Goal: Task Accomplishment & Management: Manage account settings

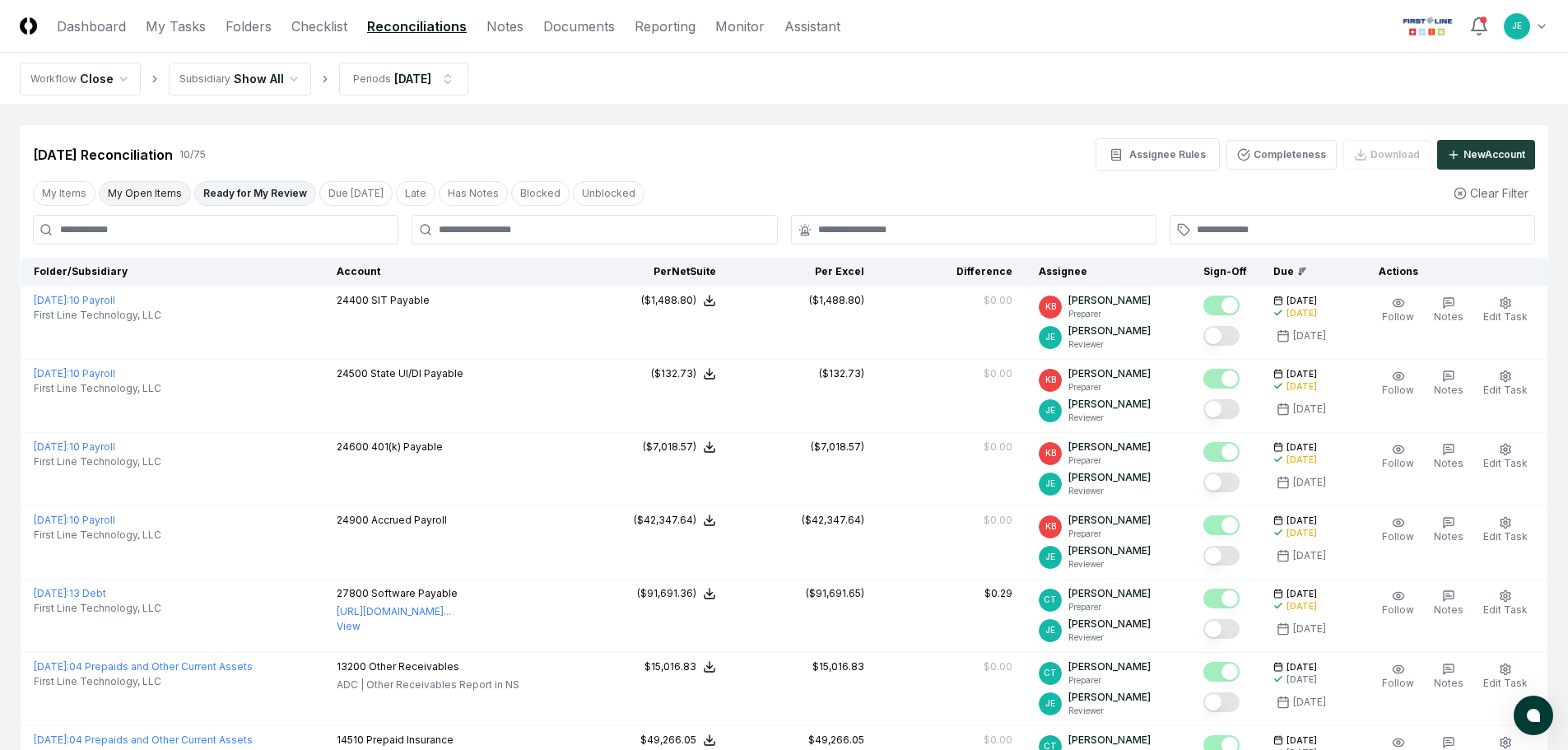
click at [159, 195] on button "My Open Items" at bounding box center [145, 194] width 92 height 25
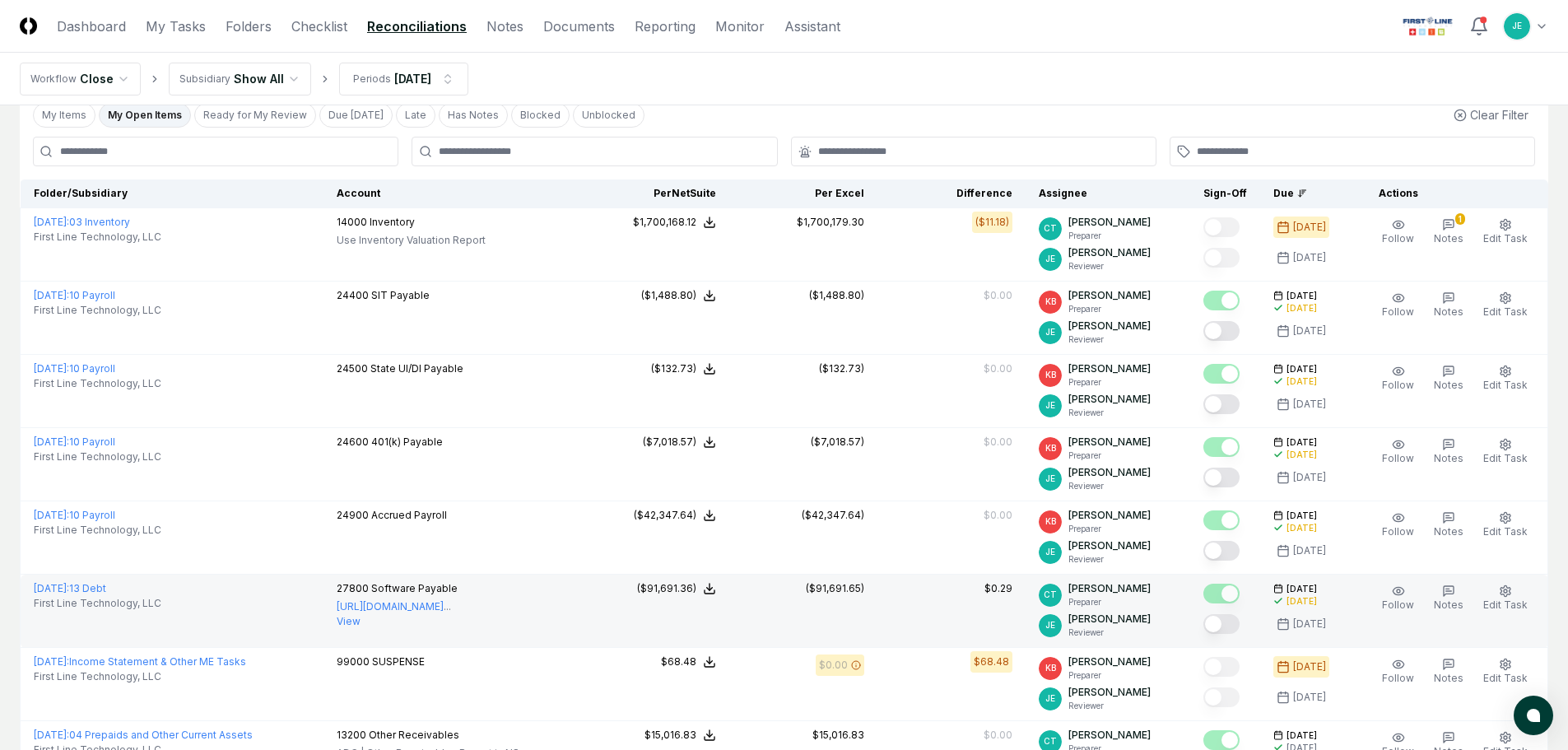
scroll to position [54, 0]
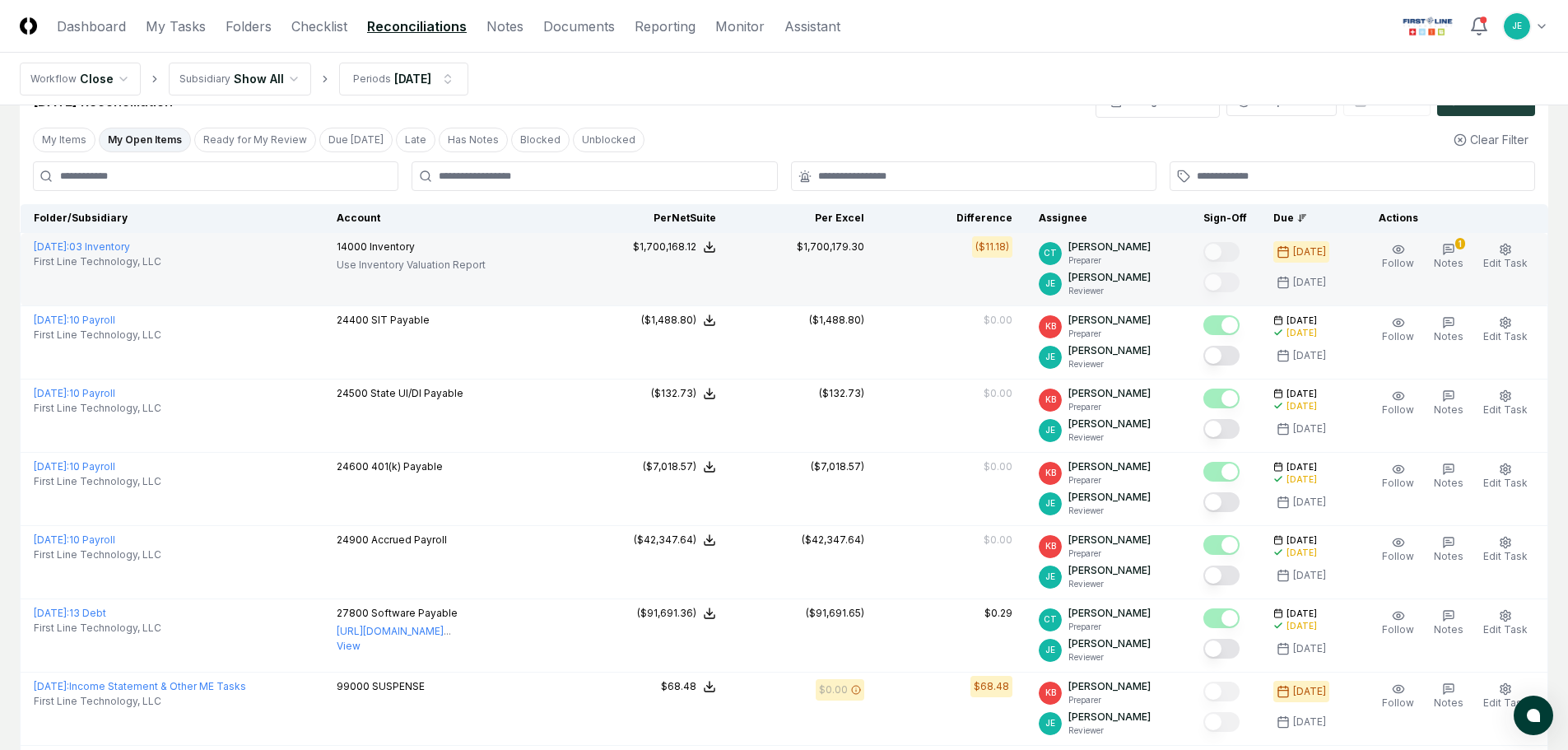
click at [433, 263] on p "Use Inventory Valuation Report" at bounding box center [410, 265] width 149 height 14
click at [538, 268] on div "14000 Inventory Use Inventory Valuation Report" at bounding box center [452, 258] width 231 height 36
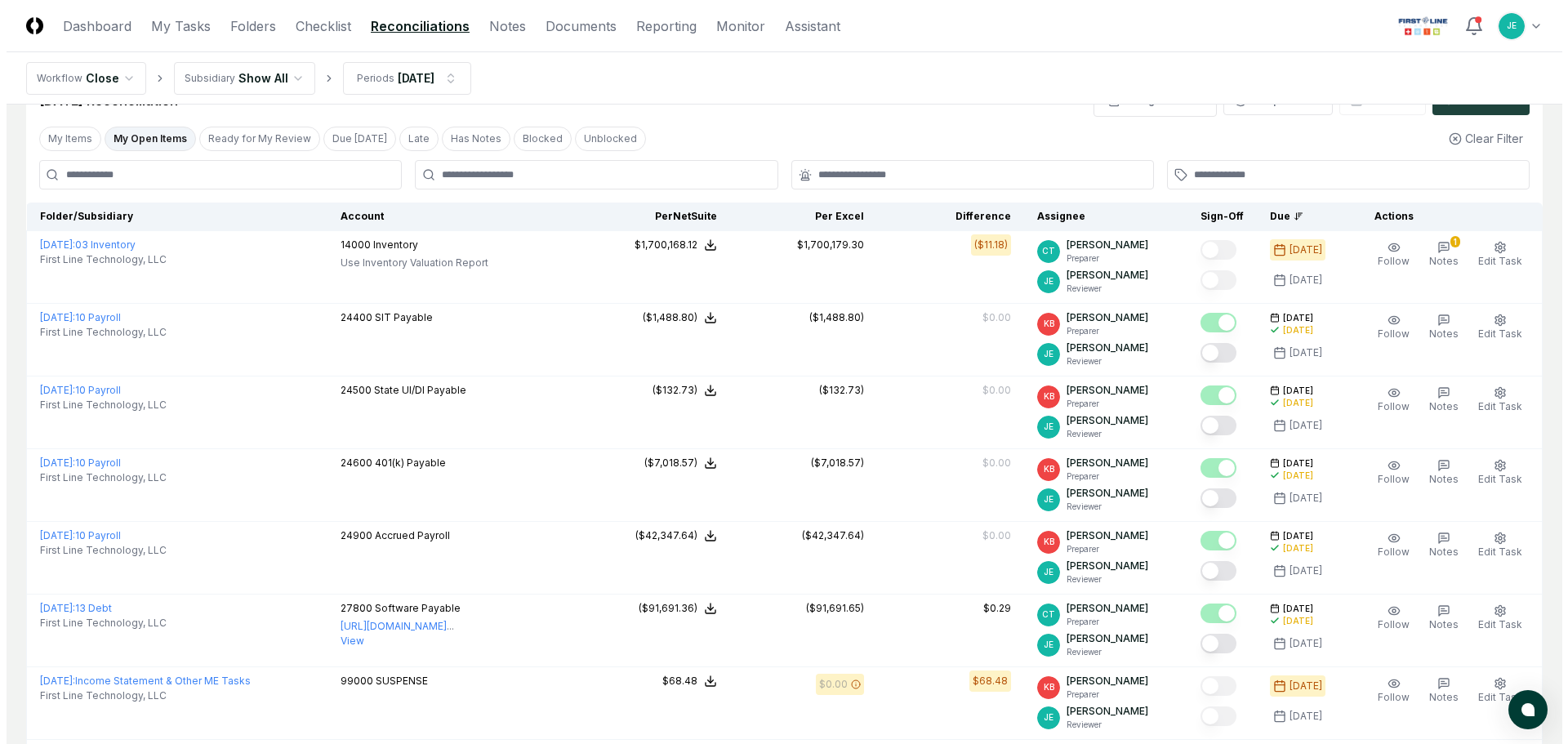
scroll to position [0, 0]
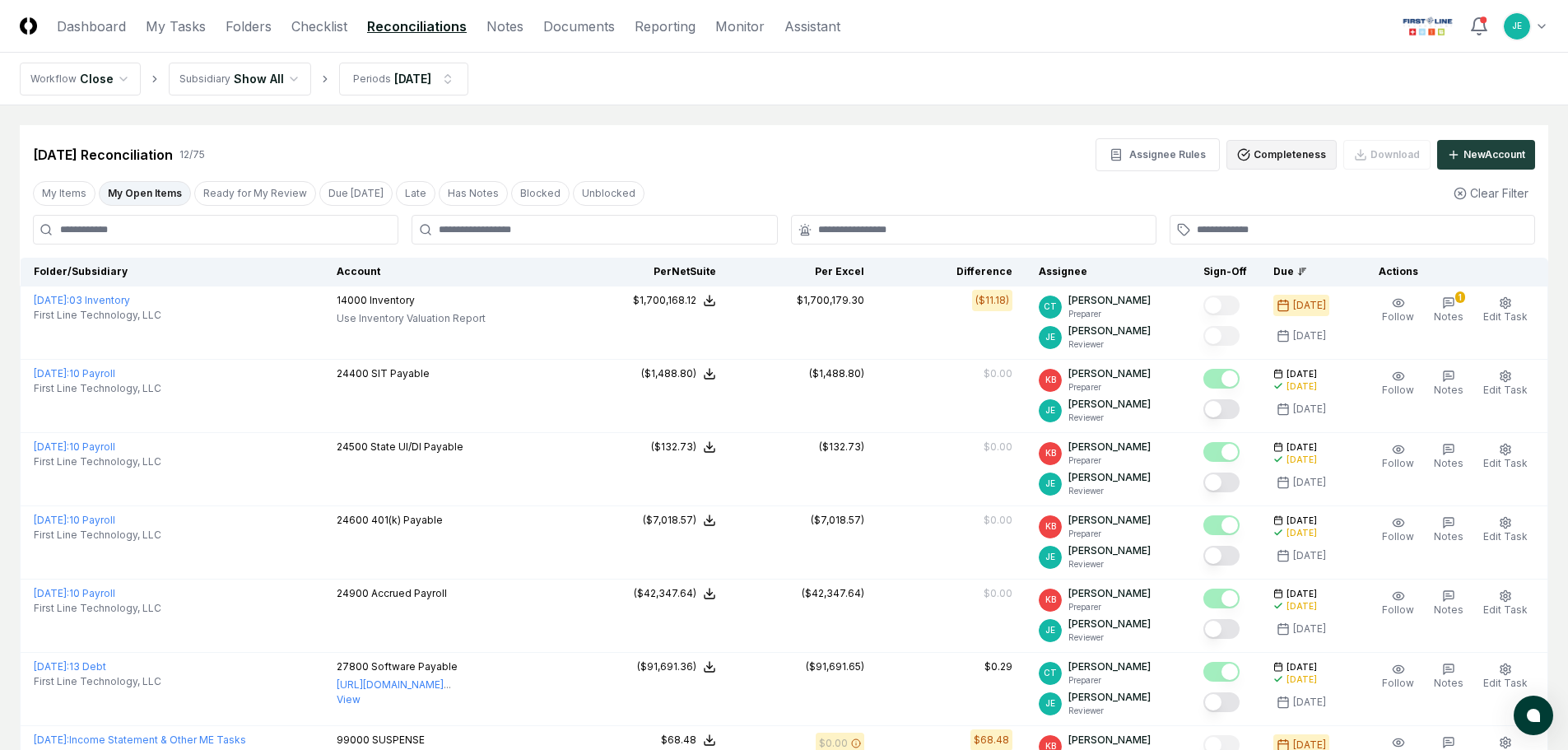
click at [1301, 152] on button "Completeness" at bounding box center [1281, 154] width 110 height 30
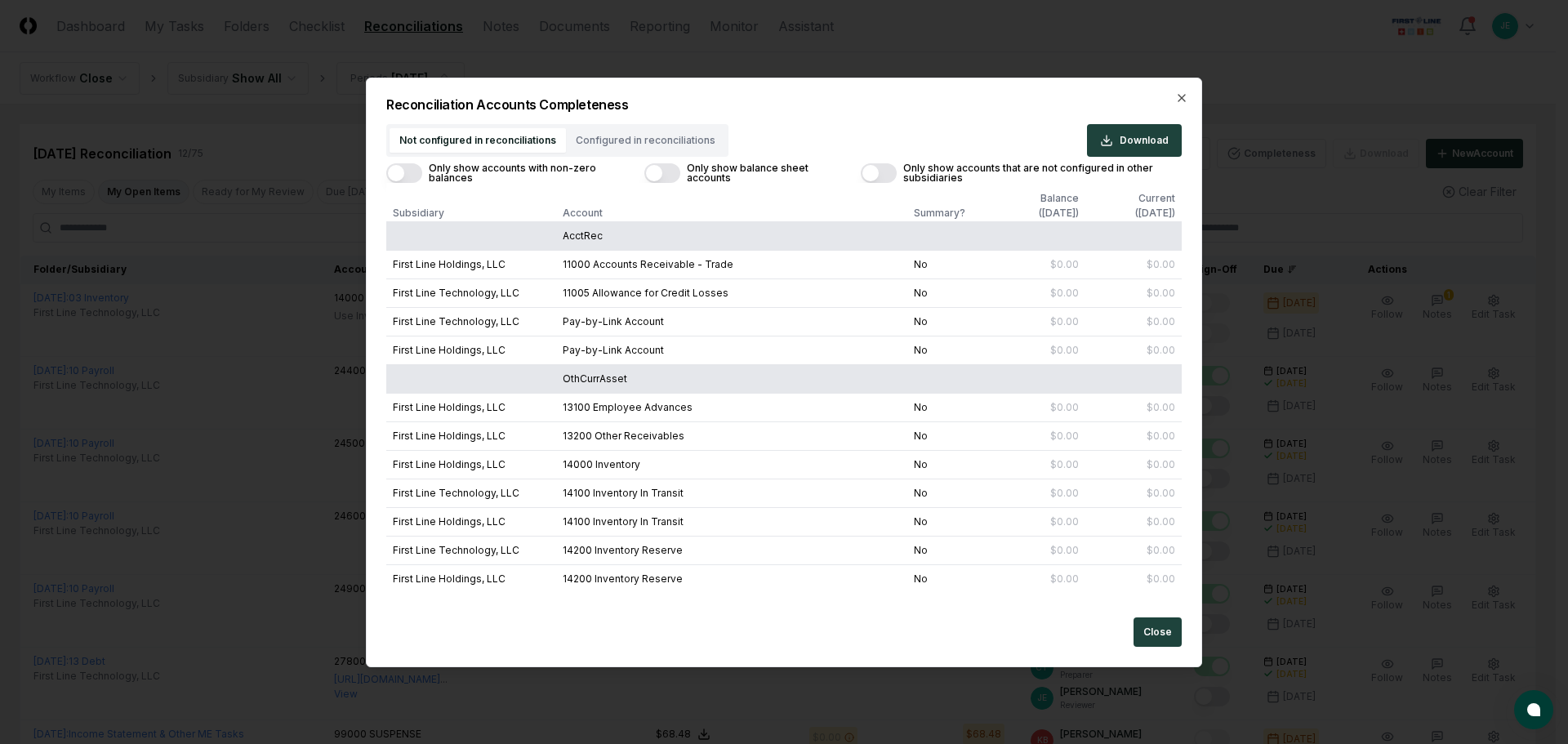
click at [605, 143] on button "Configured in reconciliations" at bounding box center [645, 141] width 159 height 25
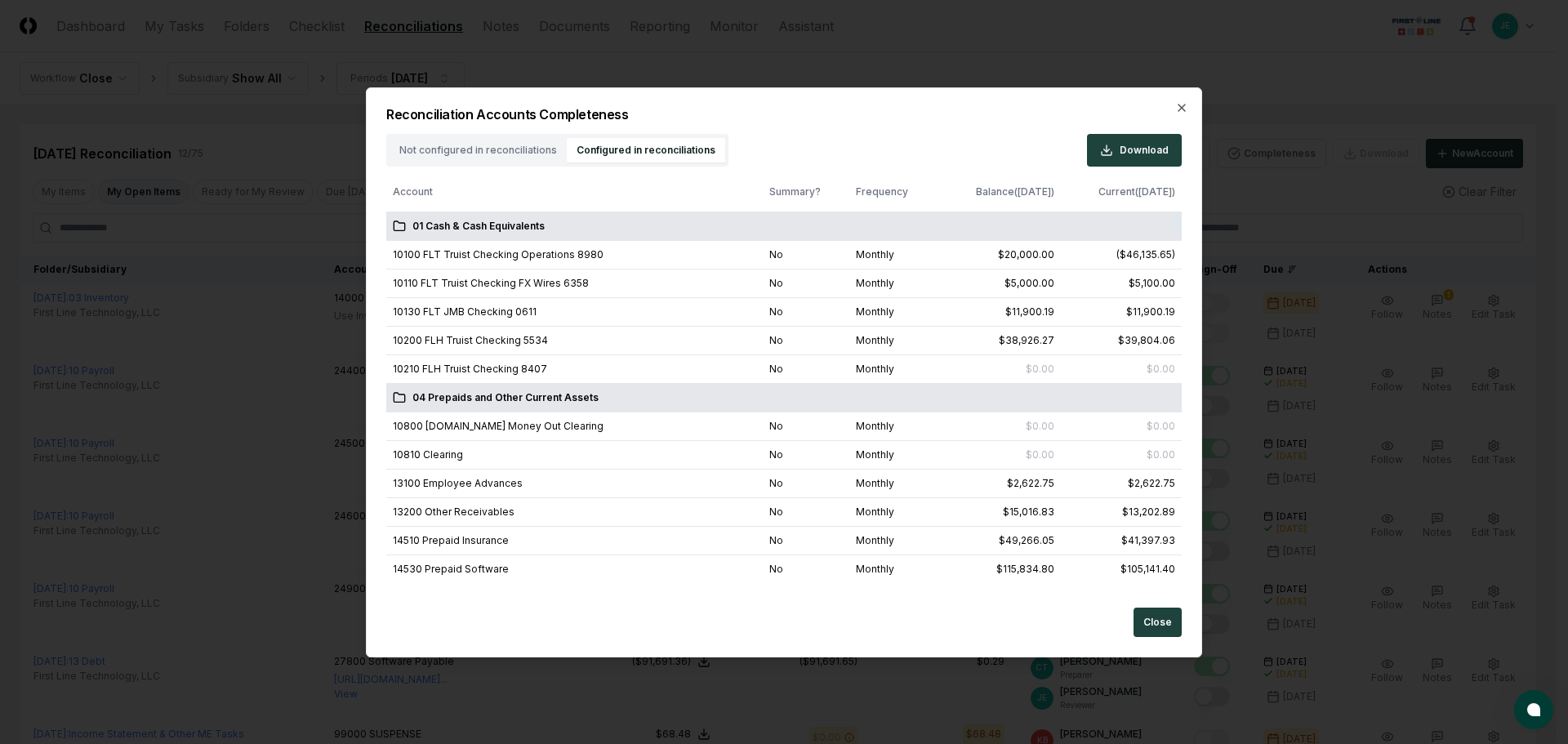
click at [488, 157] on div "Not configured in reconciliations Configured in reconciliations Download Accoun…" at bounding box center [784, 358] width 795 height 447
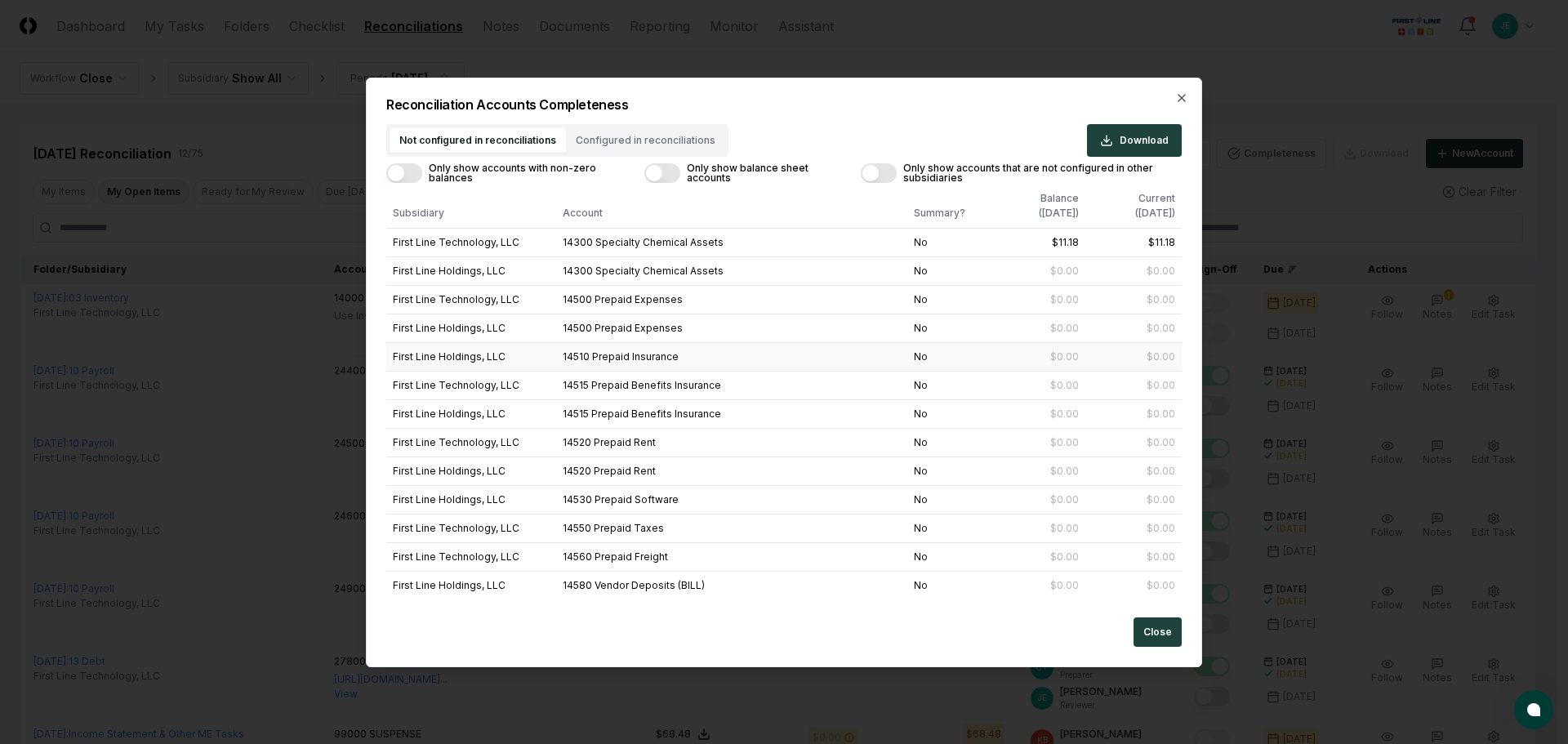
scroll to position [326, 0]
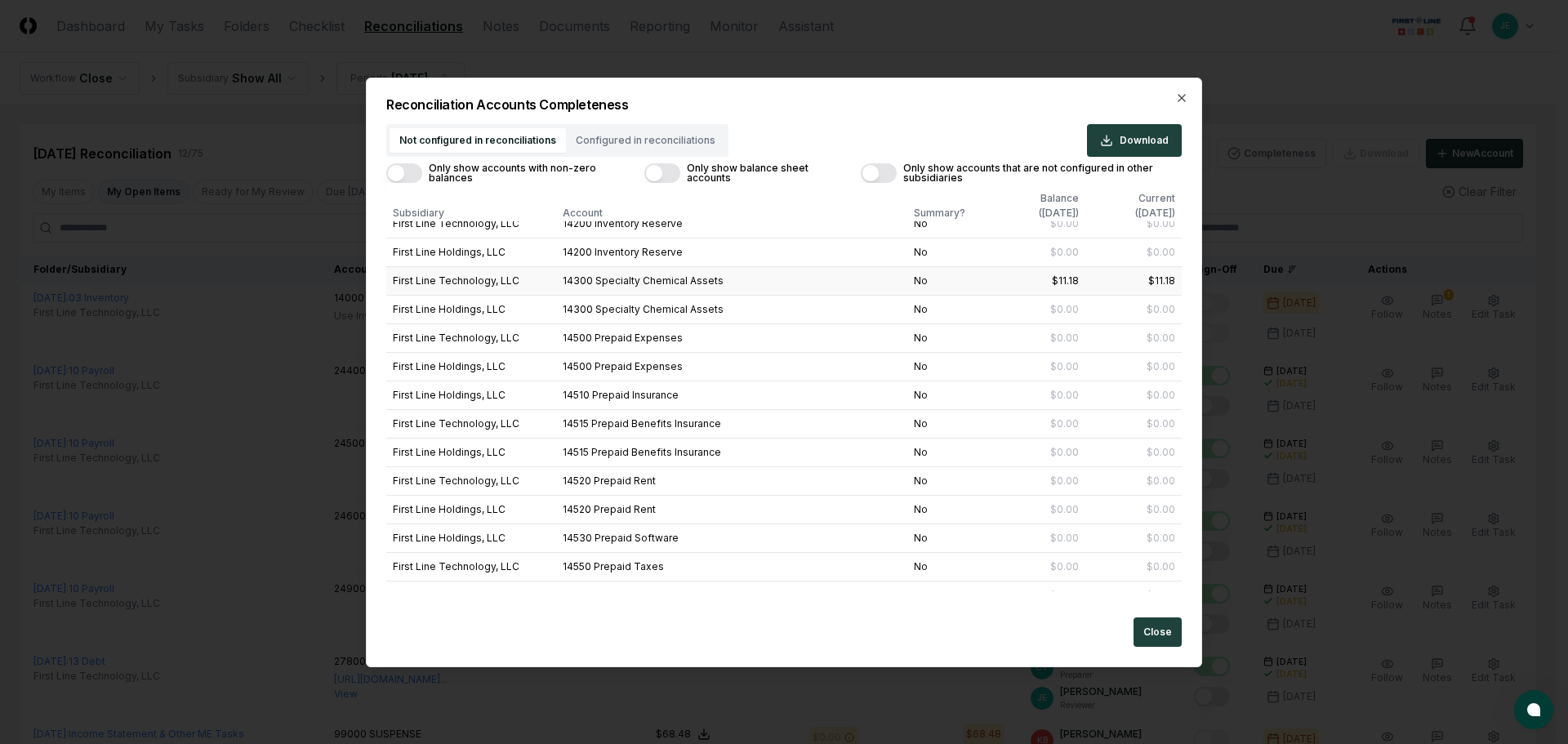
click at [843, 278] on td "14300 Specialty Chemical Assets" at bounding box center [731, 282] width 351 height 29
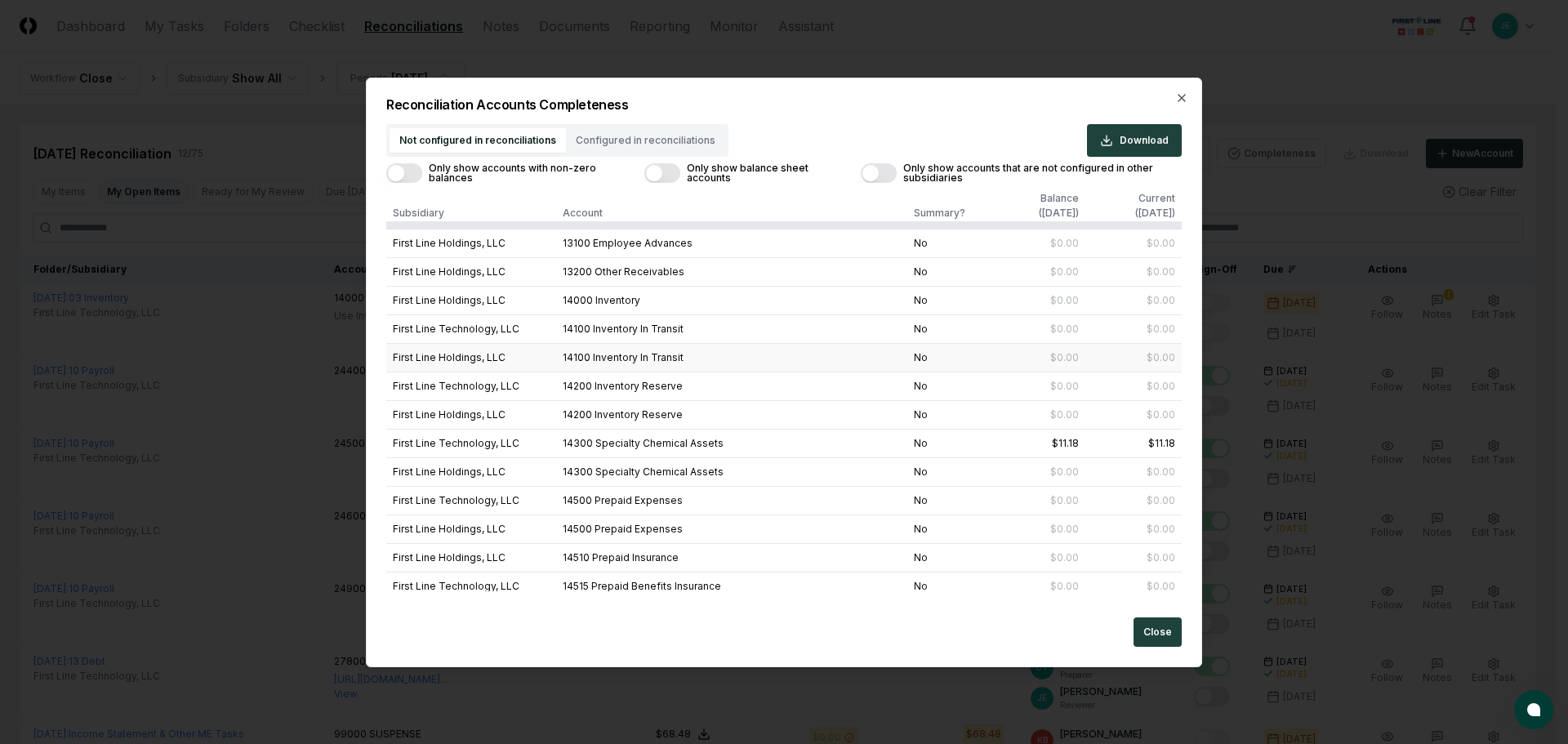
scroll to position [164, 0]
click at [1028, 446] on div "$11.18" at bounding box center [1035, 443] width 87 height 14
click at [1112, 446] on div "$11.18" at bounding box center [1133, 443] width 84 height 14
click at [1049, 446] on div "$11.18" at bounding box center [1035, 443] width 87 height 14
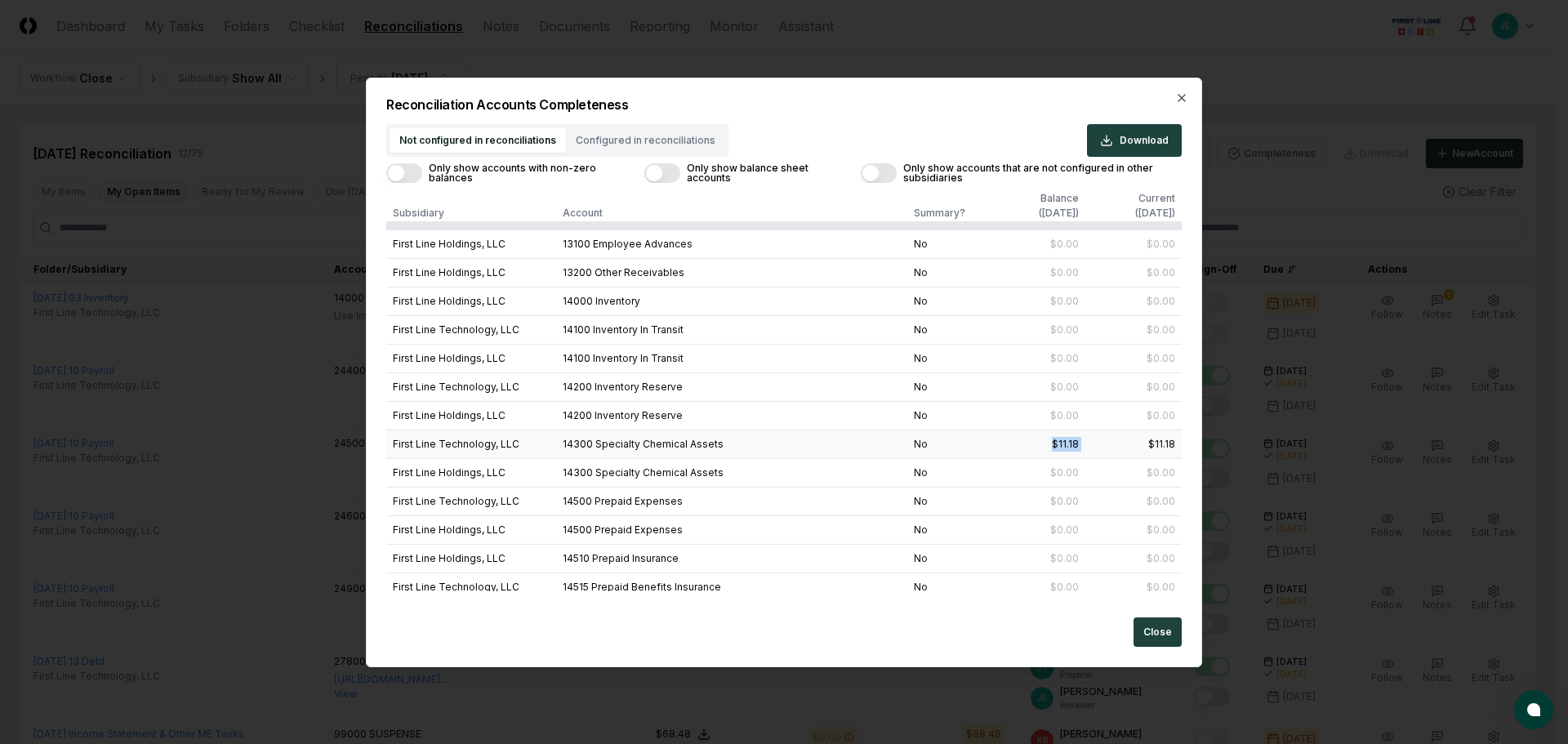
click at [1049, 446] on div "$11.18" at bounding box center [1035, 443] width 87 height 14
click at [1124, 451] on div "$11.18" at bounding box center [1133, 443] width 84 height 14
click at [1171, 637] on button "Close" at bounding box center [1157, 632] width 49 height 29
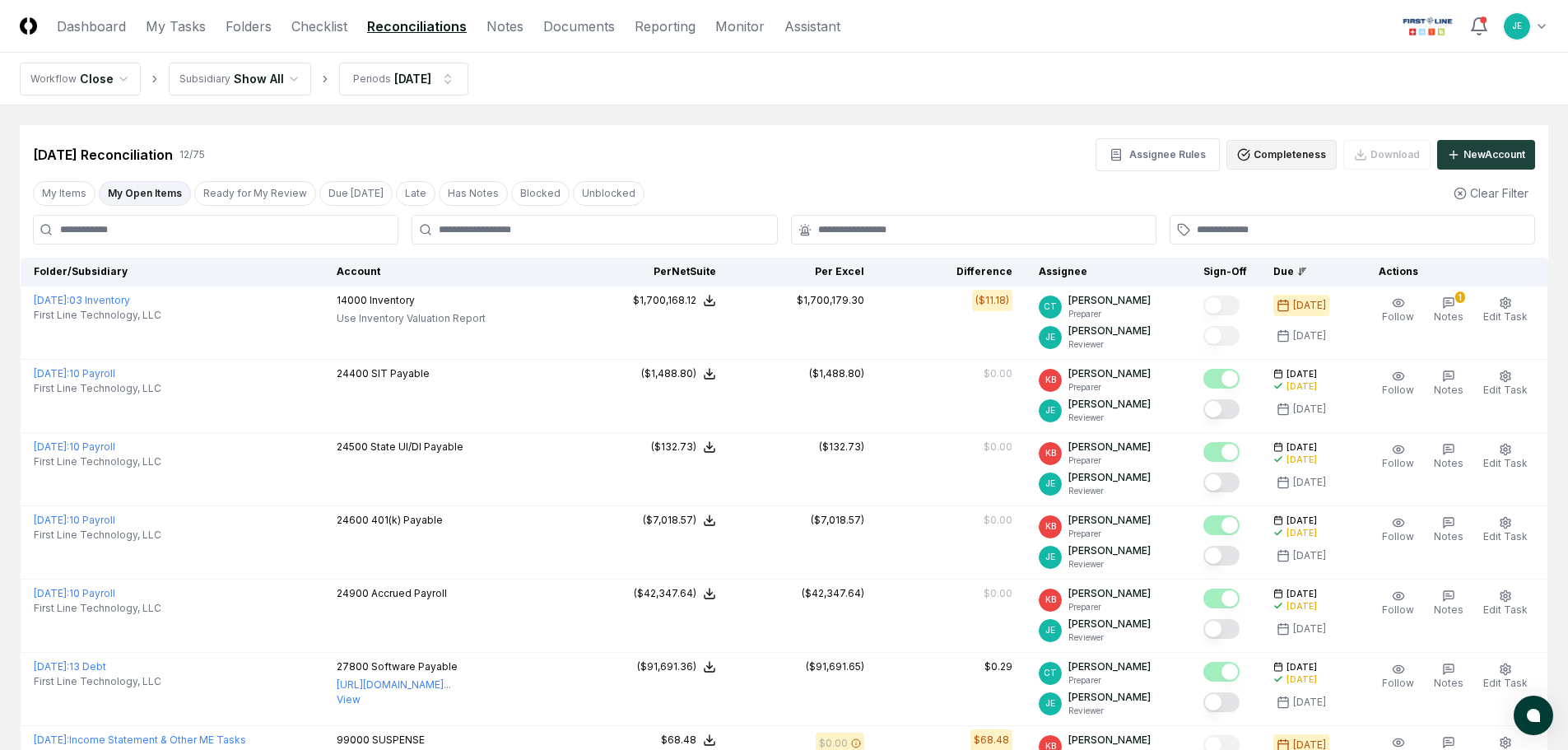
click at [1278, 158] on button "Completeness" at bounding box center [1281, 154] width 110 height 30
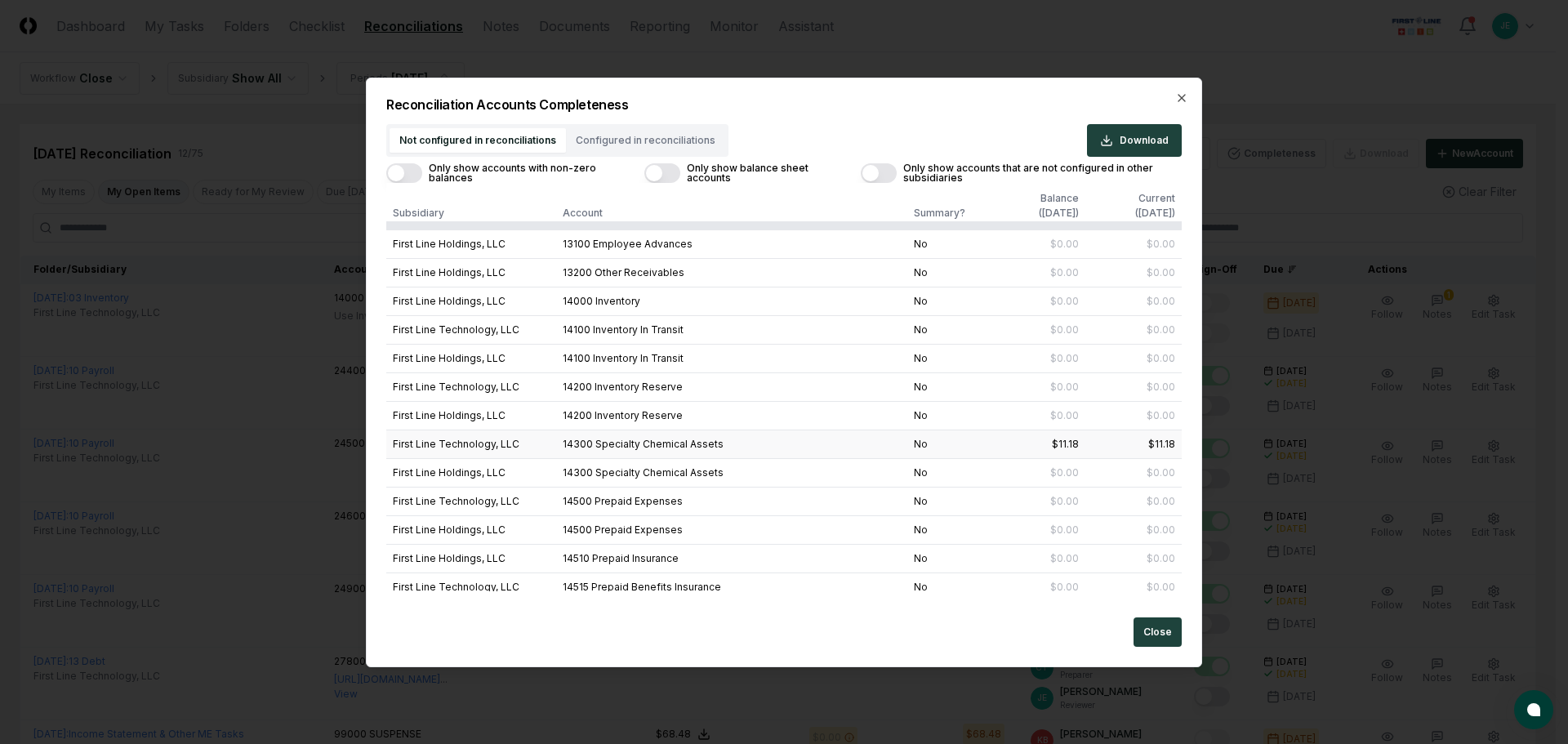
click at [1089, 452] on td "$11.18" at bounding box center [1132, 444] width 96 height 29
click at [1063, 446] on div "$11.18" at bounding box center [1065, 443] width 27 height 14
click at [1167, 636] on button "Close" at bounding box center [1157, 632] width 49 height 29
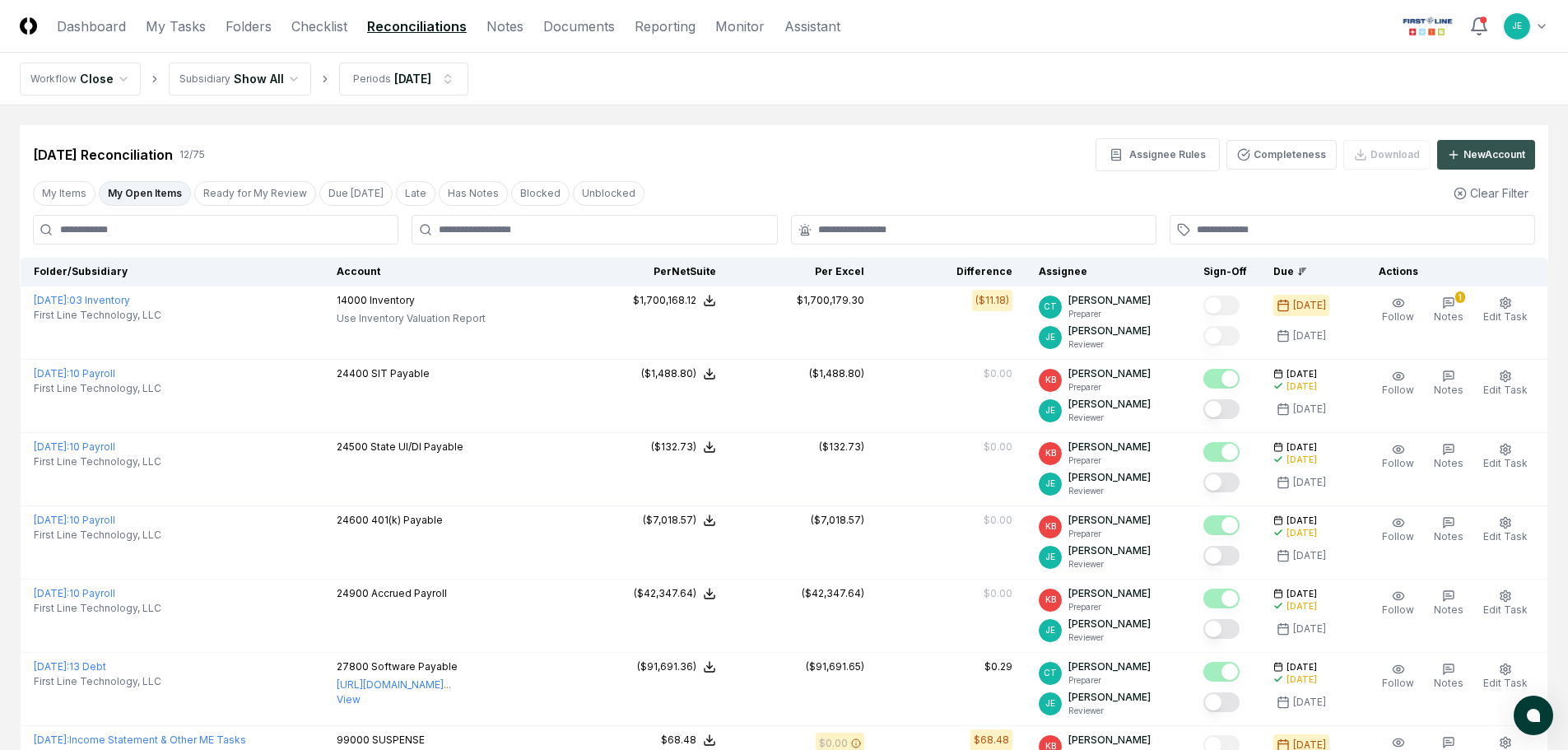
click at [1492, 164] on button "New Account" at bounding box center [1486, 154] width 98 height 30
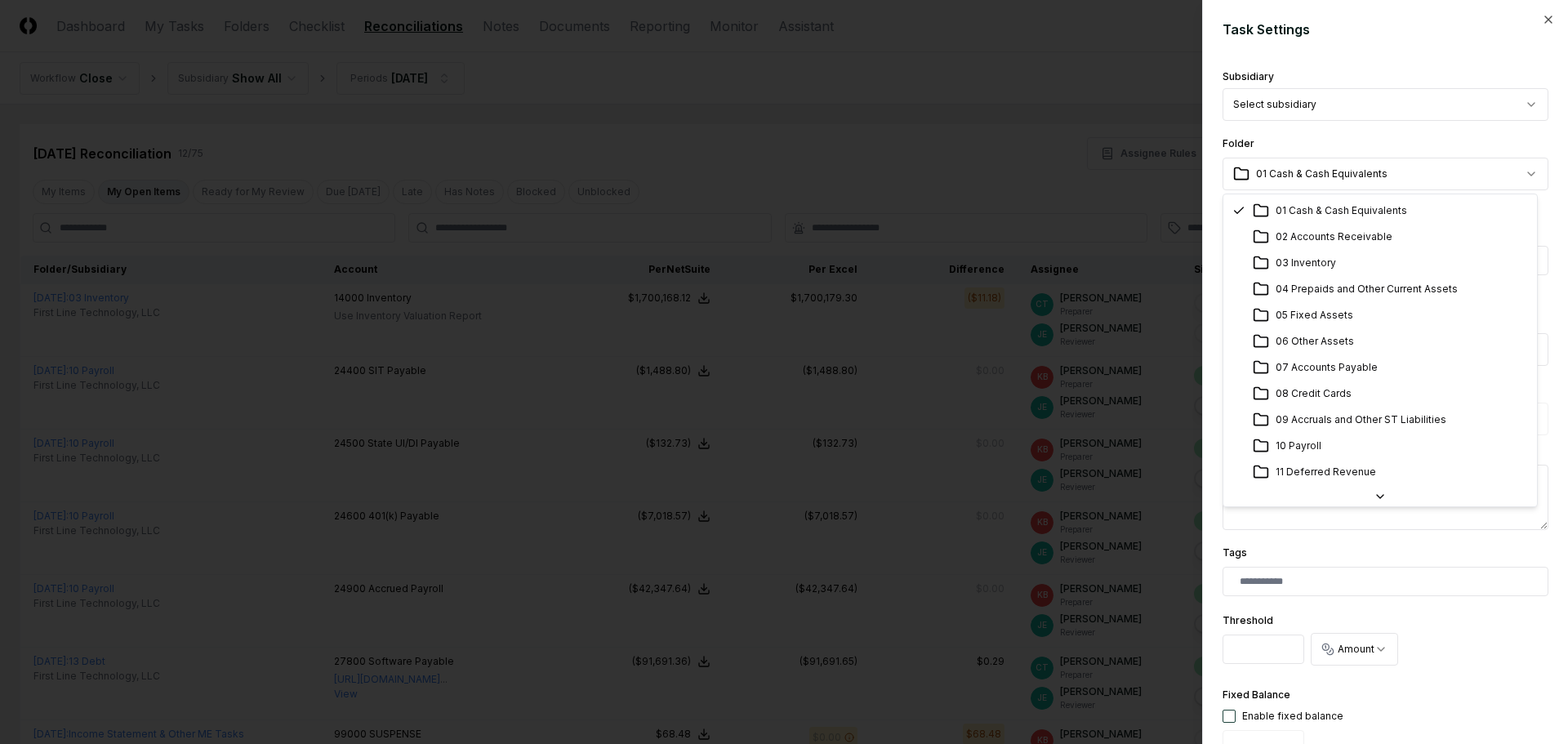
click at [1355, 169] on body "CloseCore Dashboard My Tasks Folders Checklist Reconciliations Notes Documents …" at bounding box center [777, 643] width 1556 height 1286
select select "**********"
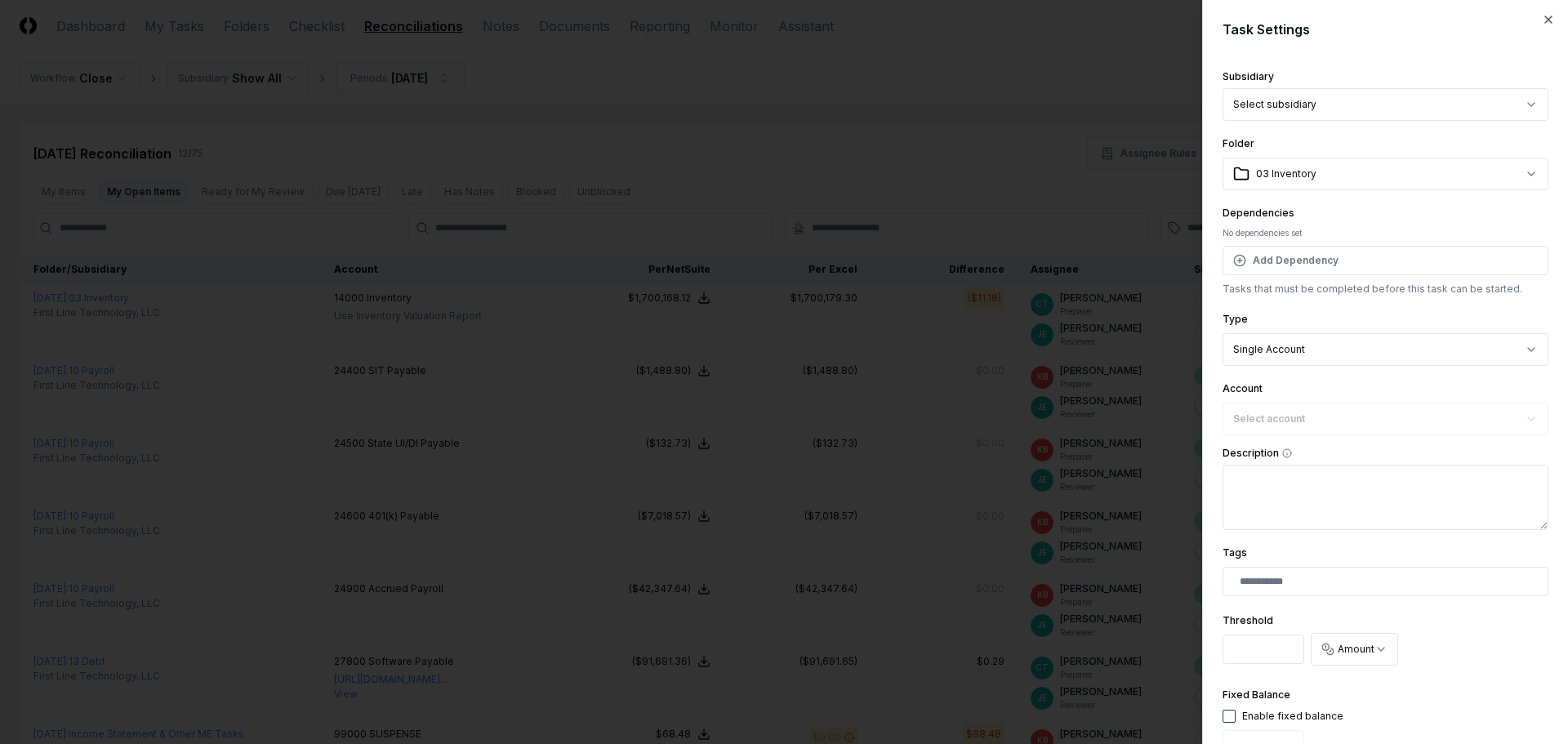
click at [1326, 343] on body "CloseCore Dashboard My Tasks Folders Checklist Reconciliations Notes Documents …" at bounding box center [777, 643] width 1556 height 1286
click at [1343, 321] on body "CloseCore Dashboard My Tasks Folders Checklist Reconciliations Notes Documents …" at bounding box center [777, 643] width 1556 height 1286
click at [1290, 410] on div "Select account" at bounding box center [1385, 419] width 325 height 32
click at [1545, 19] on icon "button" at bounding box center [1548, 19] width 7 height 7
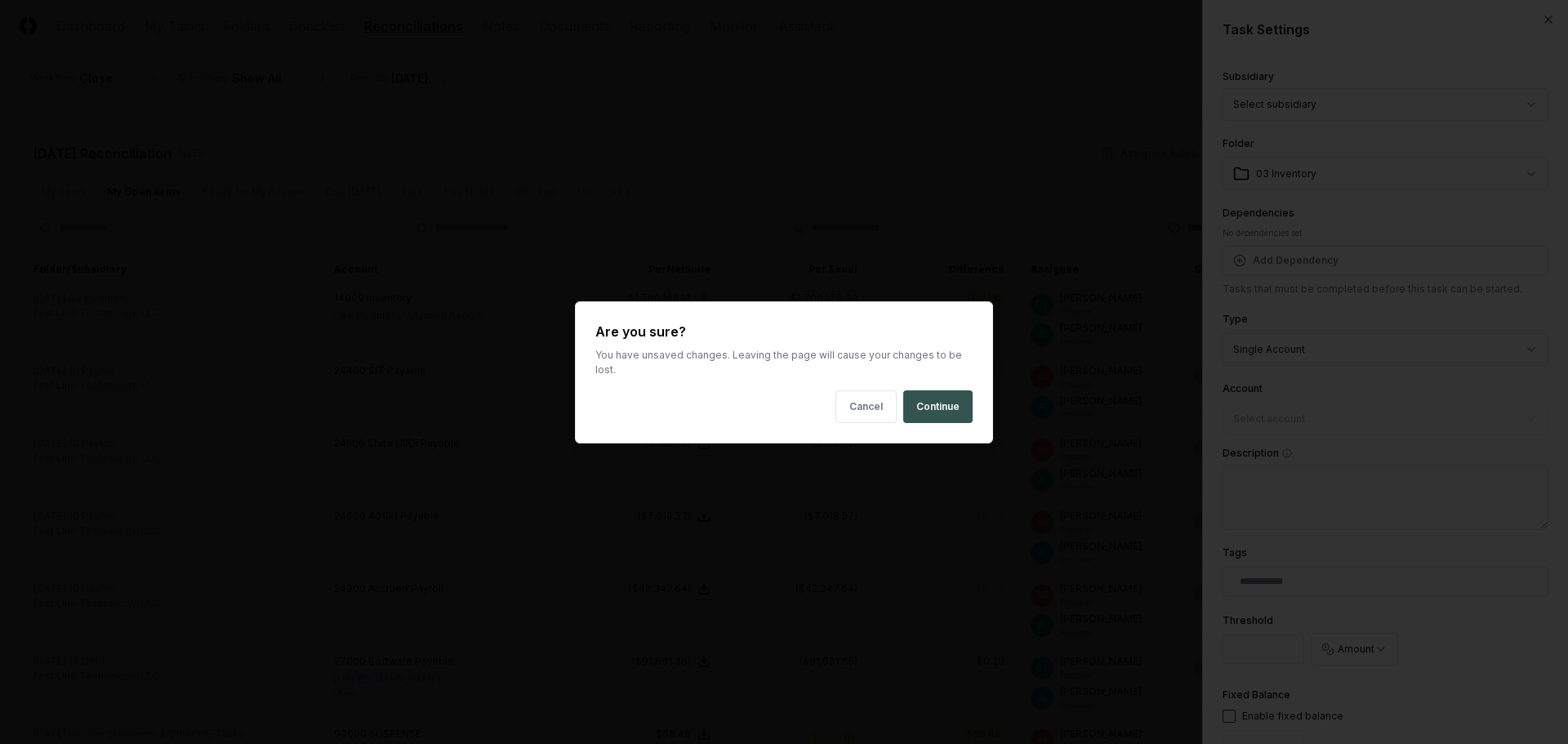
click at [922, 397] on button "Continue" at bounding box center [937, 406] width 69 height 32
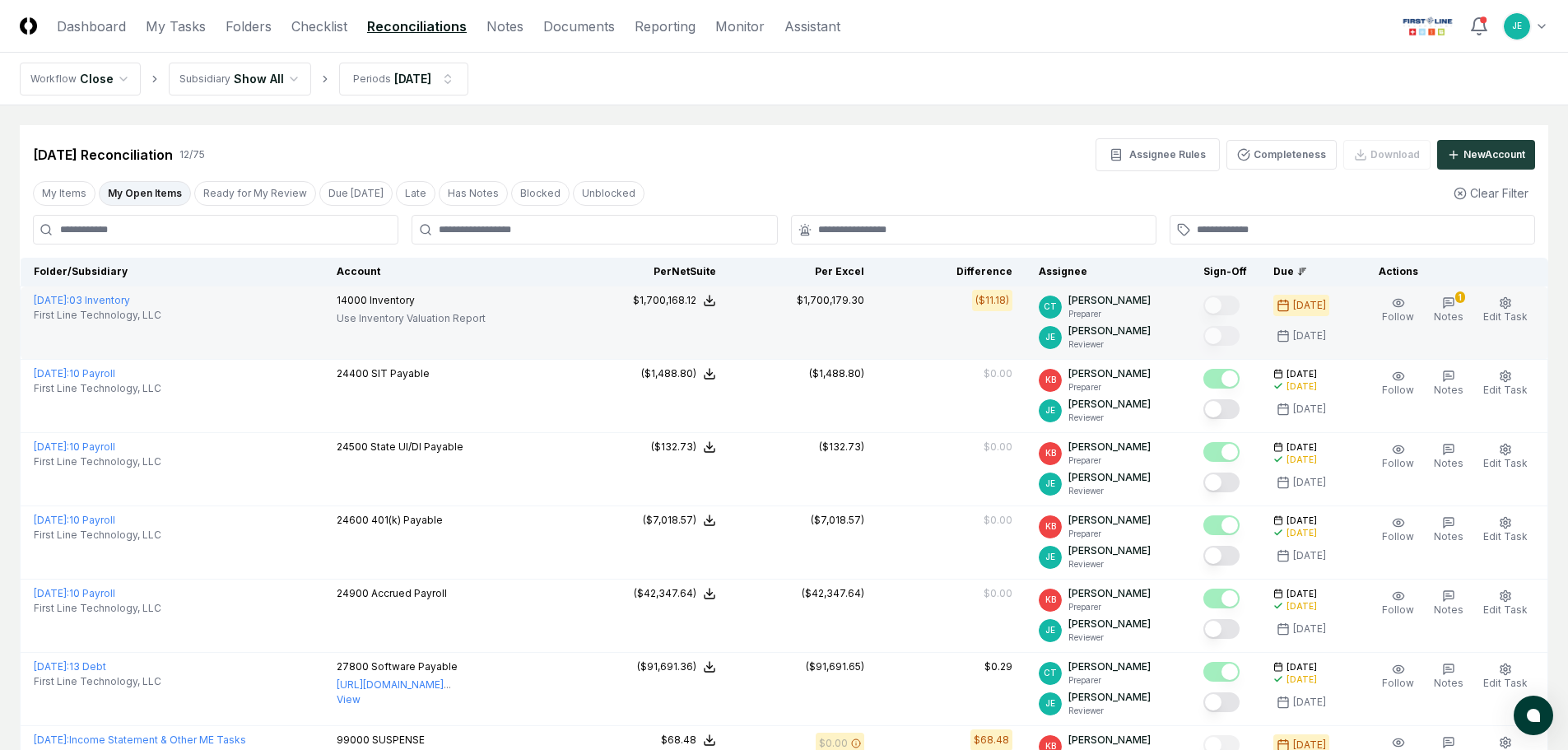
click at [433, 312] on p "Use Inventory Valuation Report" at bounding box center [410, 317] width 149 height 14
click at [1508, 310] on span "Edit Task" at bounding box center [1505, 316] width 44 height 12
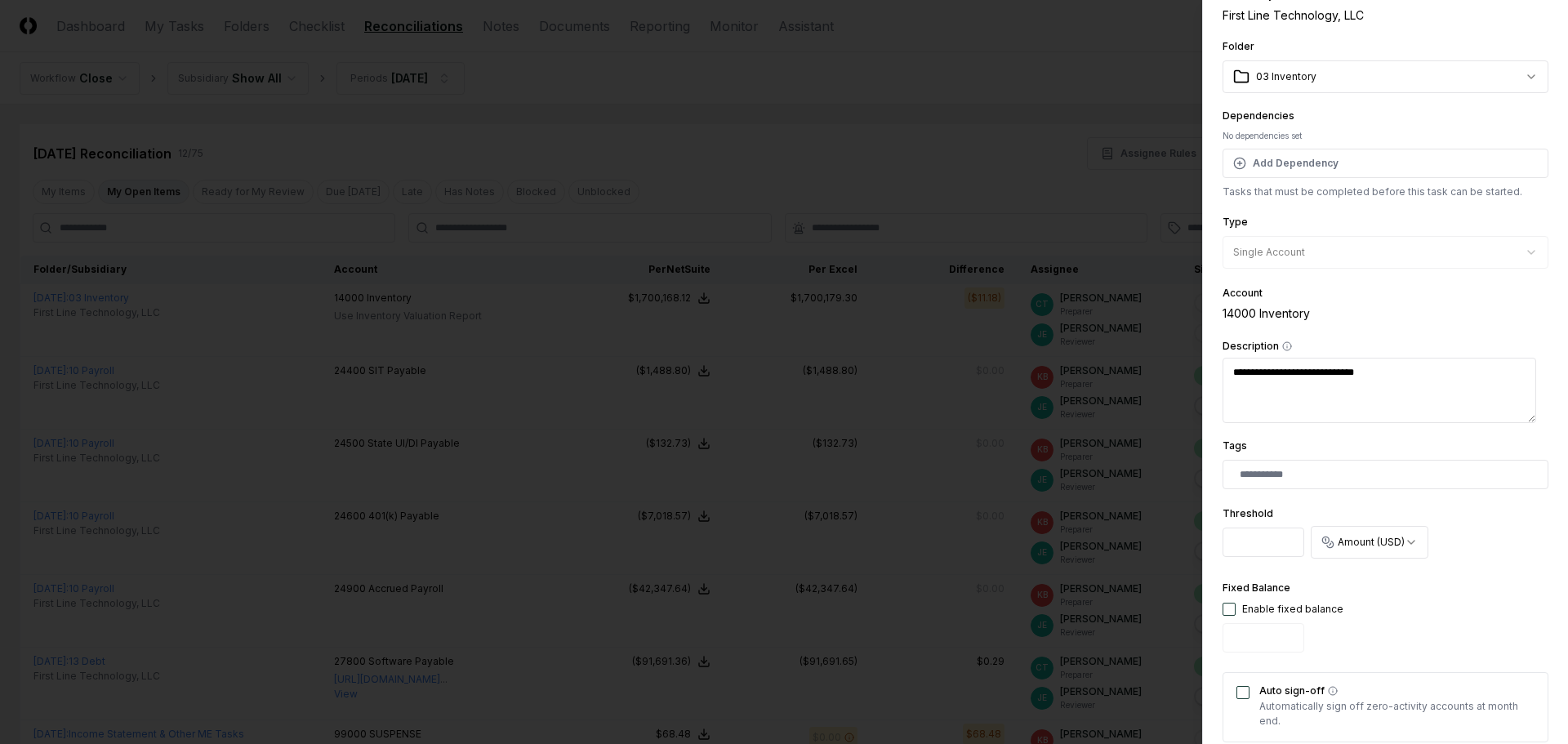
scroll to position [327, 0]
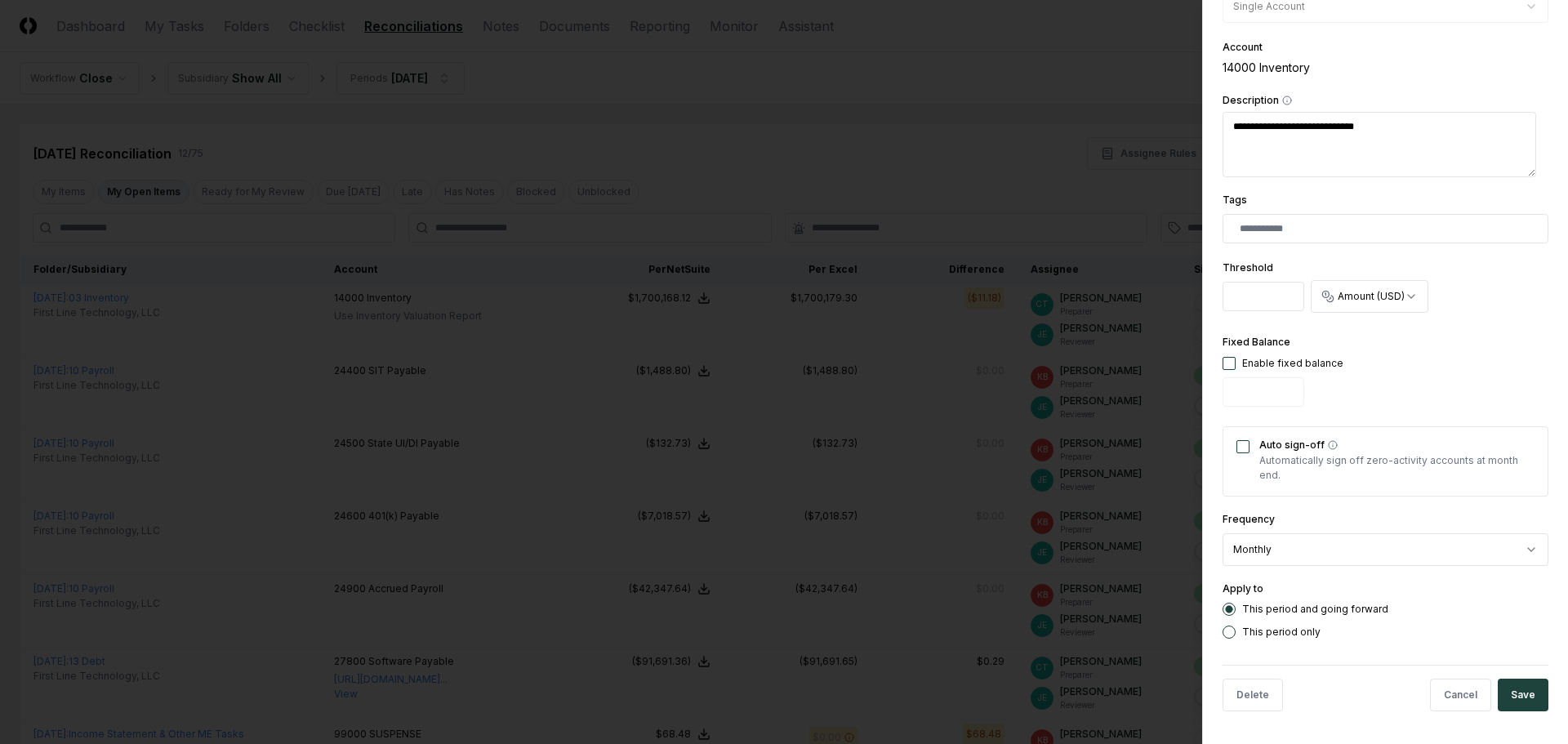
click at [981, 130] on div at bounding box center [784, 372] width 1568 height 744
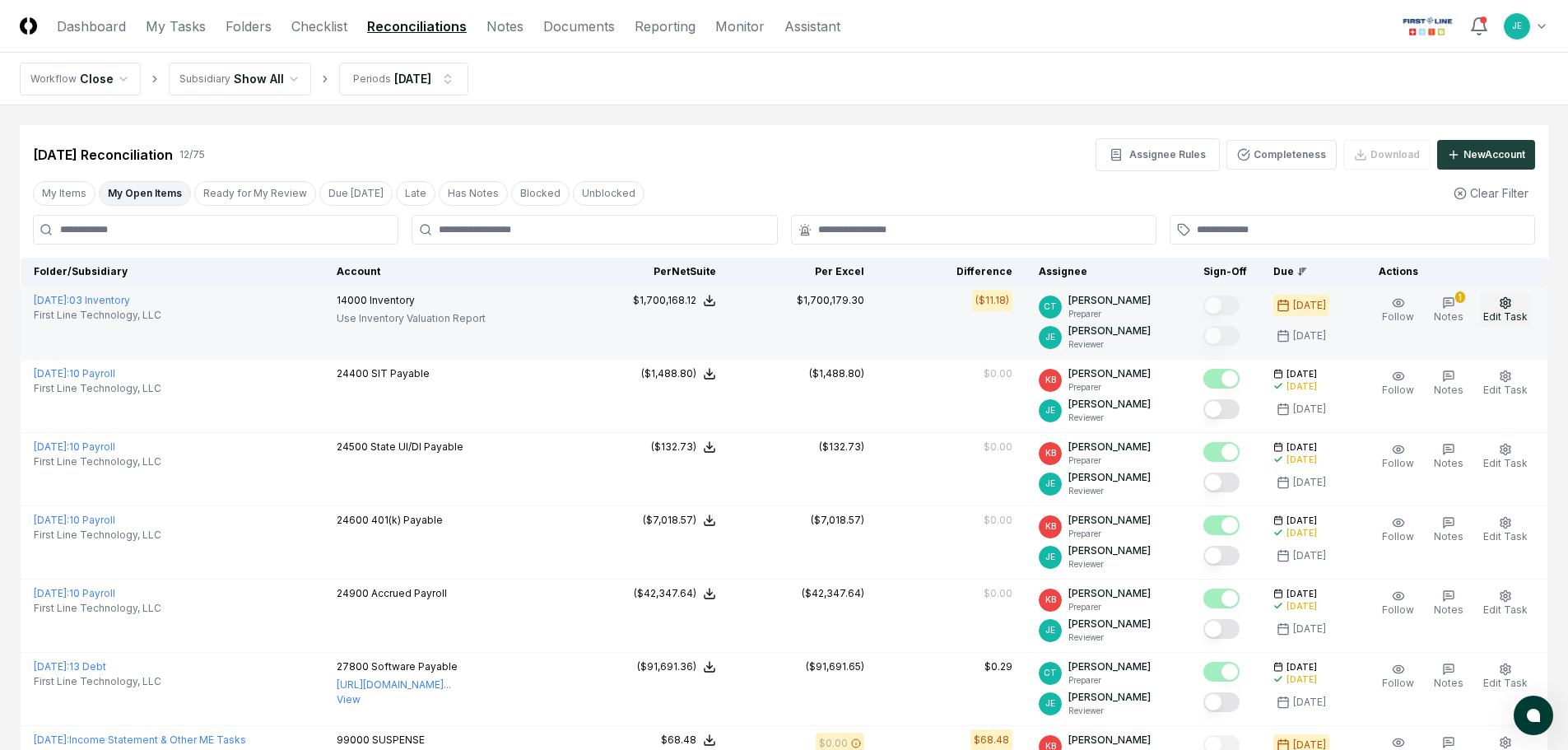
click at [1492, 305] on button "Edit Task" at bounding box center [1505, 310] width 51 height 35
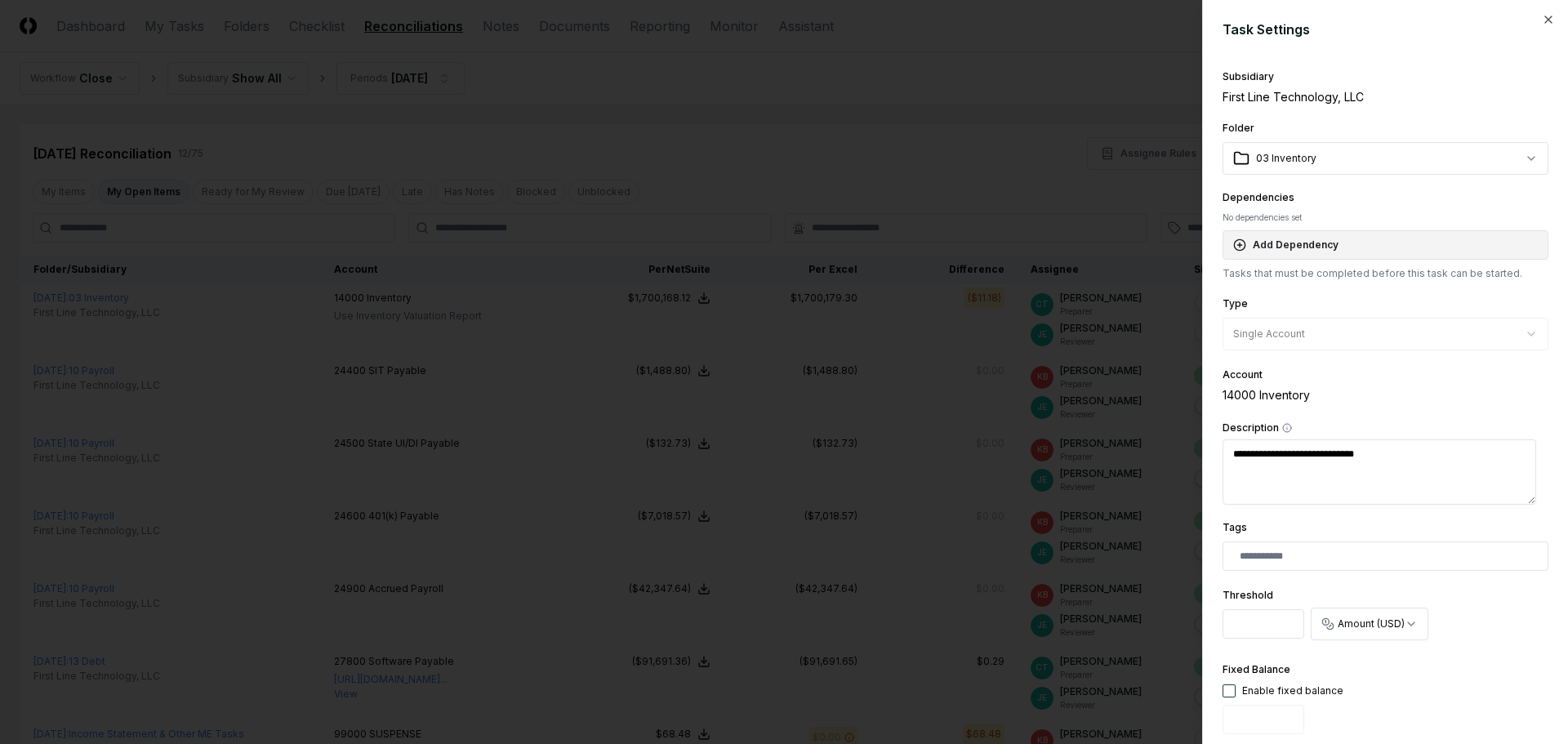
click at [1324, 236] on button "Add Dependency" at bounding box center [1385, 245] width 325 height 29
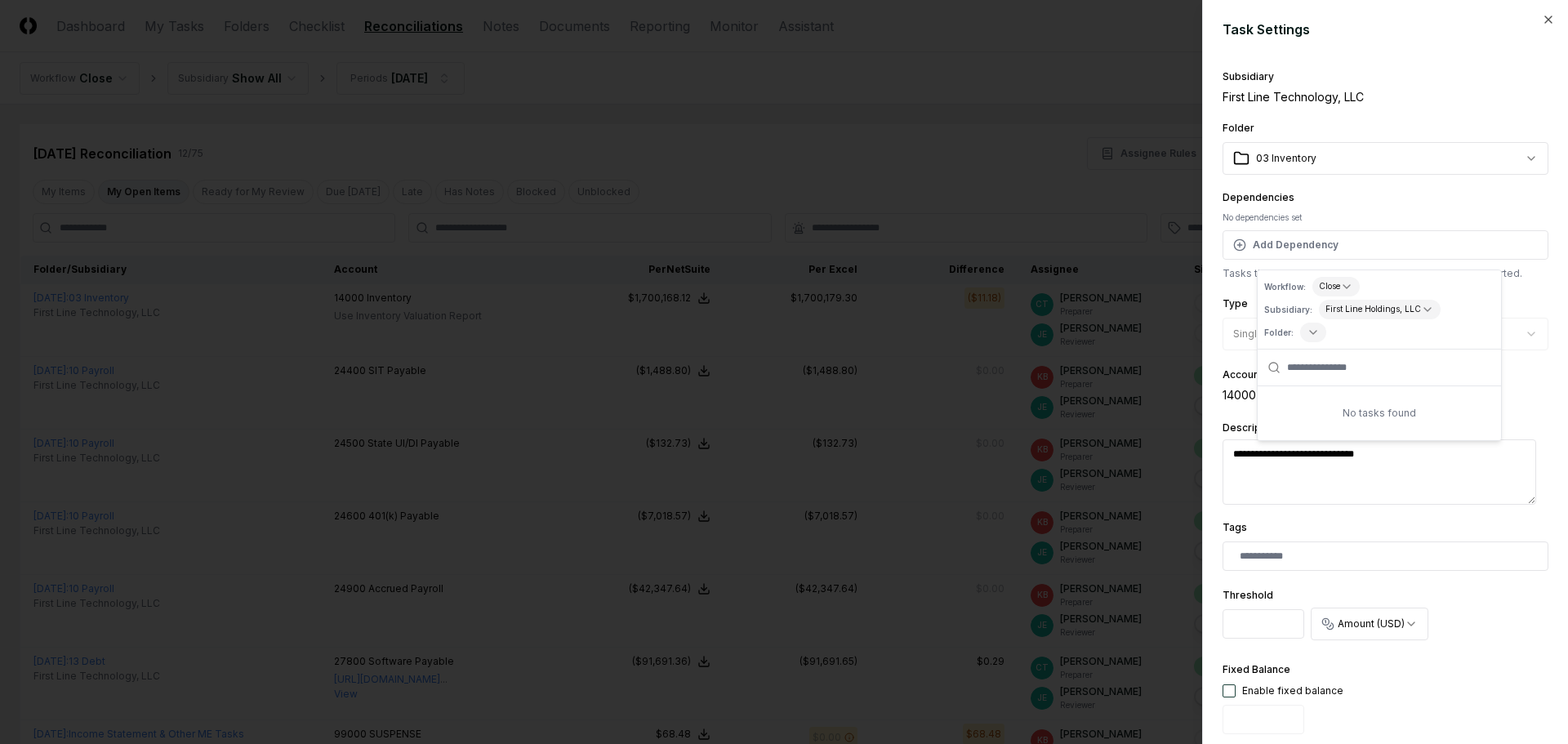
click at [1422, 196] on div "**********" at bounding box center [1385, 234] width 325 height 93
click at [951, 156] on div at bounding box center [784, 372] width 1568 height 744
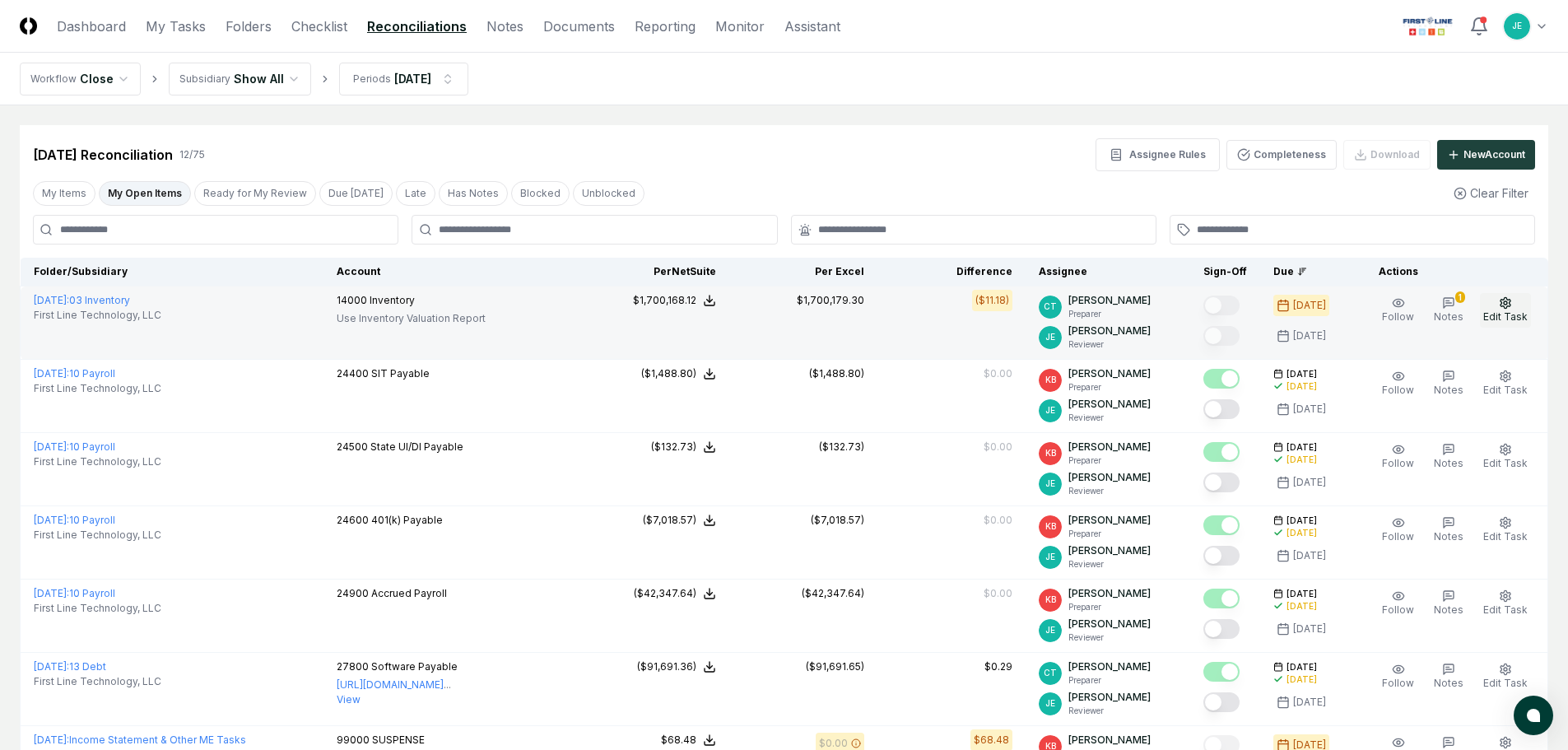
click at [1509, 306] on icon "button" at bounding box center [1505, 302] width 10 height 11
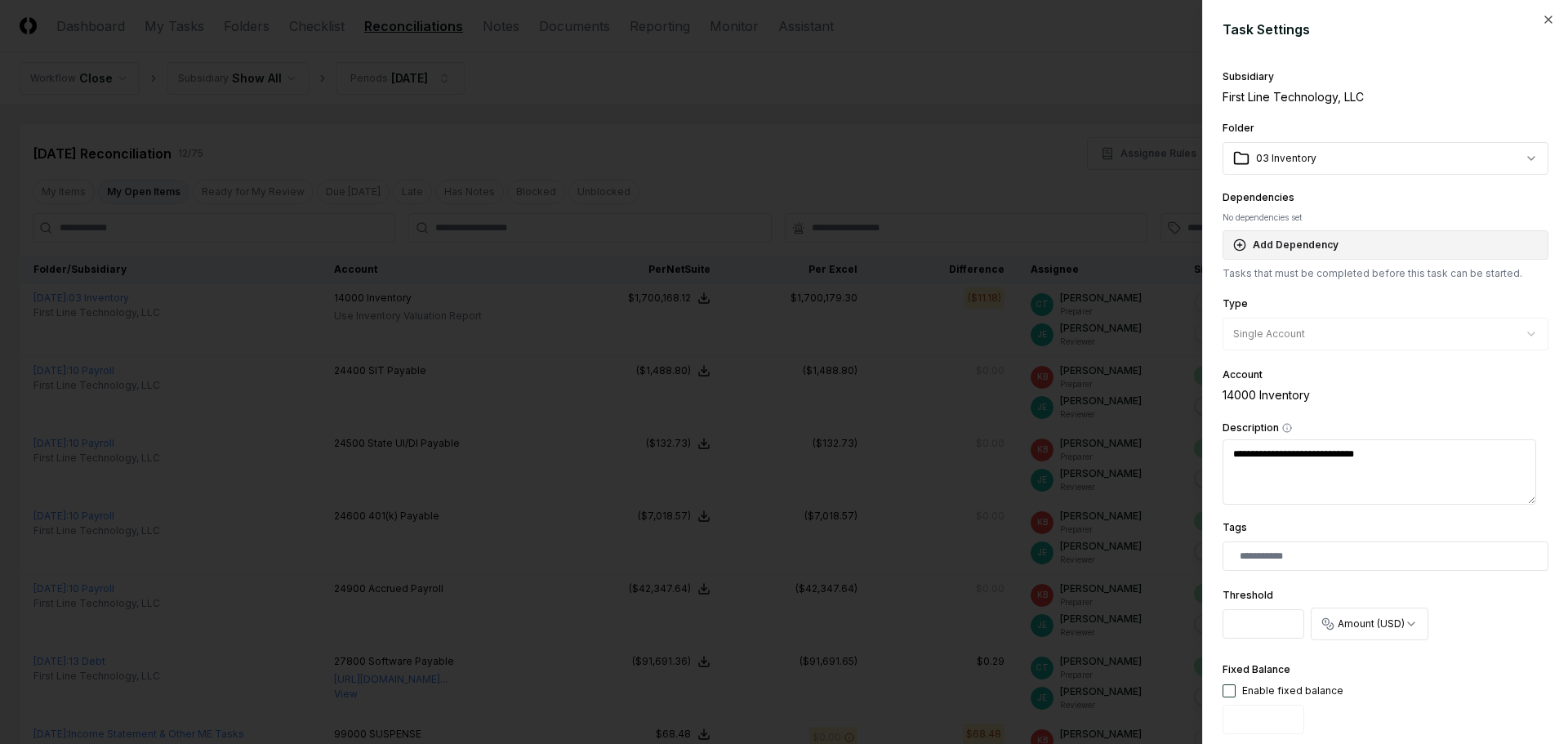
click at [1241, 245] on icon "button" at bounding box center [1240, 245] width 13 height 13
click at [1257, 396] on div "14000 Inventory" at bounding box center [1385, 395] width 325 height 17
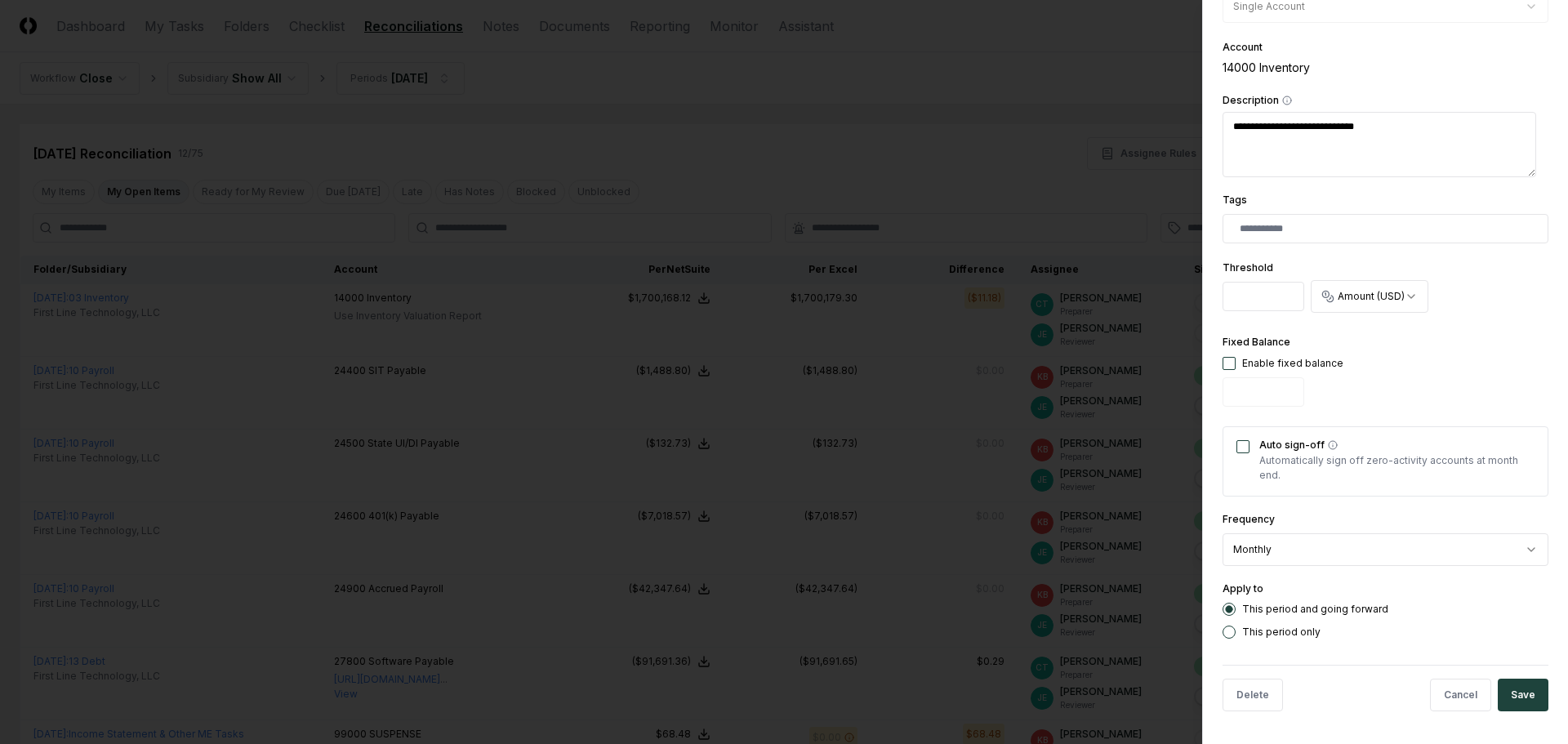
type textarea "*"
click at [1076, 199] on div at bounding box center [784, 372] width 1568 height 744
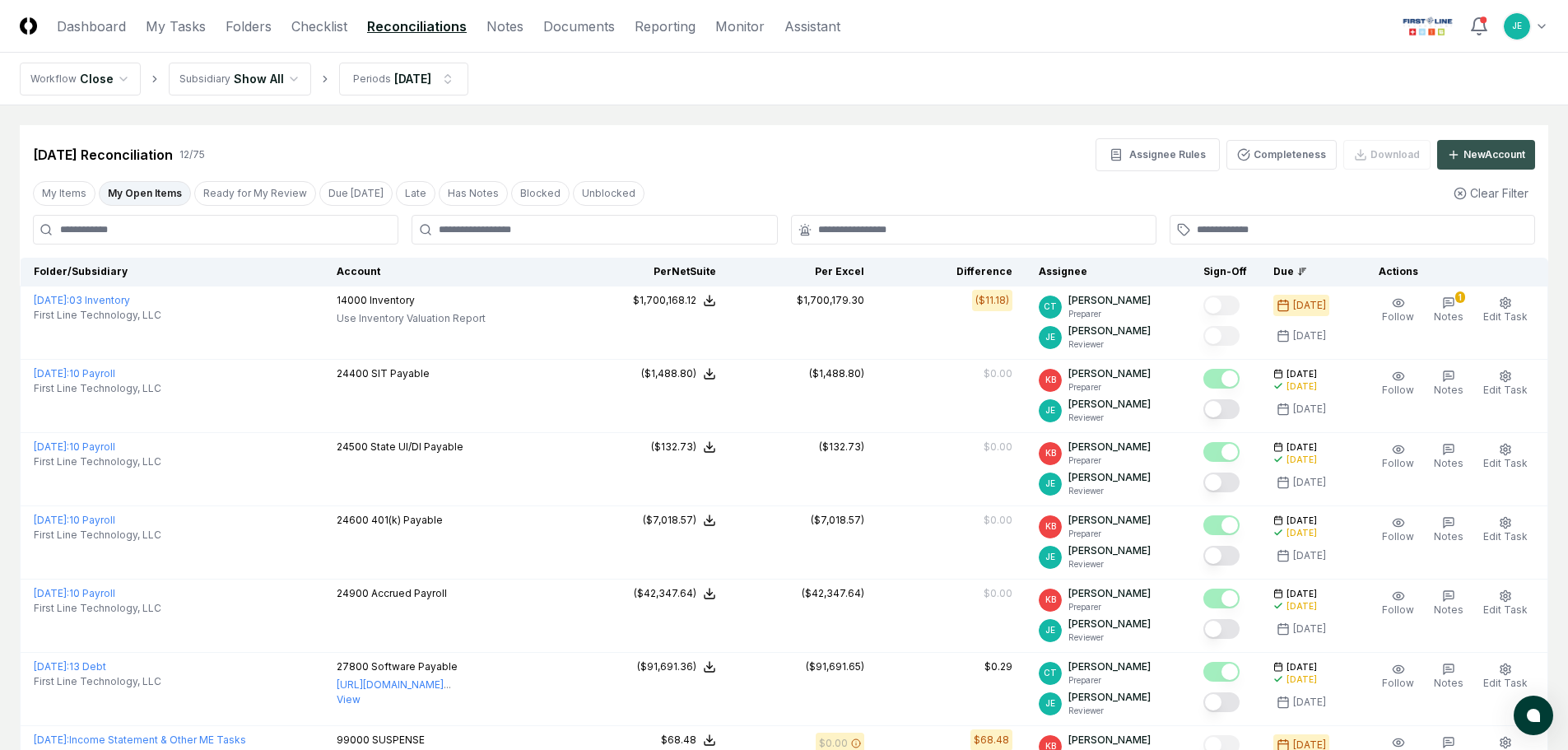
click at [1529, 152] on button "New Account" at bounding box center [1486, 154] width 98 height 30
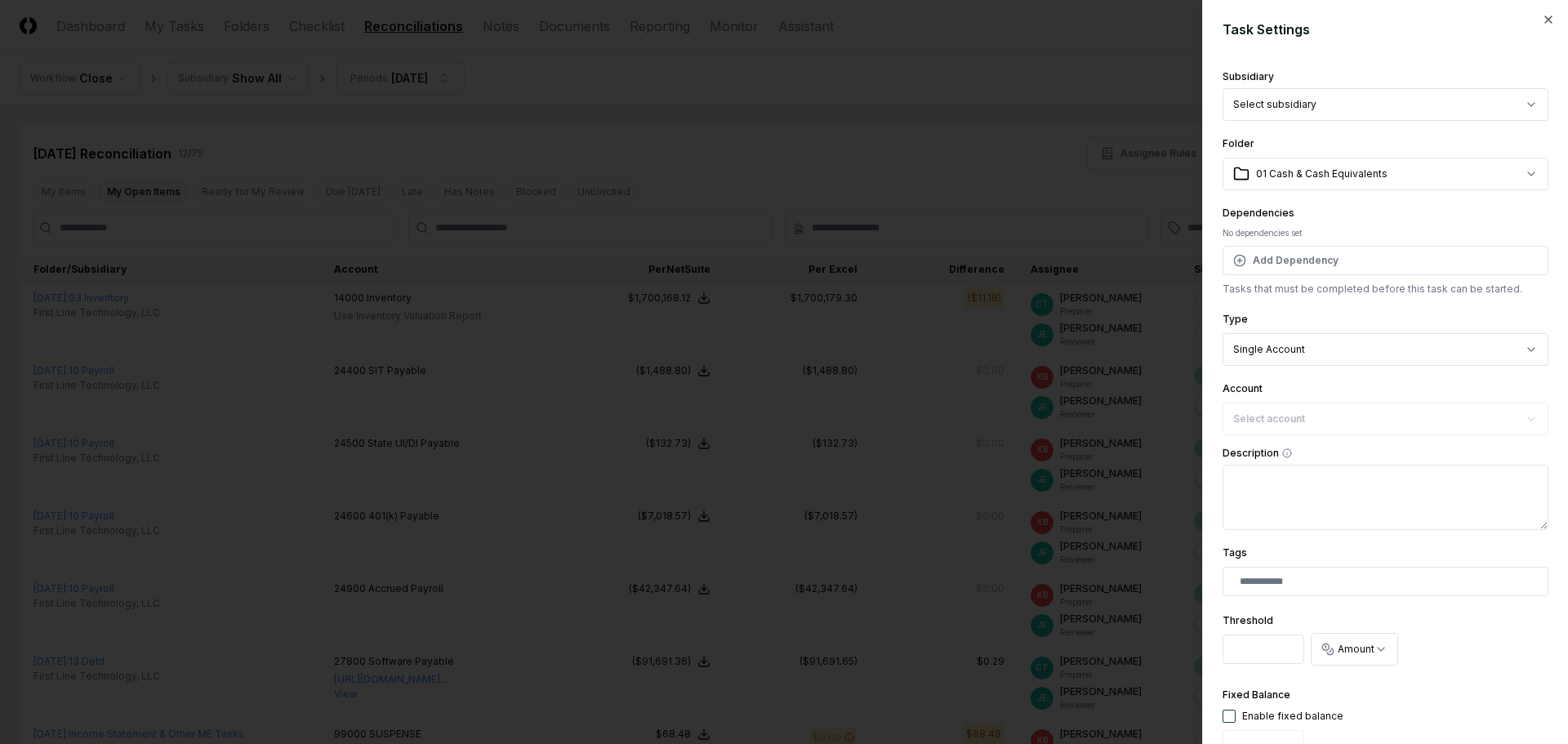
click at [1362, 114] on body "CloseCore Dashboard My Tasks Folders Checklist Reconciliations Notes Documents …" at bounding box center [777, 643] width 1556 height 1286
select select "**********"
click at [1349, 168] on body "CloseCore Dashboard My Tasks Folders Checklist Reconciliations Notes Documents …" at bounding box center [777, 643] width 1556 height 1286
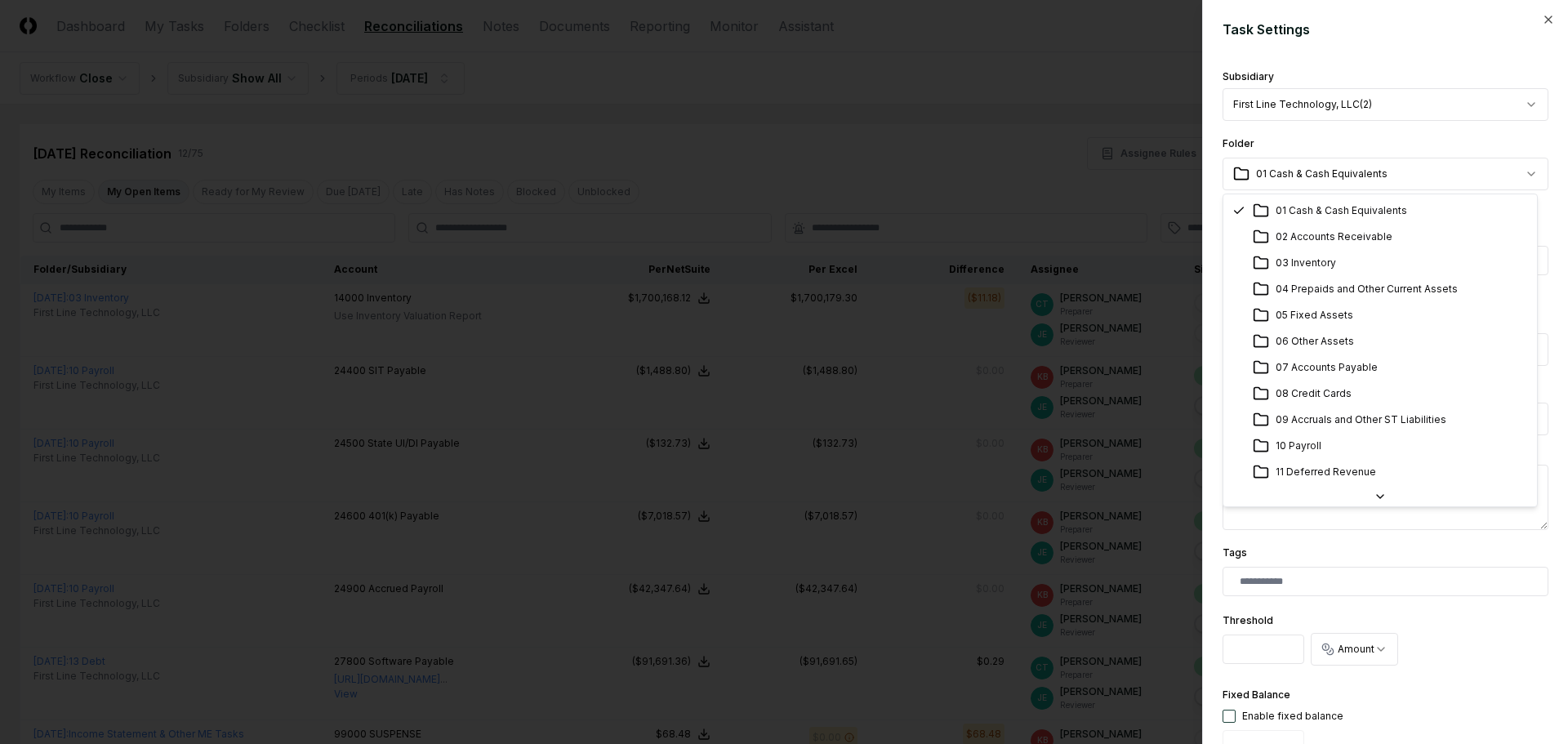
select select "**********"
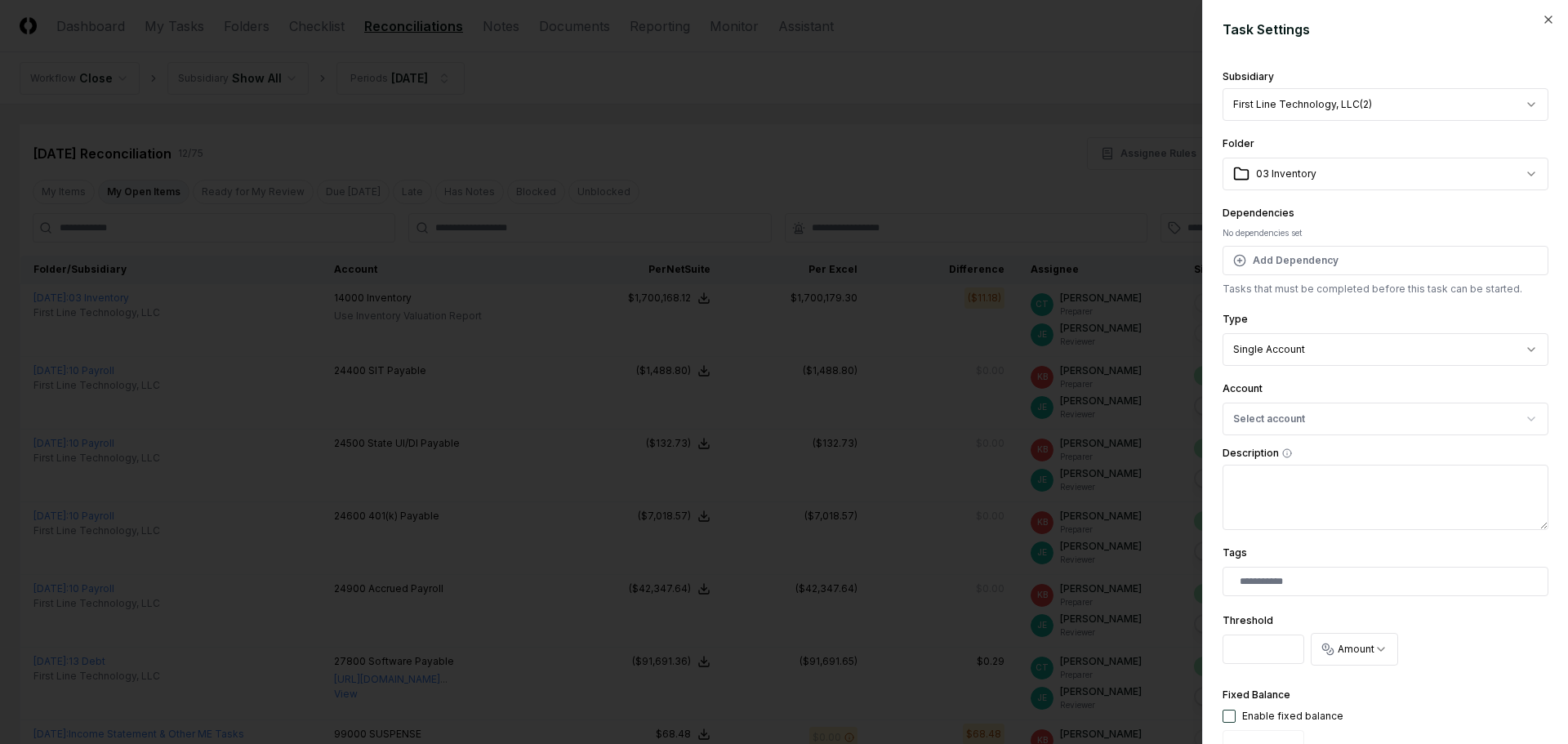
click at [1296, 346] on body "CloseCore Dashboard My Tasks Folders Checklist Reconciliations Notes Documents …" at bounding box center [777, 643] width 1556 height 1286
select select "*****"
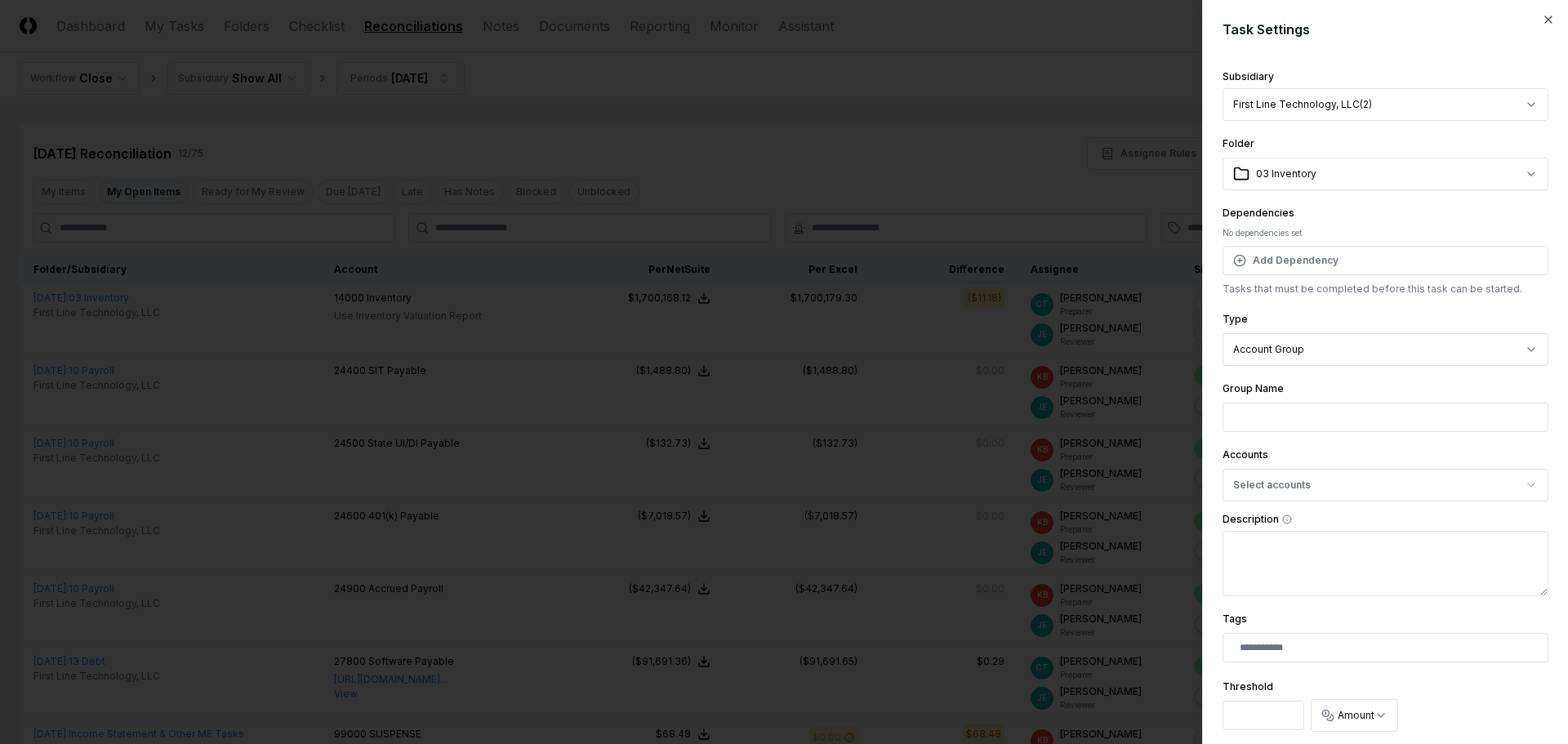
click at [1296, 406] on input "Group Name" at bounding box center [1385, 417] width 325 height 29
type input "*********"
click at [1354, 491] on button "Select accounts" at bounding box center [1385, 485] width 325 height 32
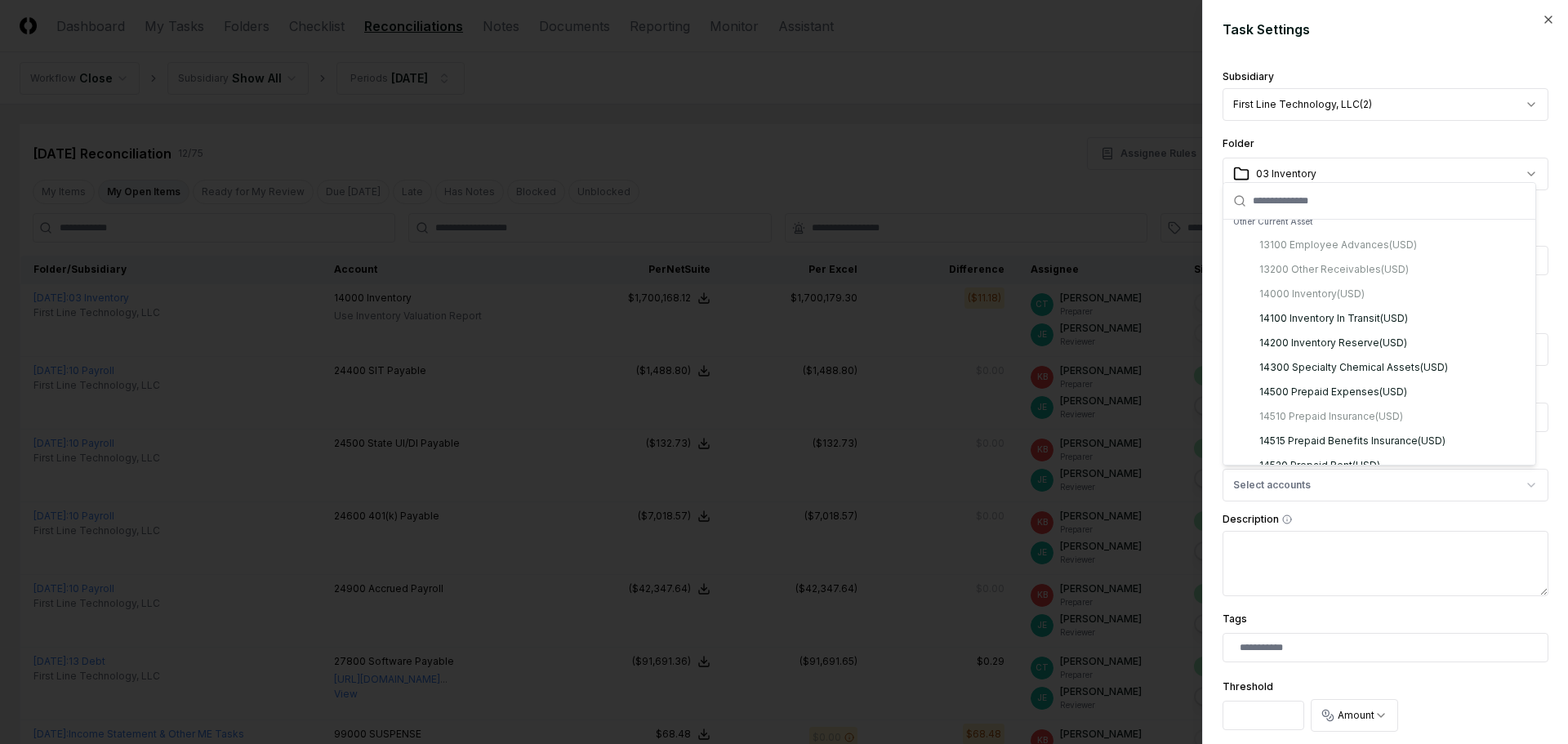
scroll to position [326, 0]
click at [1349, 256] on div "13100 Employee Advances ( USD ) 13200 Other Receivables ( USD ) 14000 Inventory…" at bounding box center [1379, 428] width 305 height 465
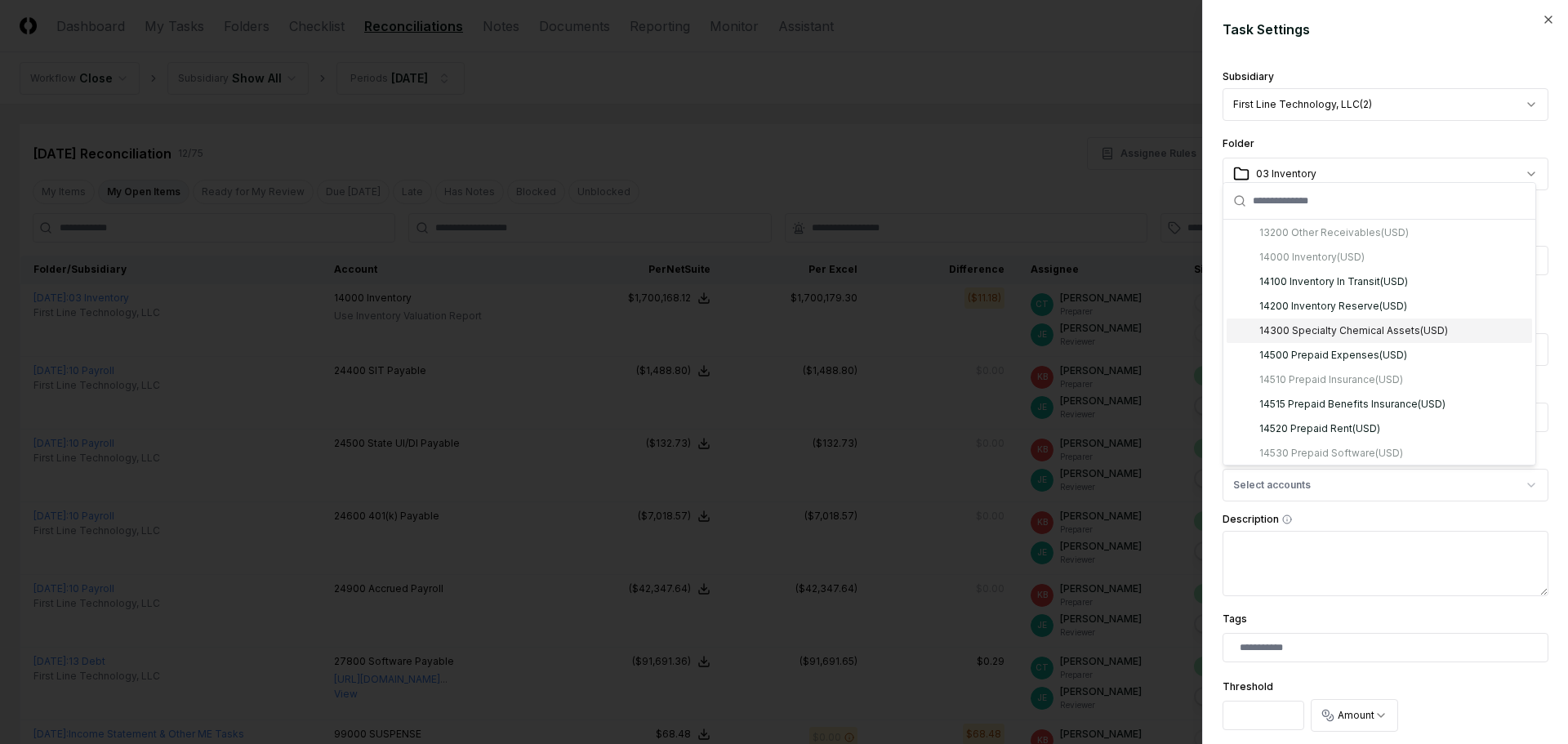
click at [1346, 332] on div "14300 Specialty Chemical Assets ( USD )" at bounding box center [1353, 330] width 188 height 14
click at [1284, 260] on div "13100 Employee Advances ( USD ) 13200 Other Receivables ( USD ) 14000 Inventory…" at bounding box center [1379, 428] width 305 height 465
click at [1181, 570] on body "CloseCore Dashboard My Tasks Folders Checklist Reconciliations Notes Documents …" at bounding box center [777, 643] width 1556 height 1286
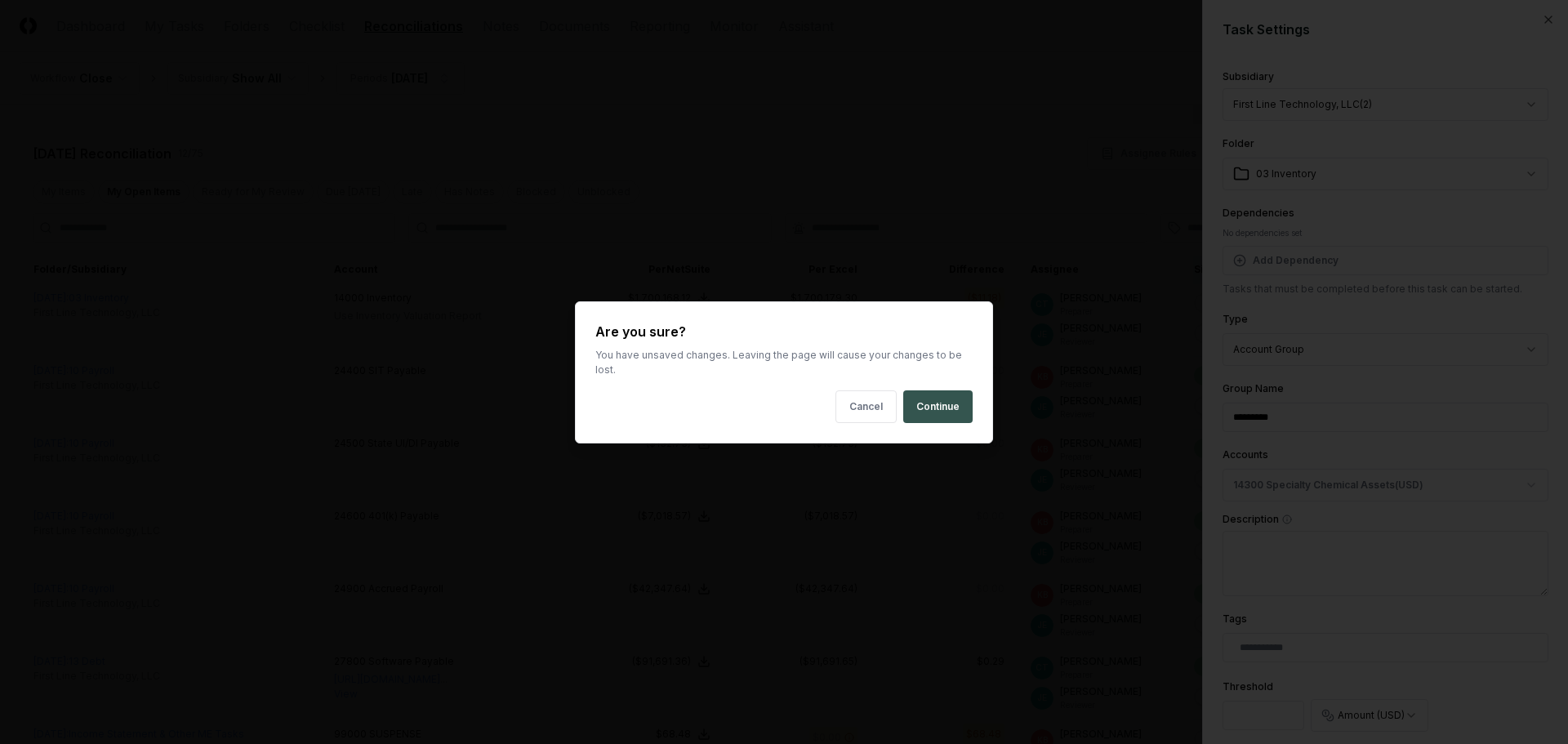
click at [921, 396] on button "Continue" at bounding box center [937, 406] width 69 height 32
select select "******"
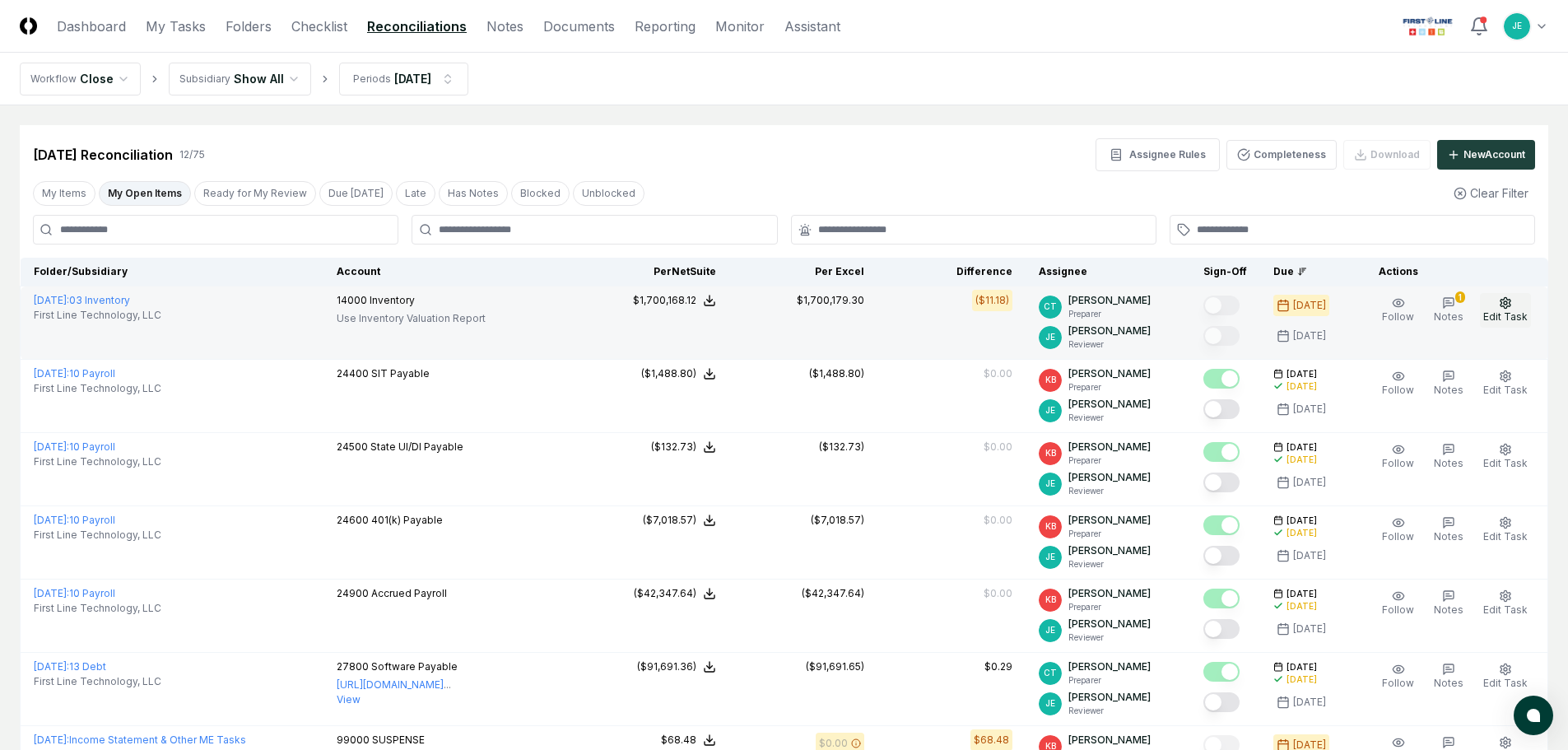
click at [1499, 309] on button "Edit Task" at bounding box center [1505, 310] width 51 height 35
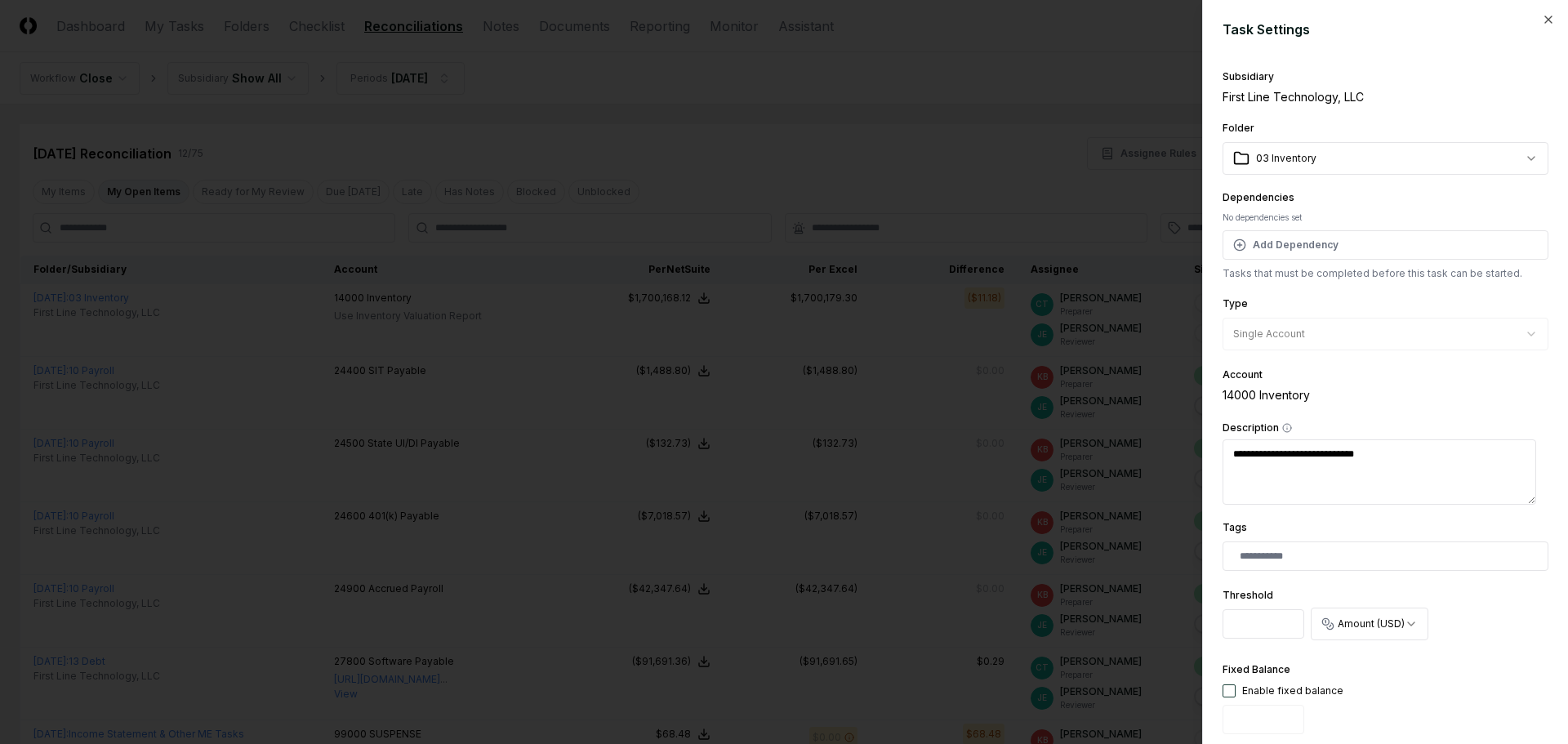
click at [1073, 187] on div at bounding box center [784, 372] width 1568 height 744
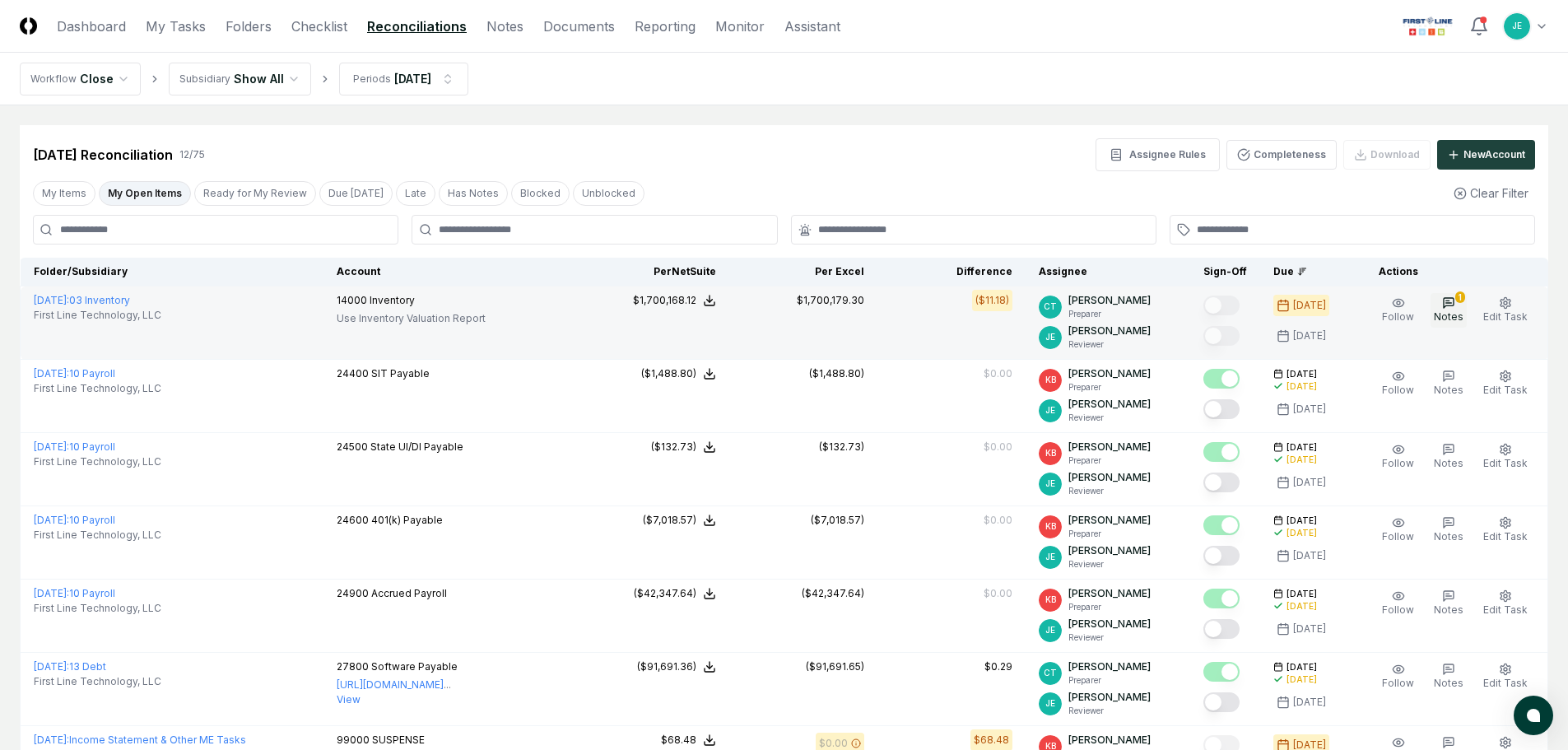
click at [1454, 298] on icon "button" at bounding box center [1448, 303] width 13 height 13
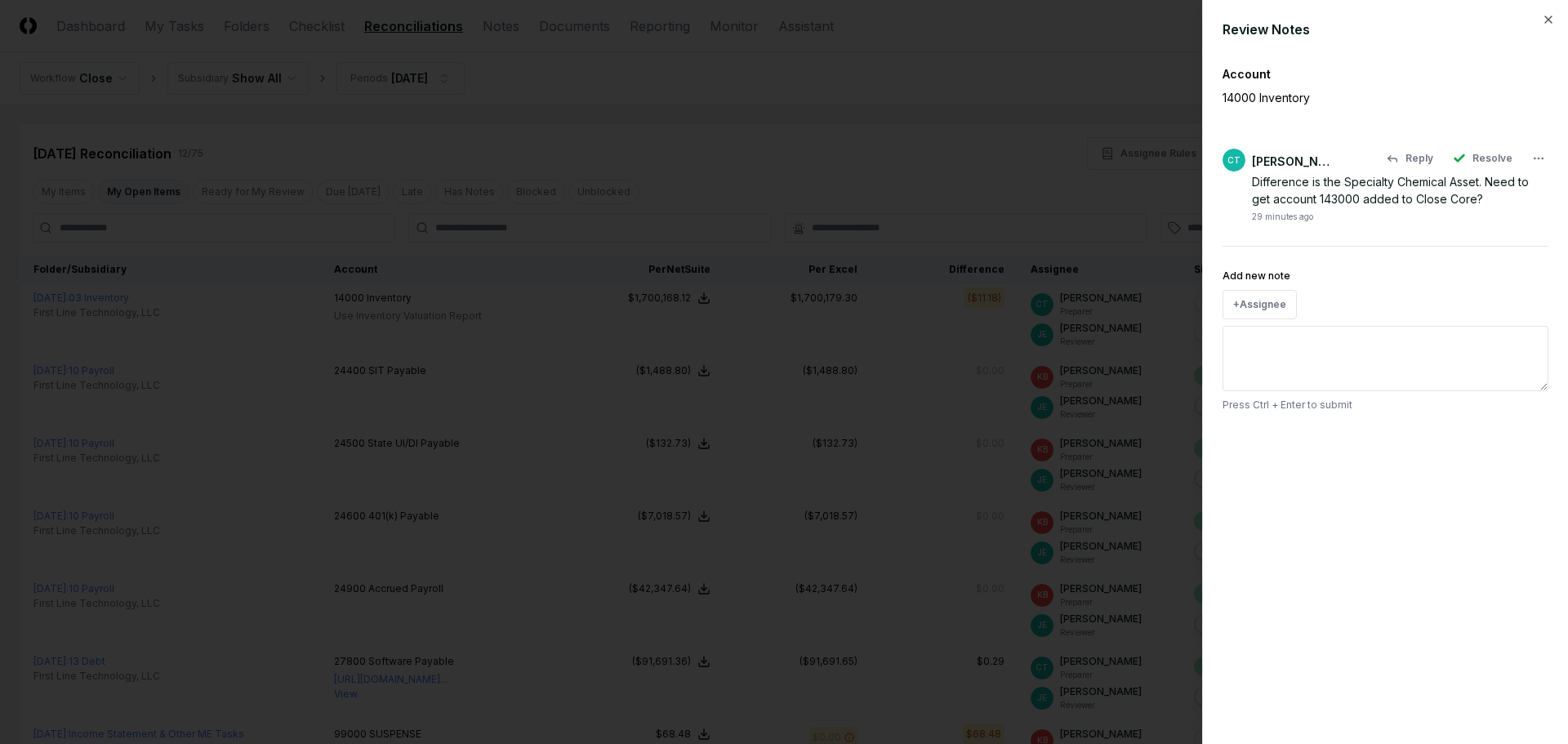
click at [1303, 197] on div "Difference is the Specialty Chemical Asset. Need to get account 143000 added to…" at bounding box center [1399, 190] width 296 height 34
click at [1303, 198] on div "Difference is the Specialty Chemical Asset. Need to get account 143000 added to…" at bounding box center [1399, 190] width 296 height 34
copy div "Difference is the Specialty Chemical Asset. Need to get account 143000 added to…"
click at [1554, 20] on icon "button" at bounding box center [1548, 20] width 13 height 13
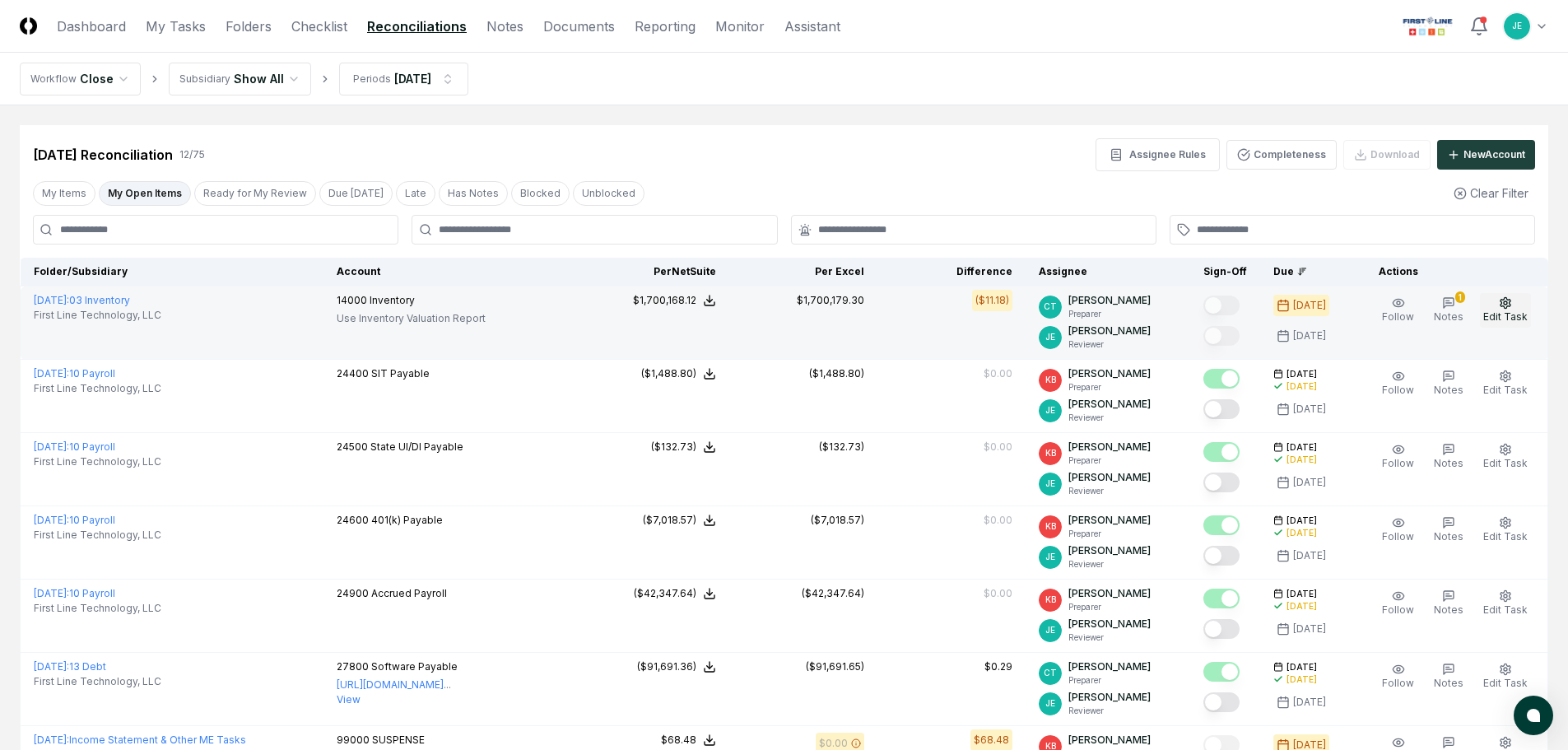
click at [1509, 306] on icon "button" at bounding box center [1505, 302] width 10 height 11
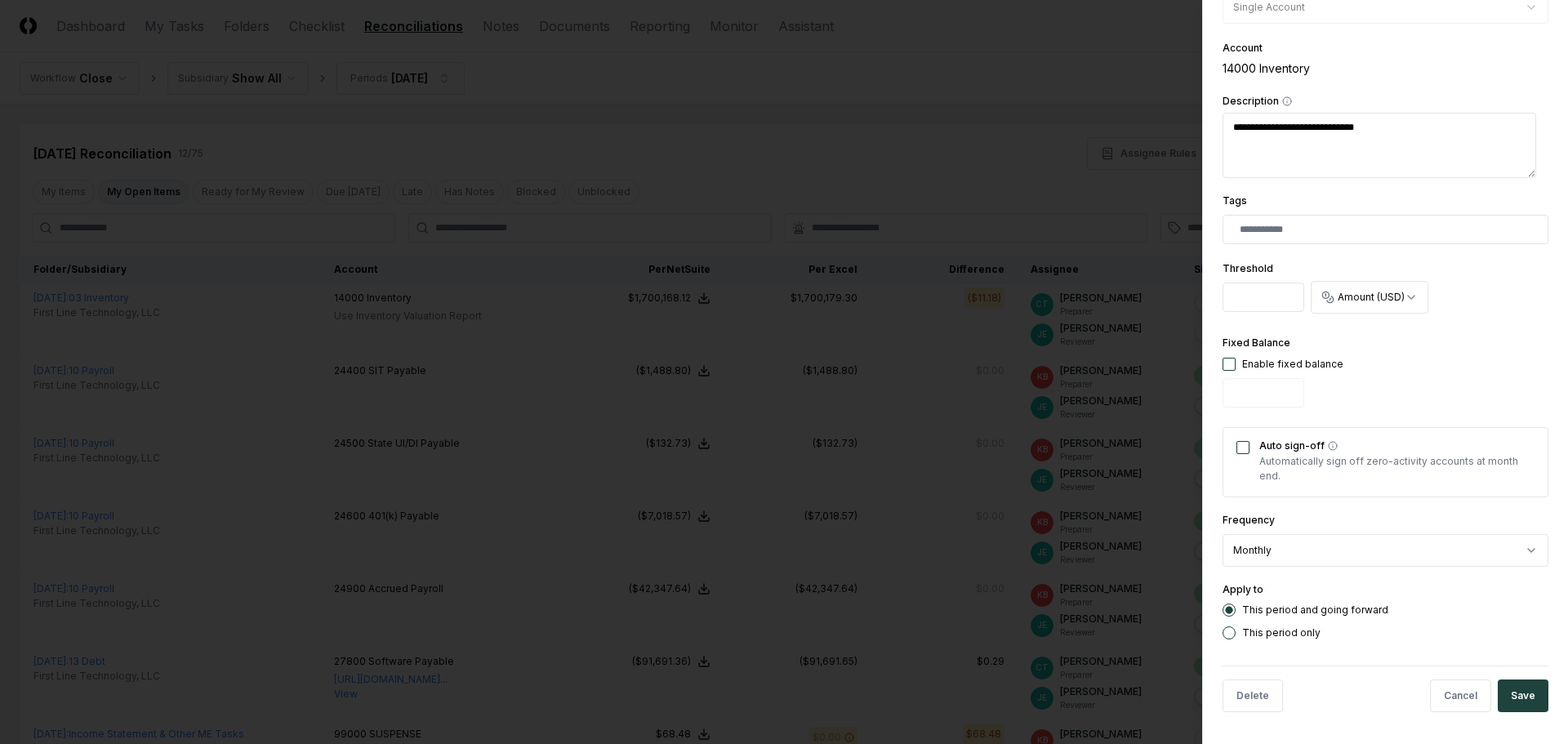
scroll to position [327, 0]
click at [1249, 695] on button "Delete" at bounding box center [1252, 695] width 60 height 32
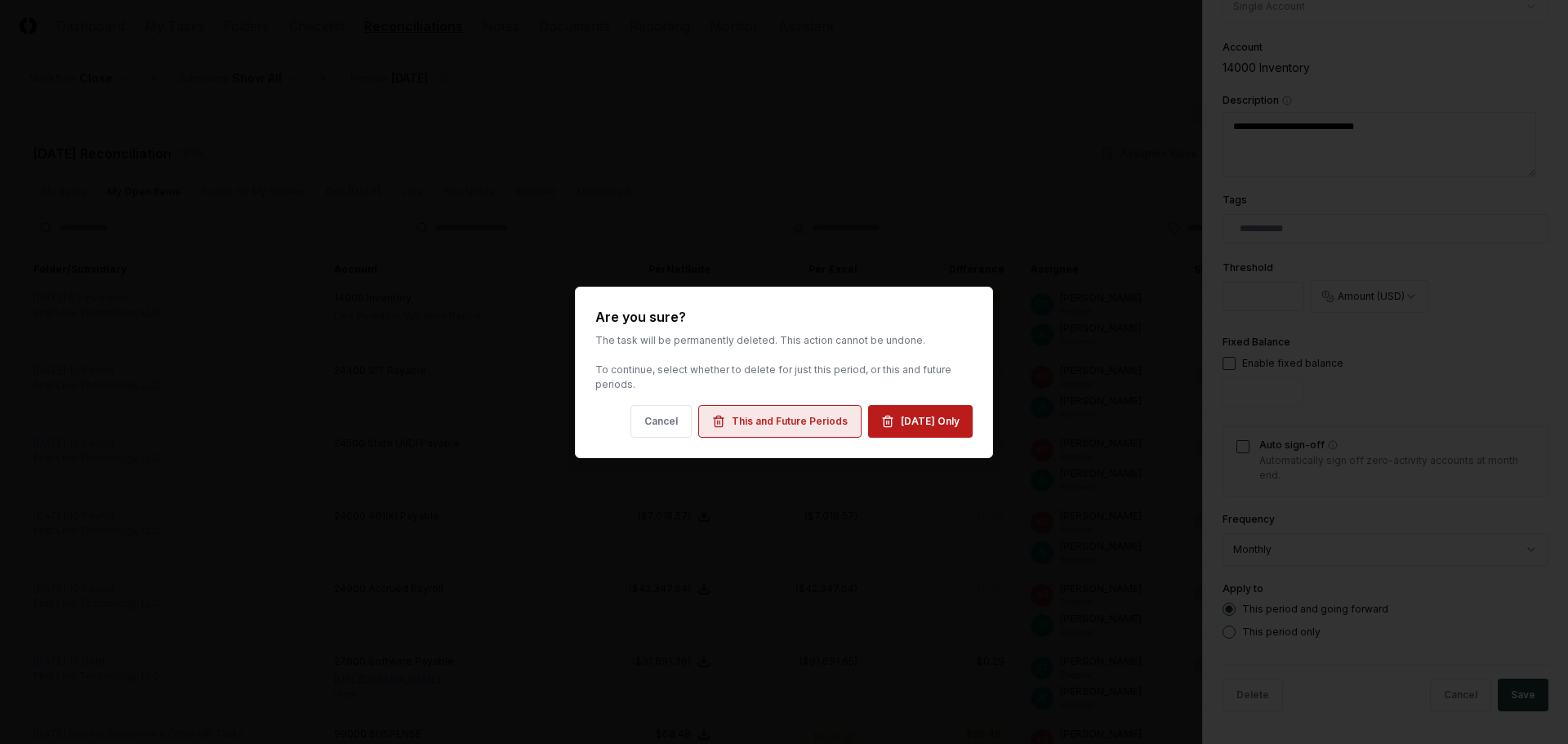
click at [792, 424] on div "This and Future Periods" at bounding box center [790, 421] width 116 height 14
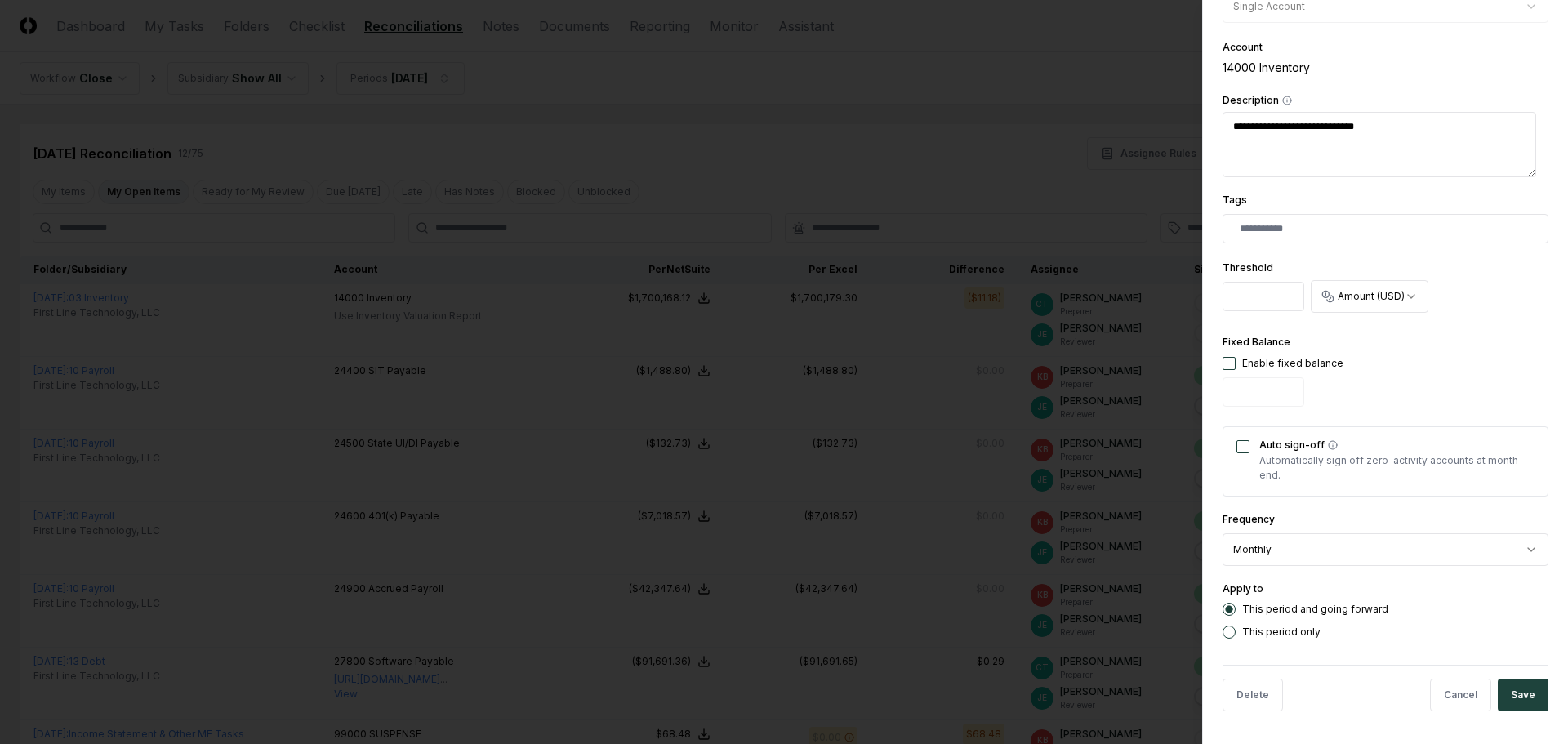
type textarea "*"
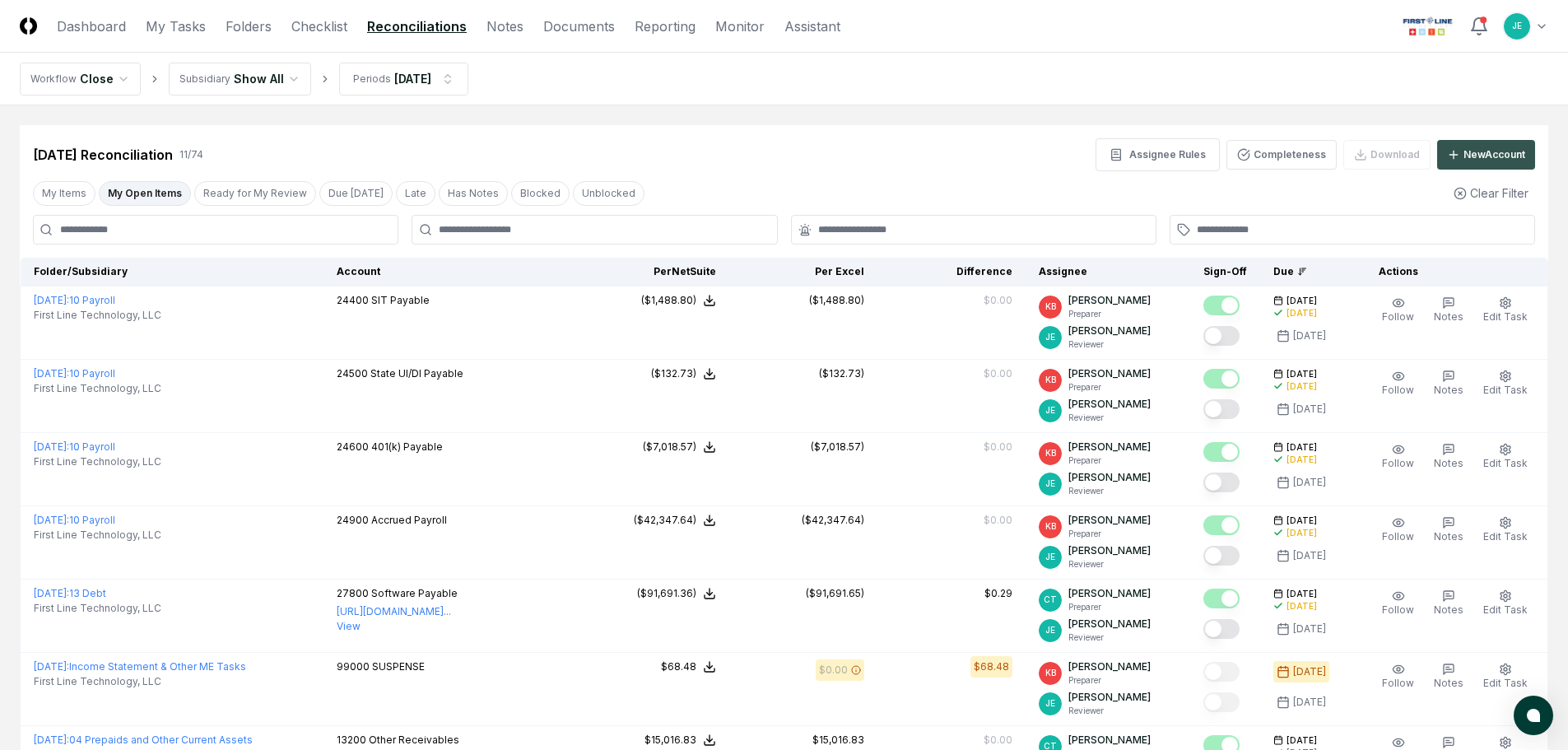
click at [1486, 150] on div "New Account" at bounding box center [1494, 154] width 61 height 14
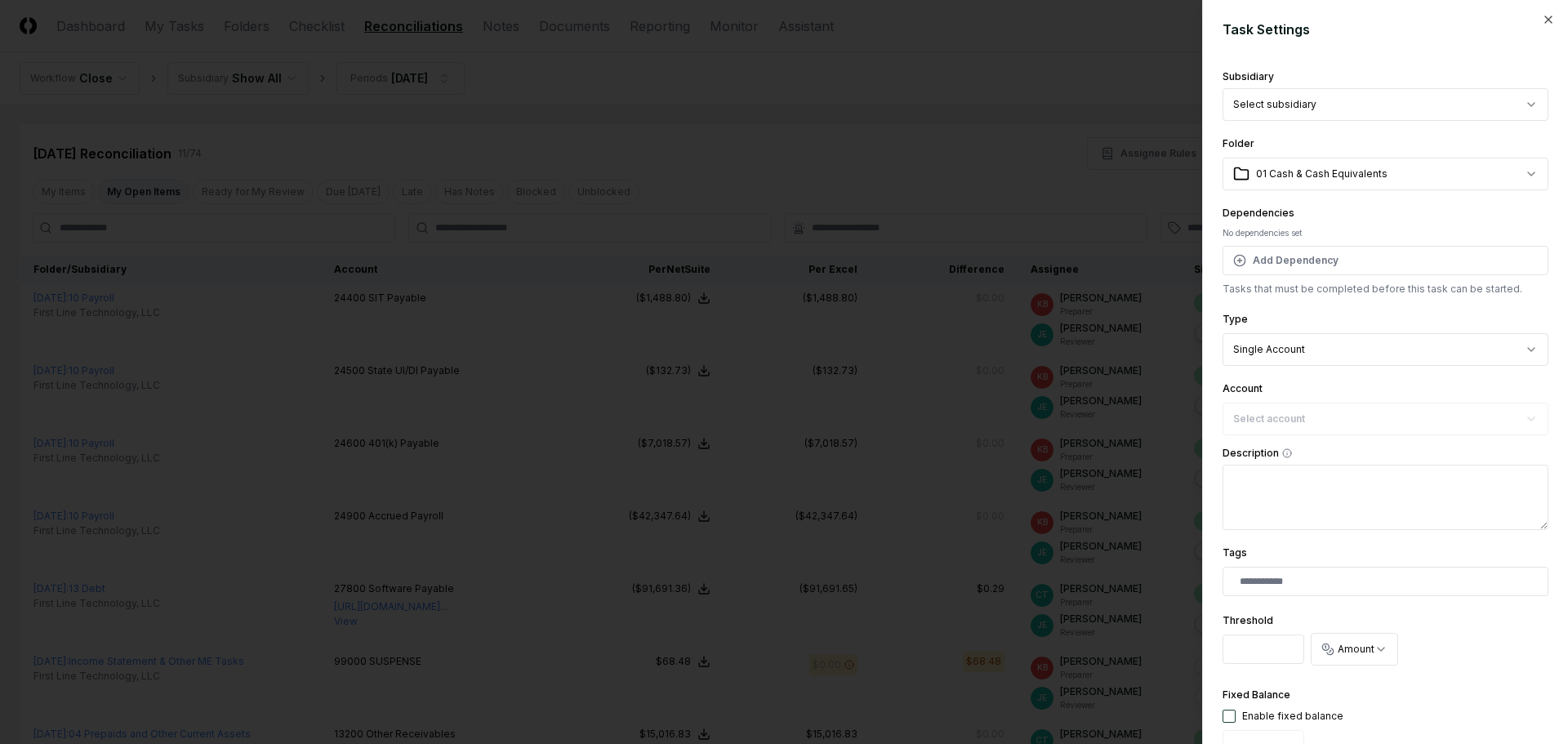
click at [1339, 101] on body "CloseCore Dashboard My Tasks Folders Checklist Reconciliations Notes Documents …" at bounding box center [777, 607] width 1556 height 1214
select select "**********"
click at [1315, 165] on body "CloseCore Dashboard My Tasks Folders Checklist Reconciliations Notes Documents …" at bounding box center [777, 607] width 1556 height 1214
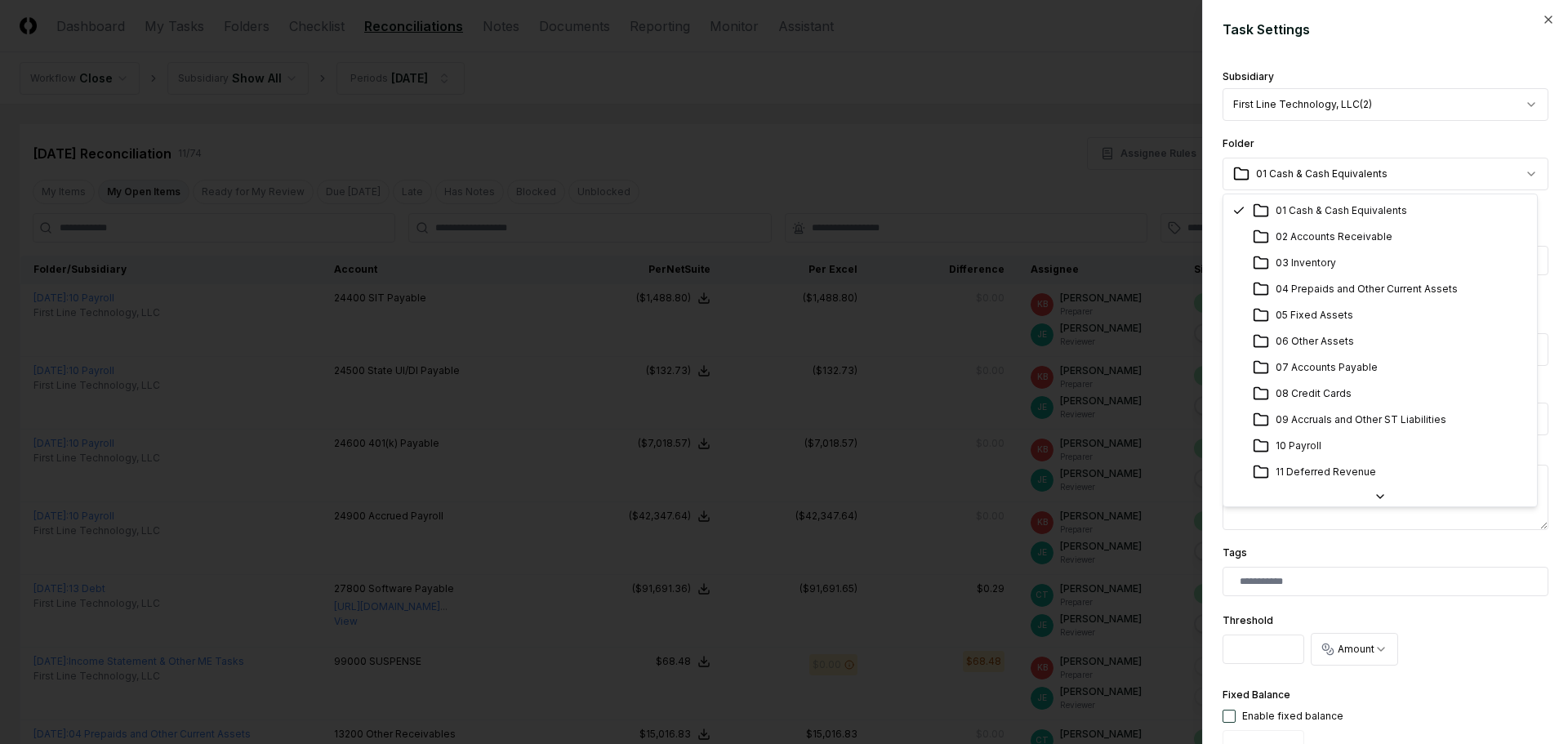
select select "**********"
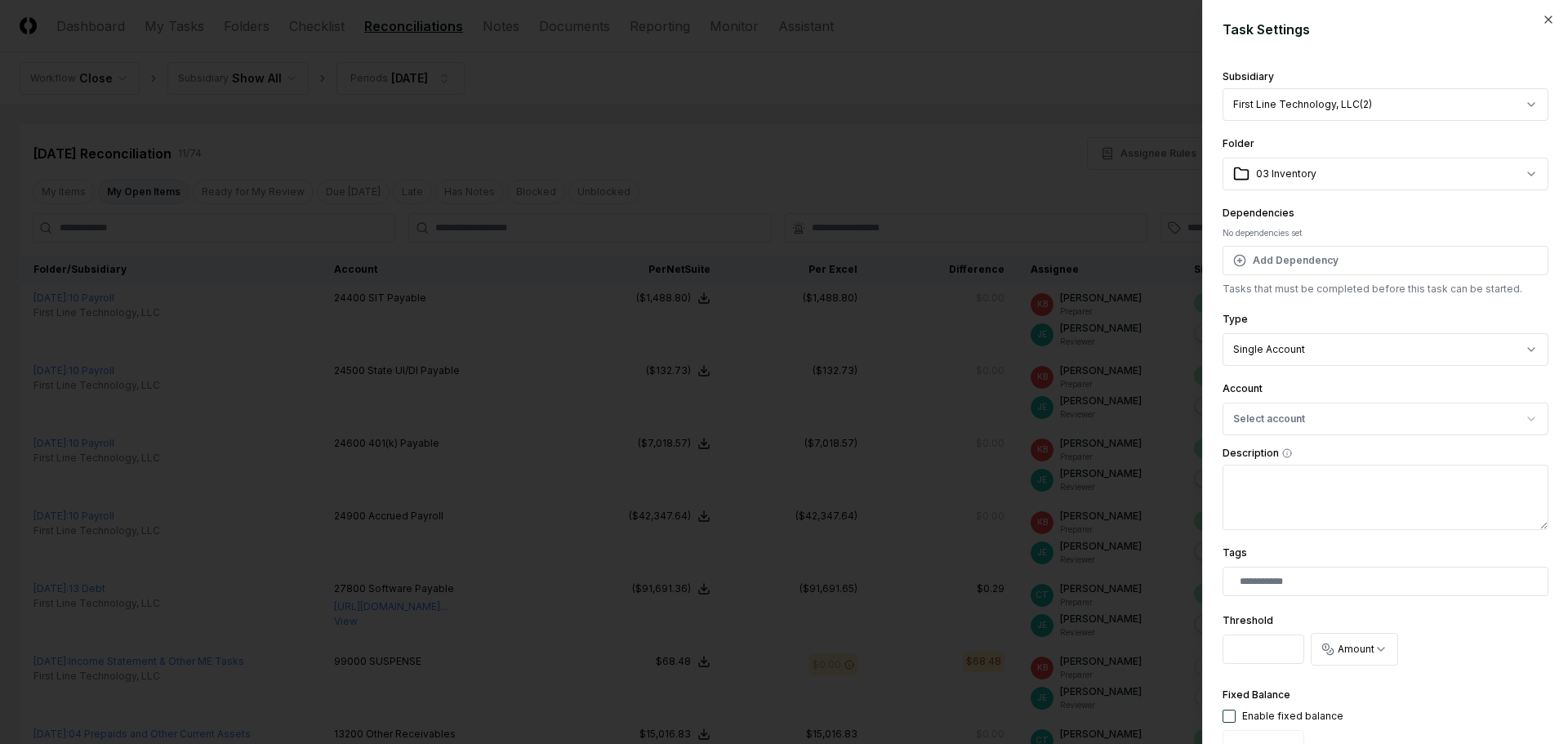
click at [1291, 356] on body "CloseCore Dashboard My Tasks Folders Checklist Reconciliations Notes Documents …" at bounding box center [777, 607] width 1556 height 1214
select select "*****"
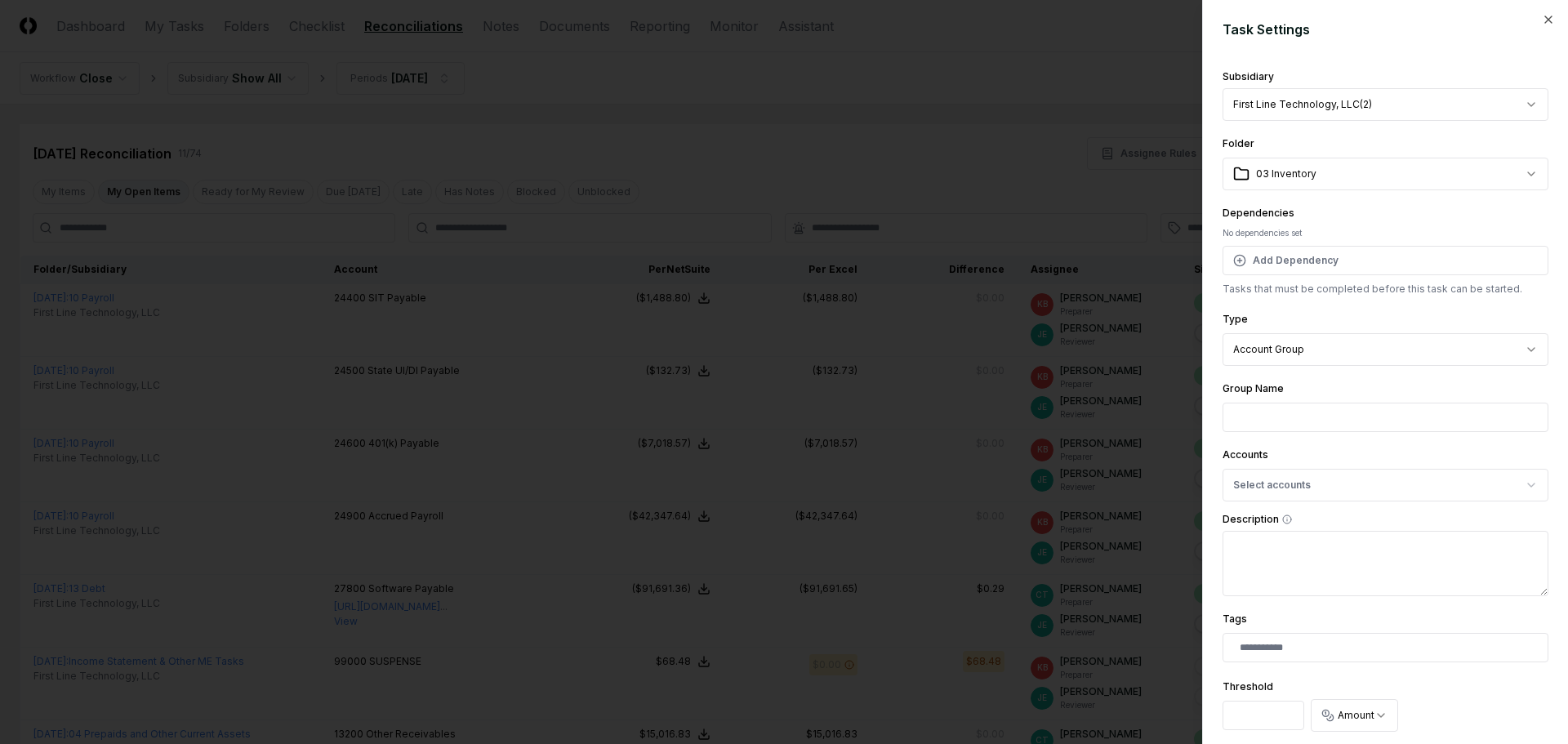
click at [1298, 411] on input "Group Name" at bounding box center [1385, 417] width 325 height 29
click at [1269, 495] on button "Select accounts" at bounding box center [1385, 485] width 325 height 32
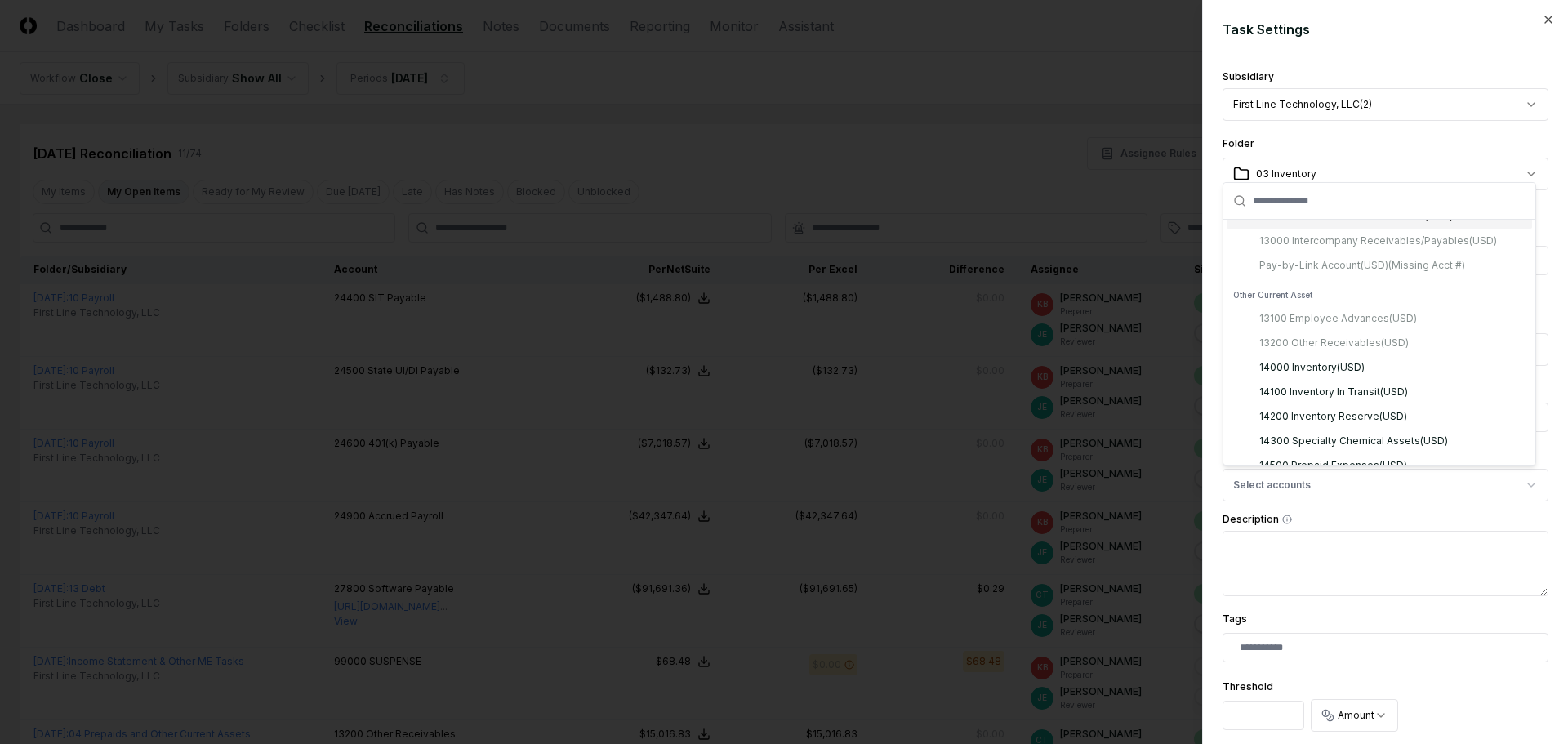
scroll to position [245, 0]
click at [1321, 338] on div "14000 Inventory ( USD )" at bounding box center [1311, 338] width 106 height 14
click at [1310, 391] on div "14200 Inventory Reserve ( USD )" at bounding box center [1332, 387] width 147 height 14
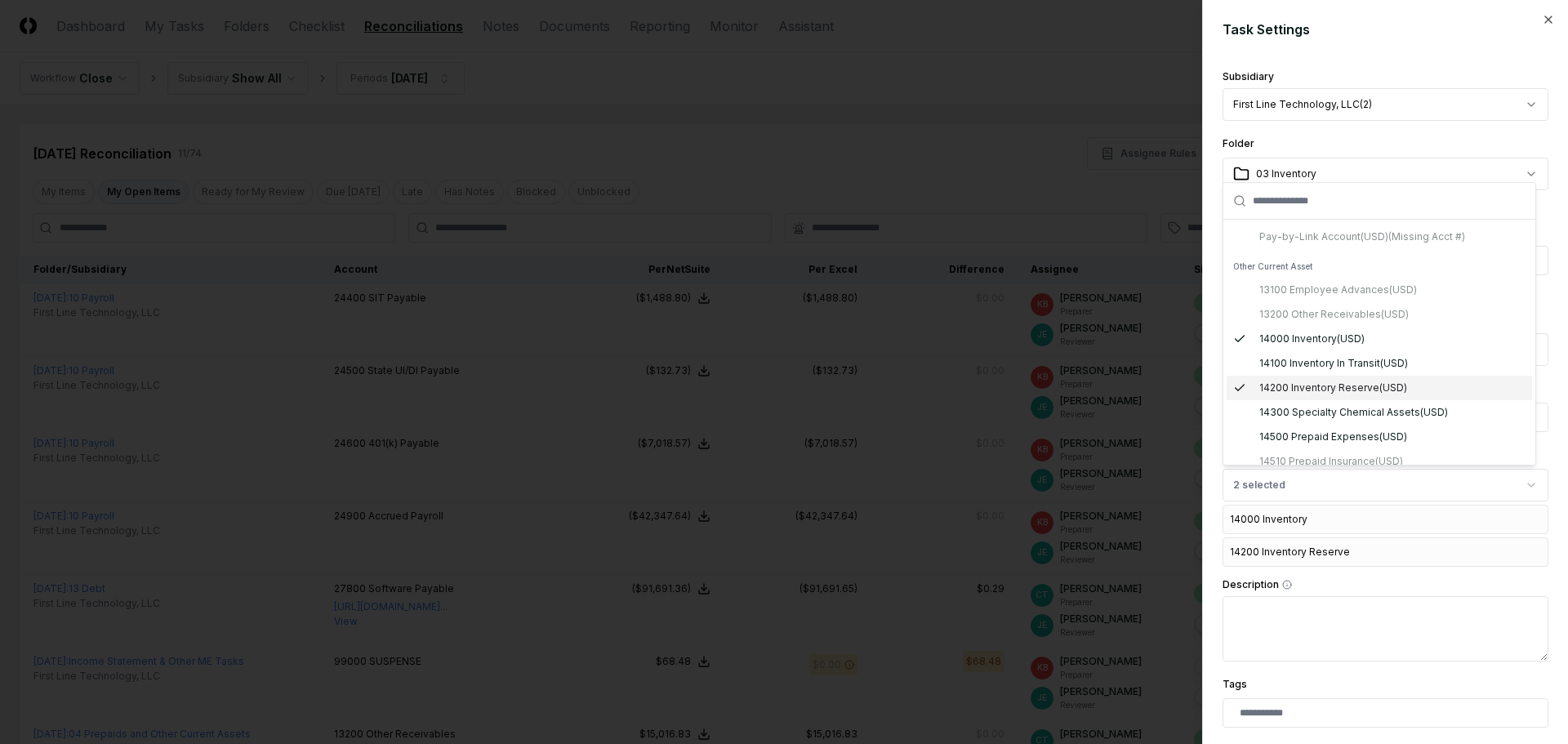
click at [1312, 389] on div "14200 Inventory Reserve ( USD )" at bounding box center [1332, 387] width 147 height 14
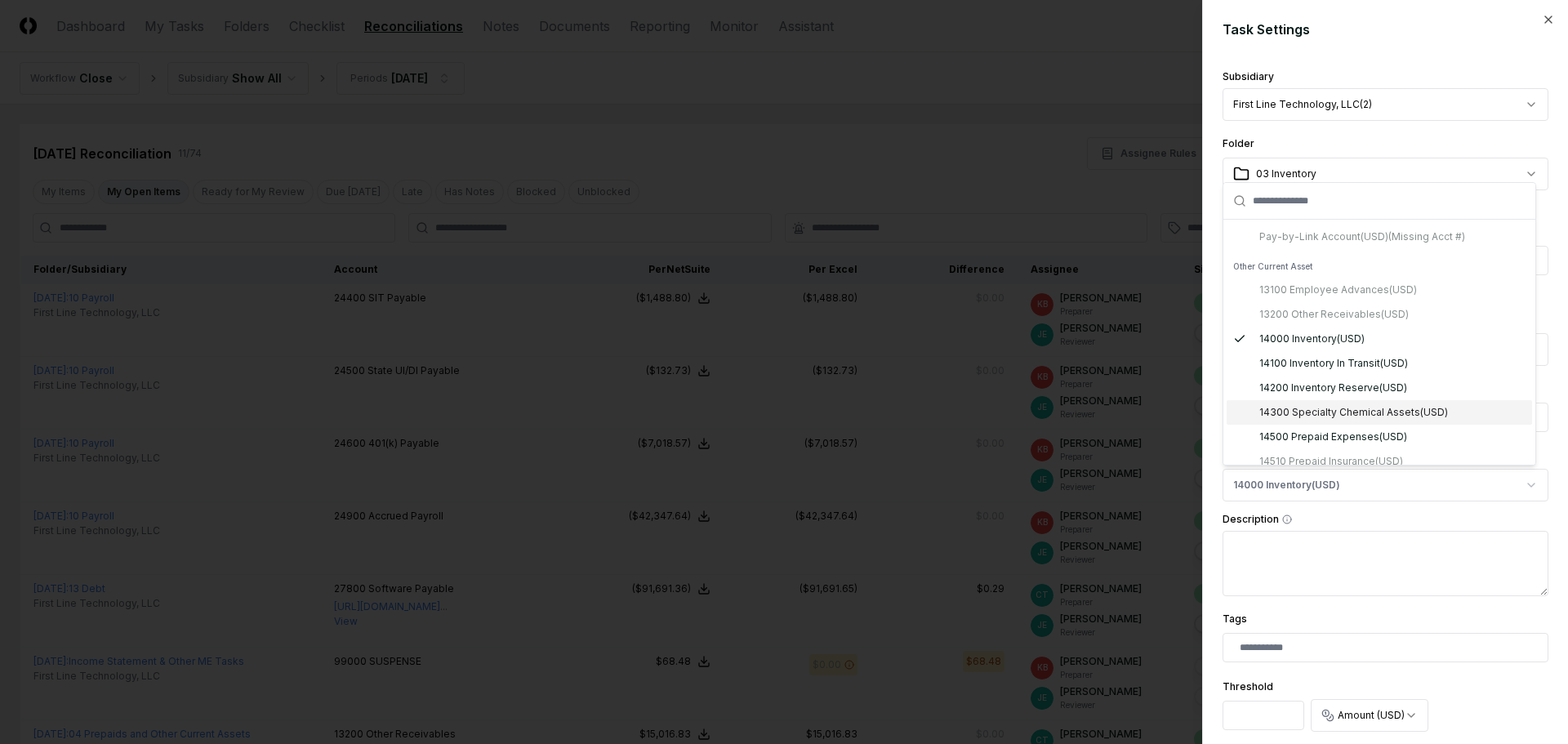
click at [1342, 416] on div "14300 Specialty Chemical Assets ( USD )" at bounding box center [1353, 412] width 188 height 14
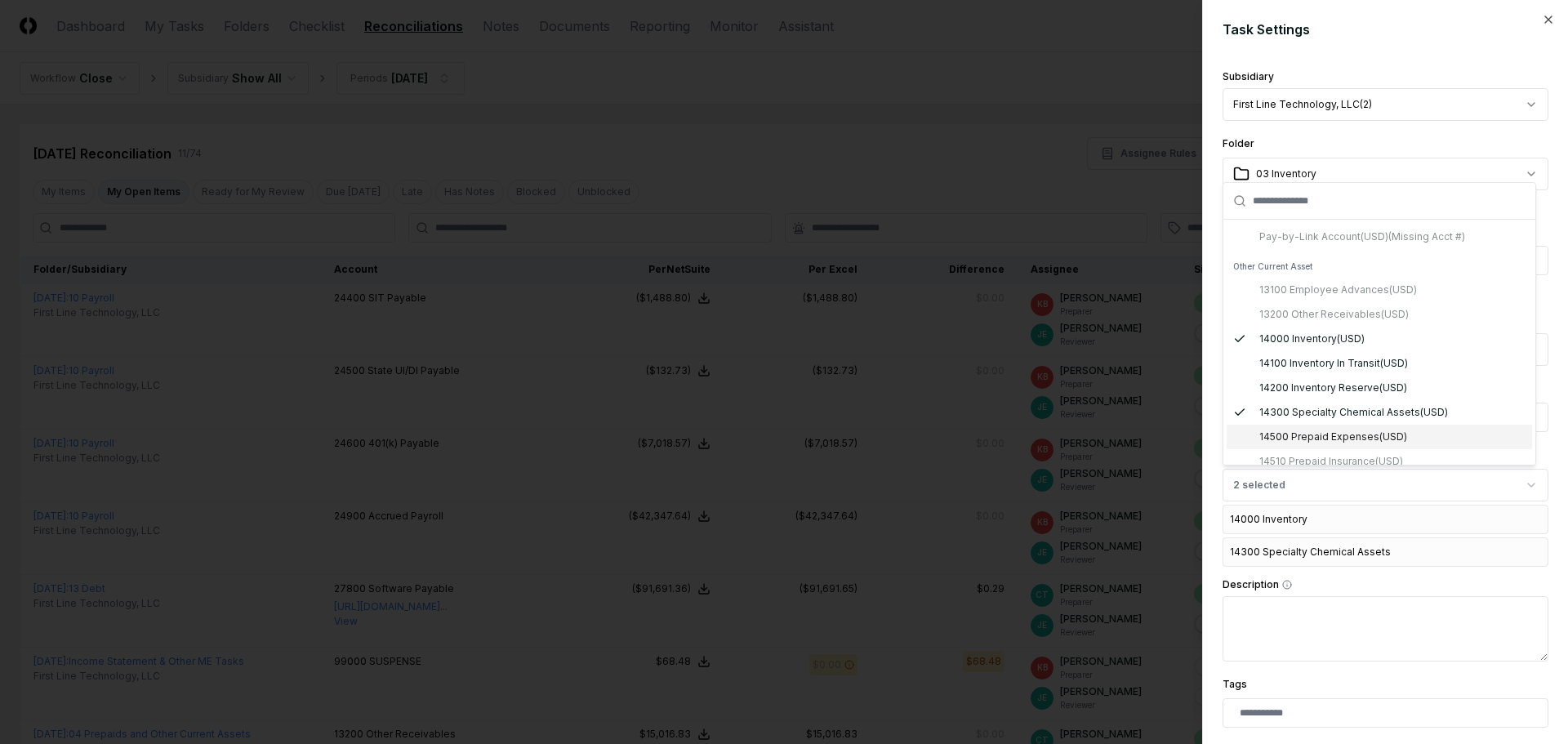
click at [1370, 578] on div "**********" at bounding box center [1385, 627] width 325 height 1124
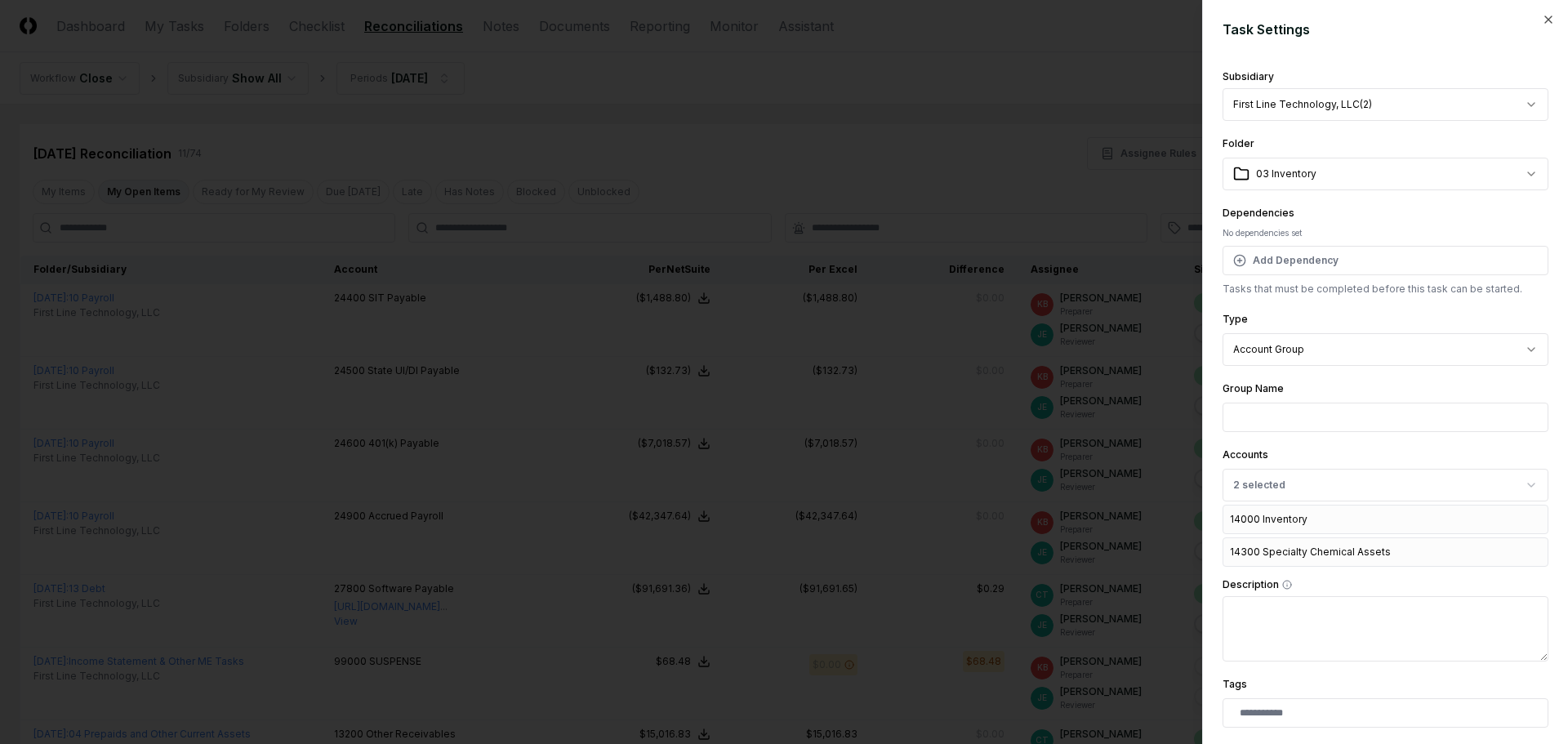
click at [1323, 410] on input "Group Name" at bounding box center [1385, 417] width 325 height 29
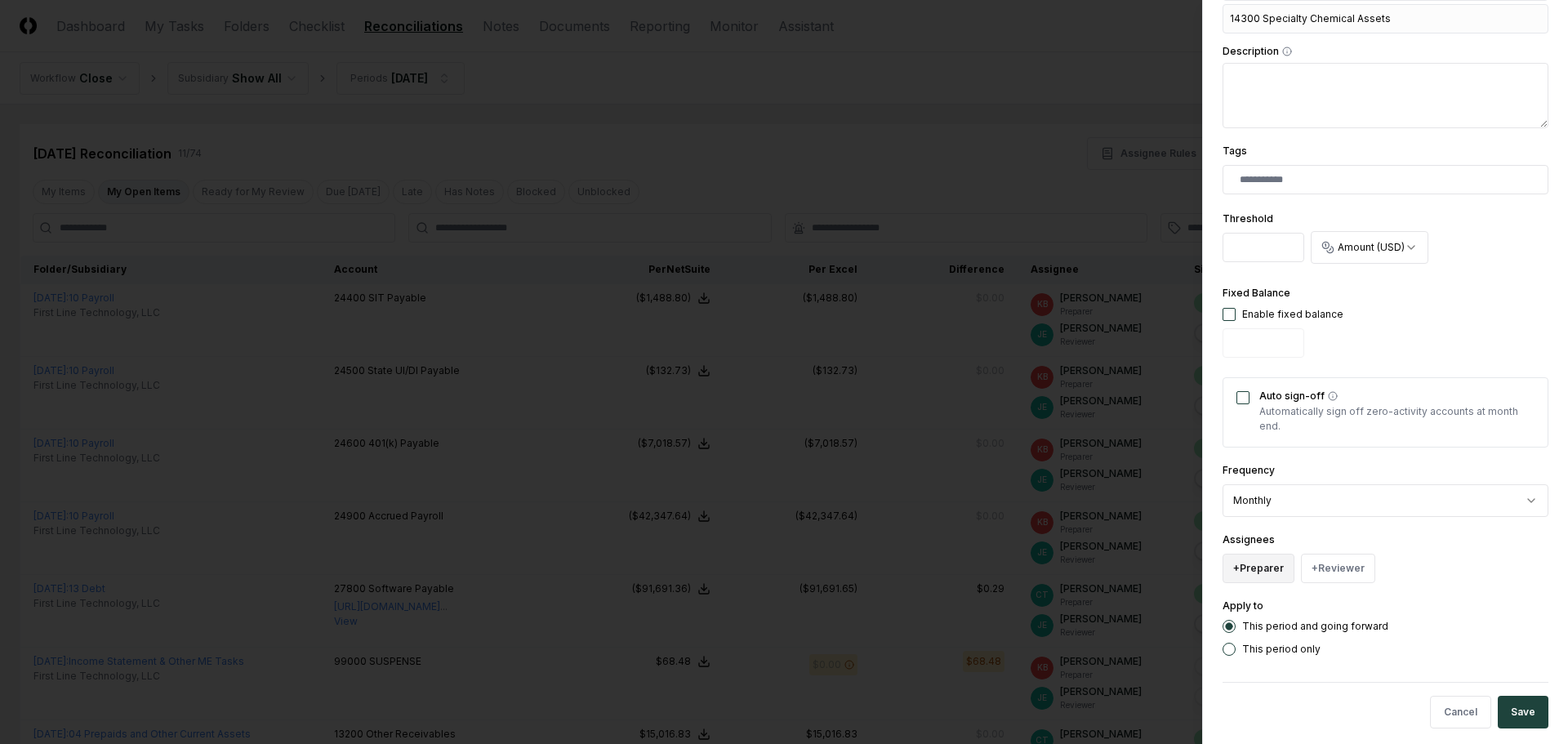
scroll to position [550, 0]
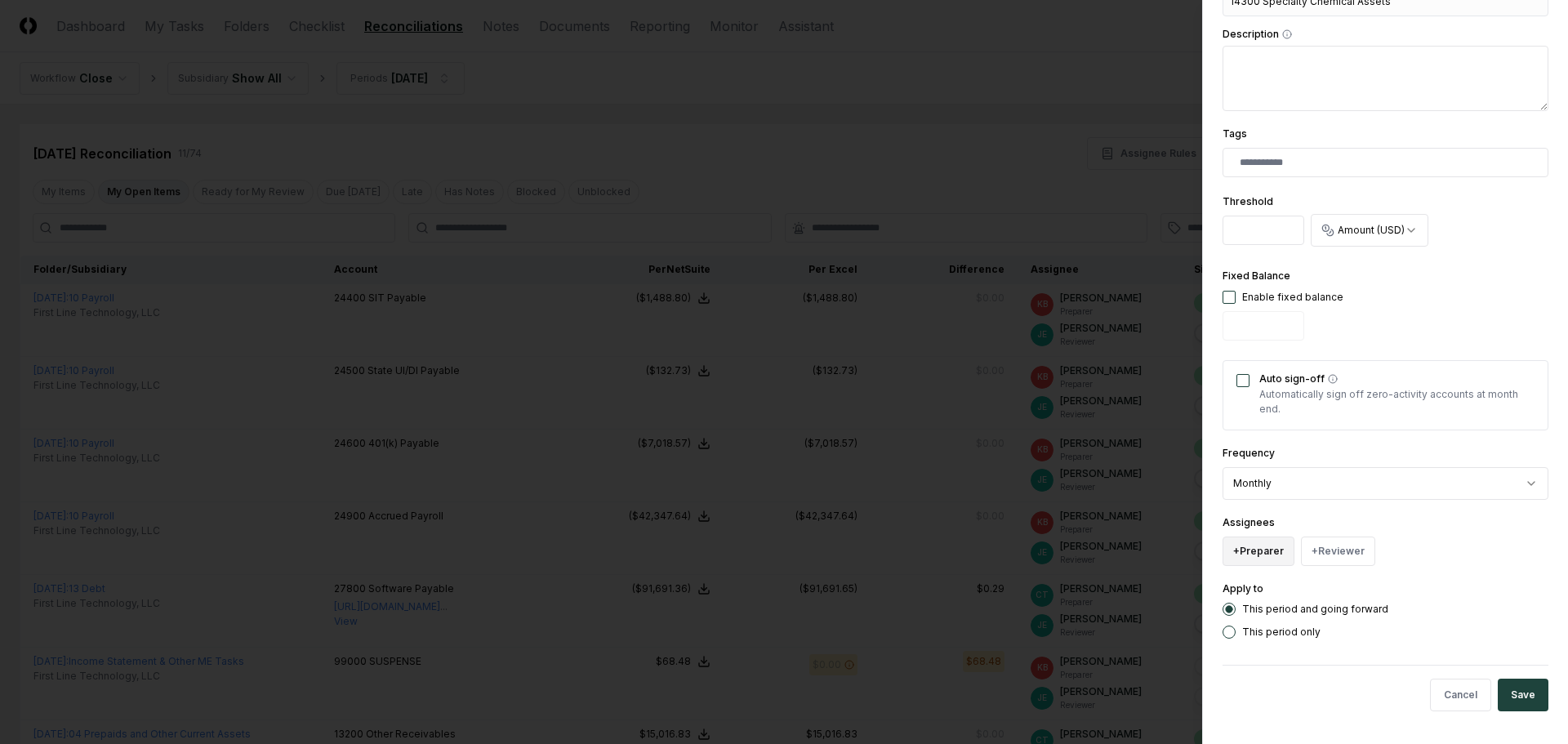
type input "*********"
click at [1258, 550] on button "+ Preparer" at bounding box center [1259, 551] width 72 height 29
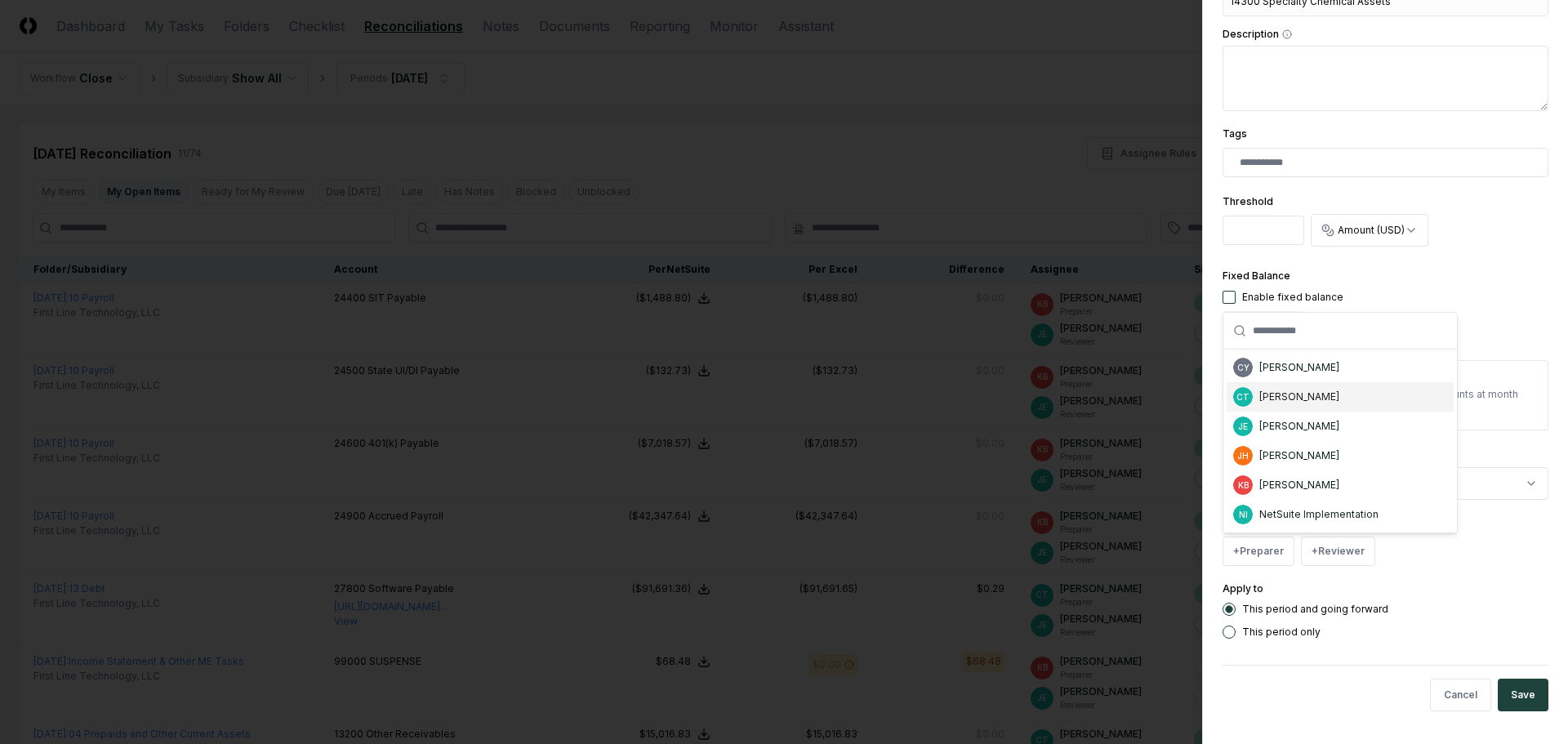
click at [1290, 394] on div "[PERSON_NAME]" at bounding box center [1299, 396] width 80 height 14
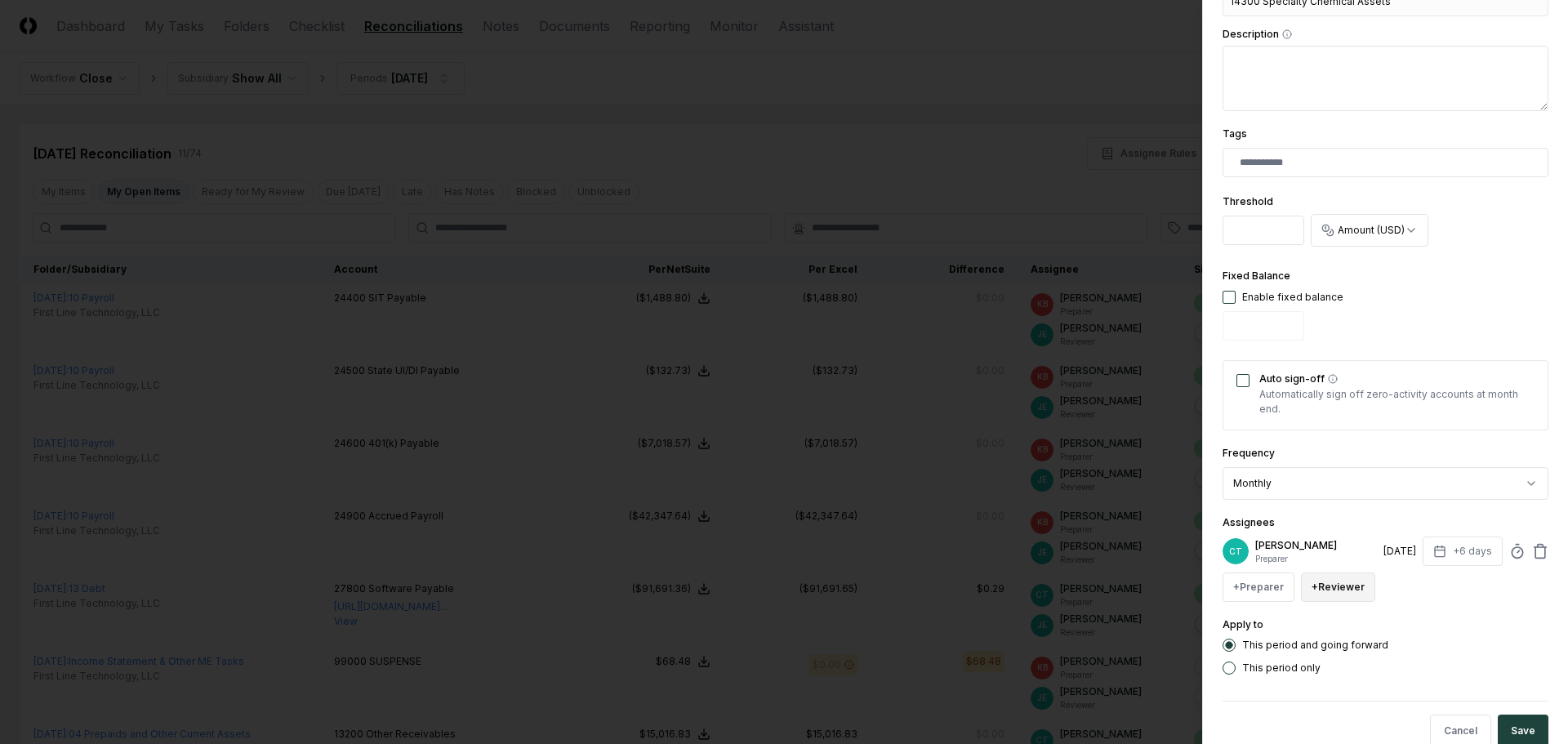
click at [1341, 594] on button "+ Reviewer" at bounding box center [1338, 587] width 74 height 29
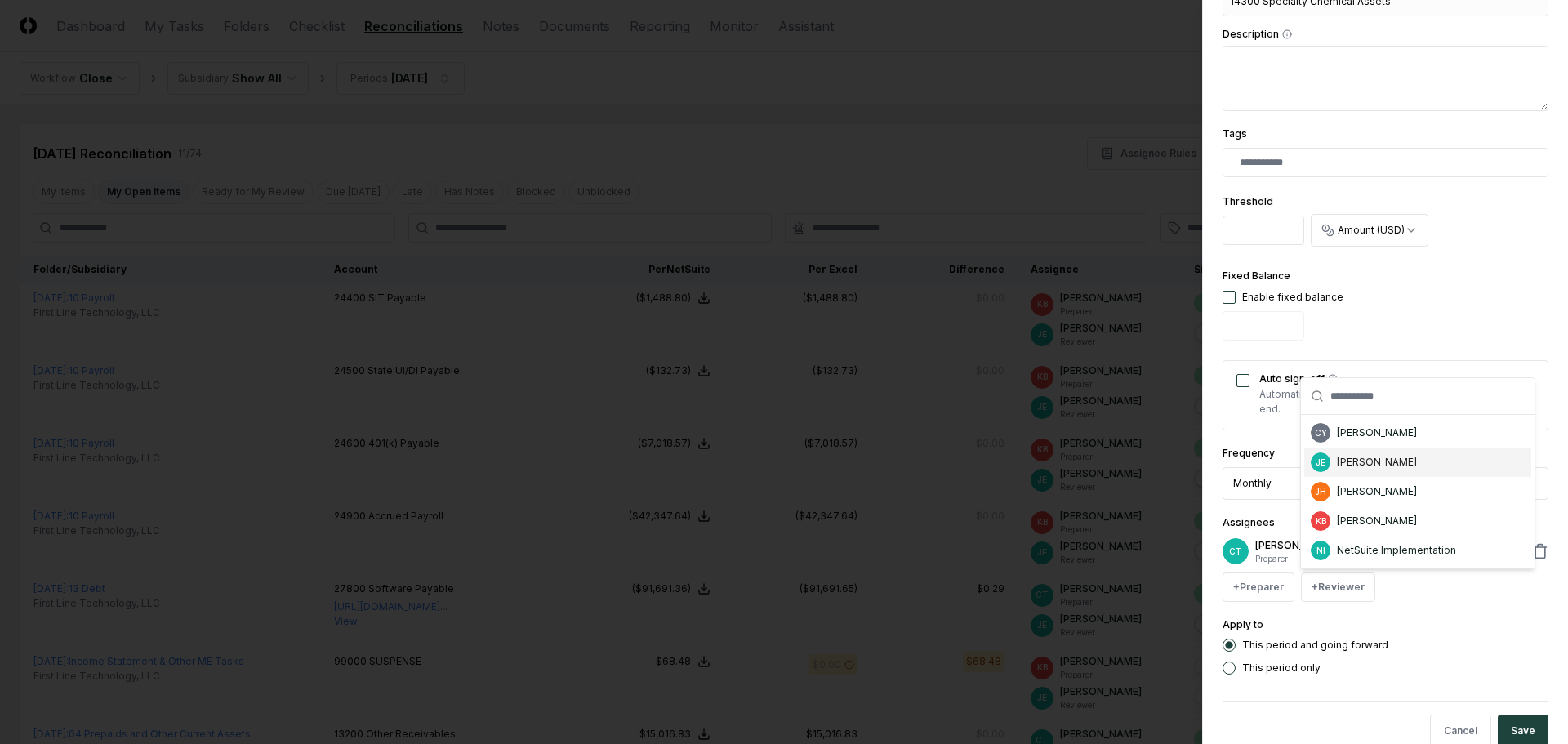
click at [1379, 470] on div "[PERSON_NAME]" at bounding box center [1417, 461] width 227 height 29
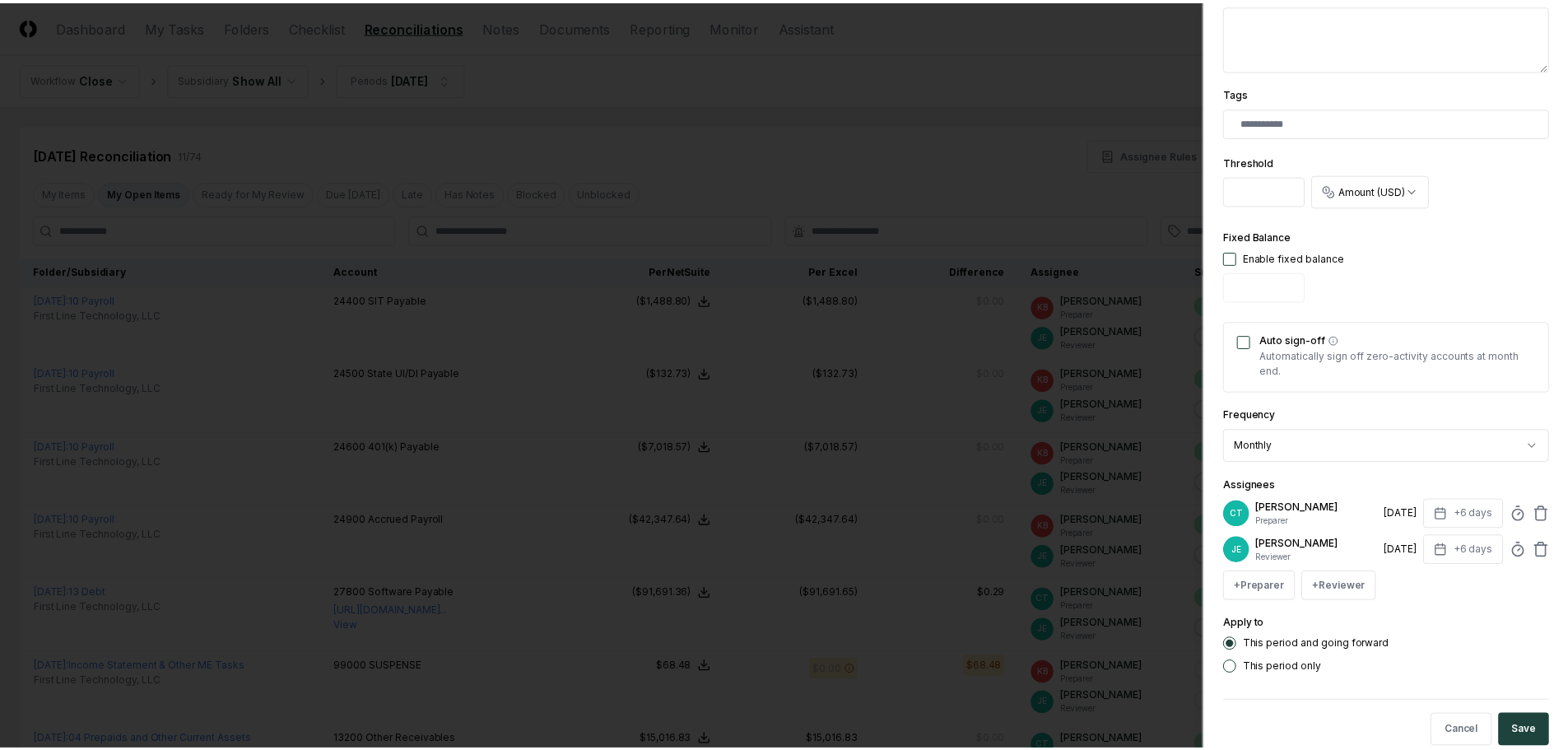
scroll to position [627, 0]
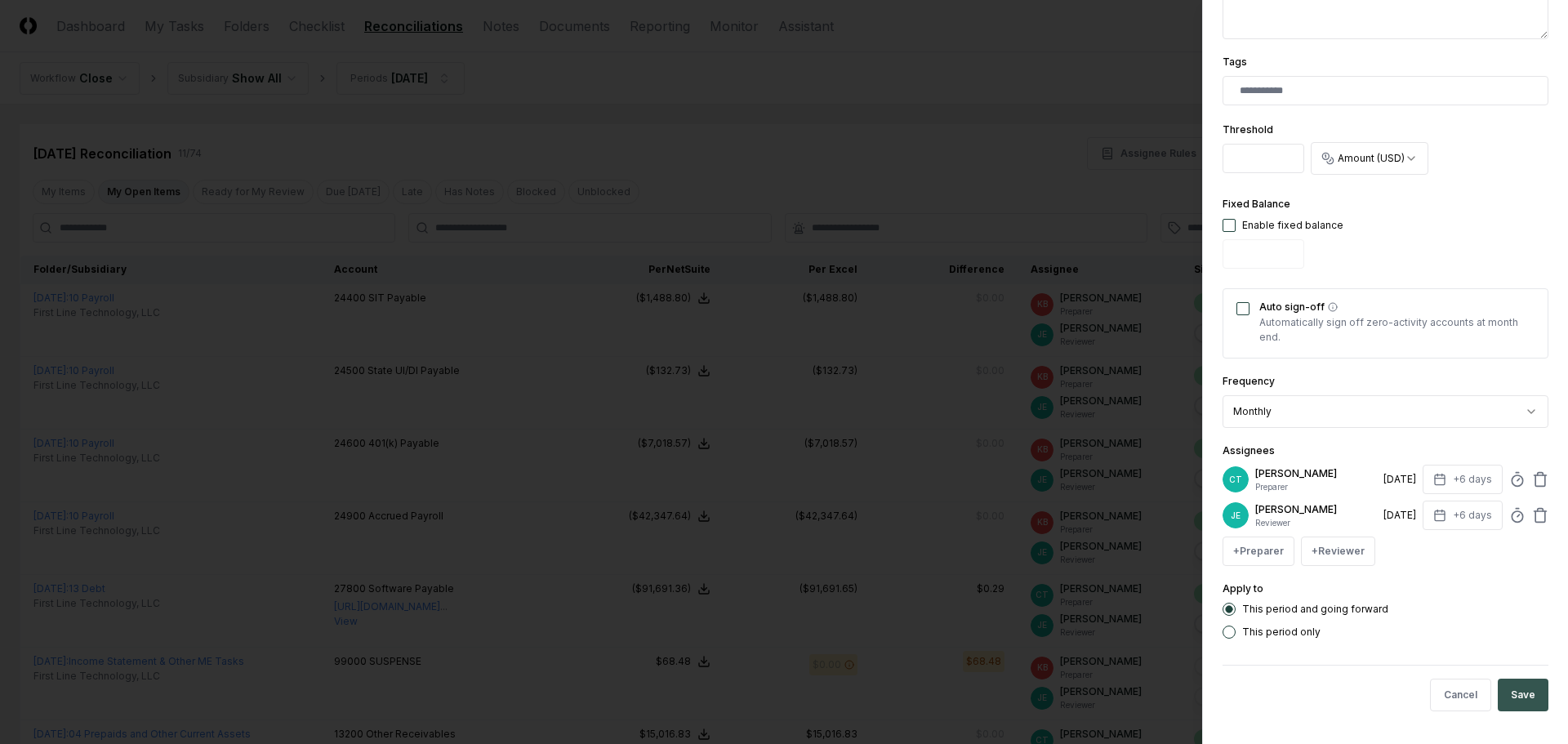
click at [1525, 693] on button "Save" at bounding box center [1522, 695] width 50 height 32
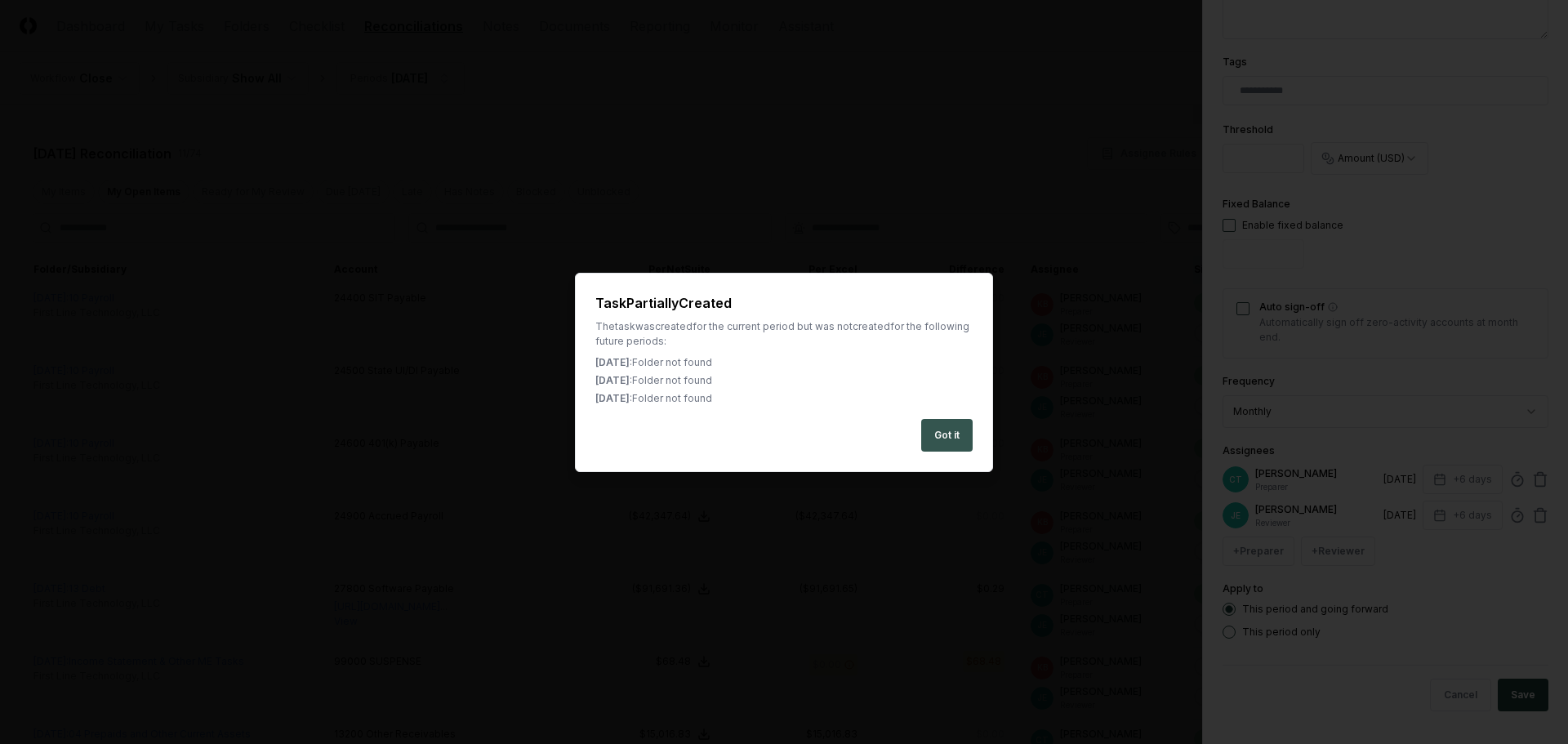
click at [952, 432] on button "Got it" at bounding box center [947, 435] width 51 height 32
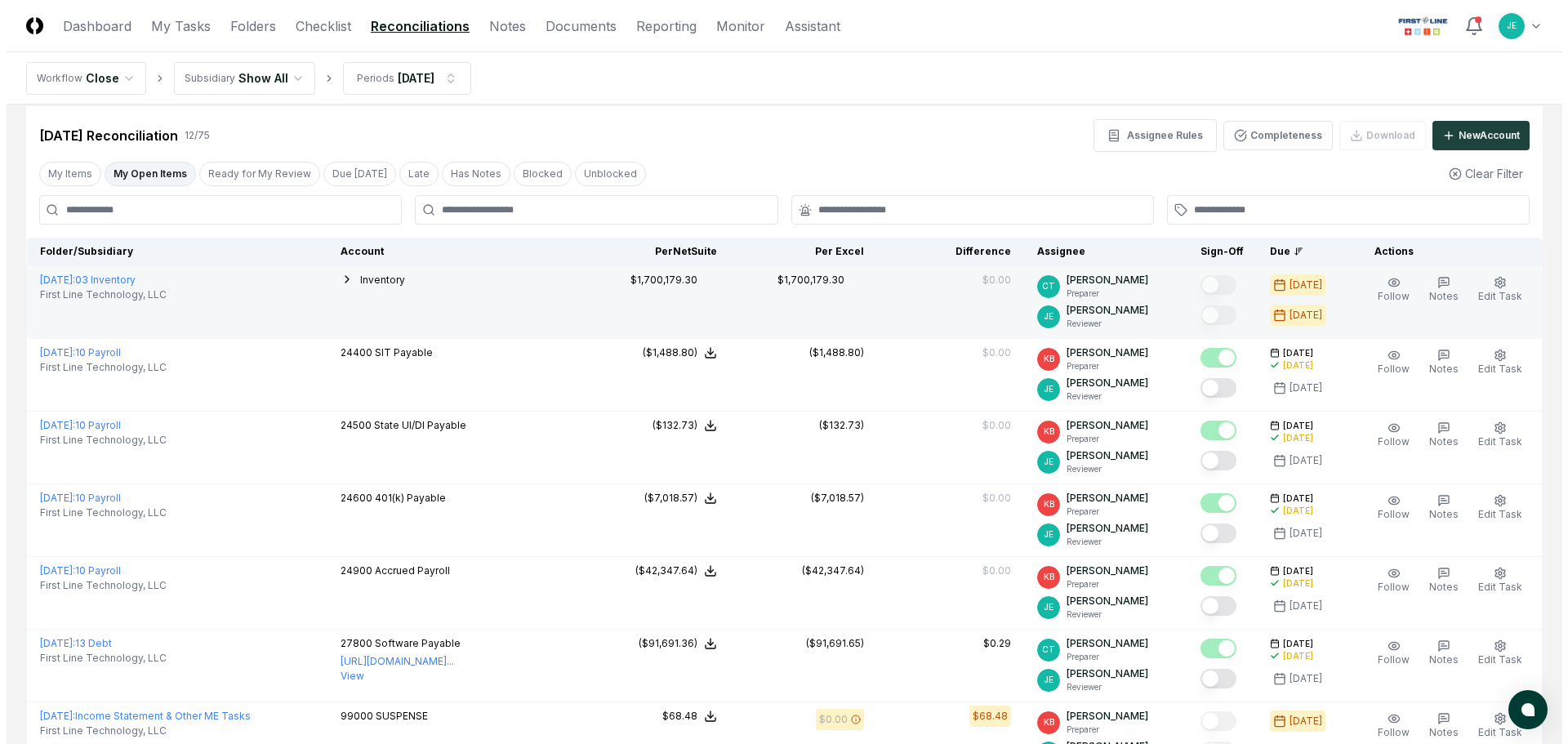
scroll to position [0, 0]
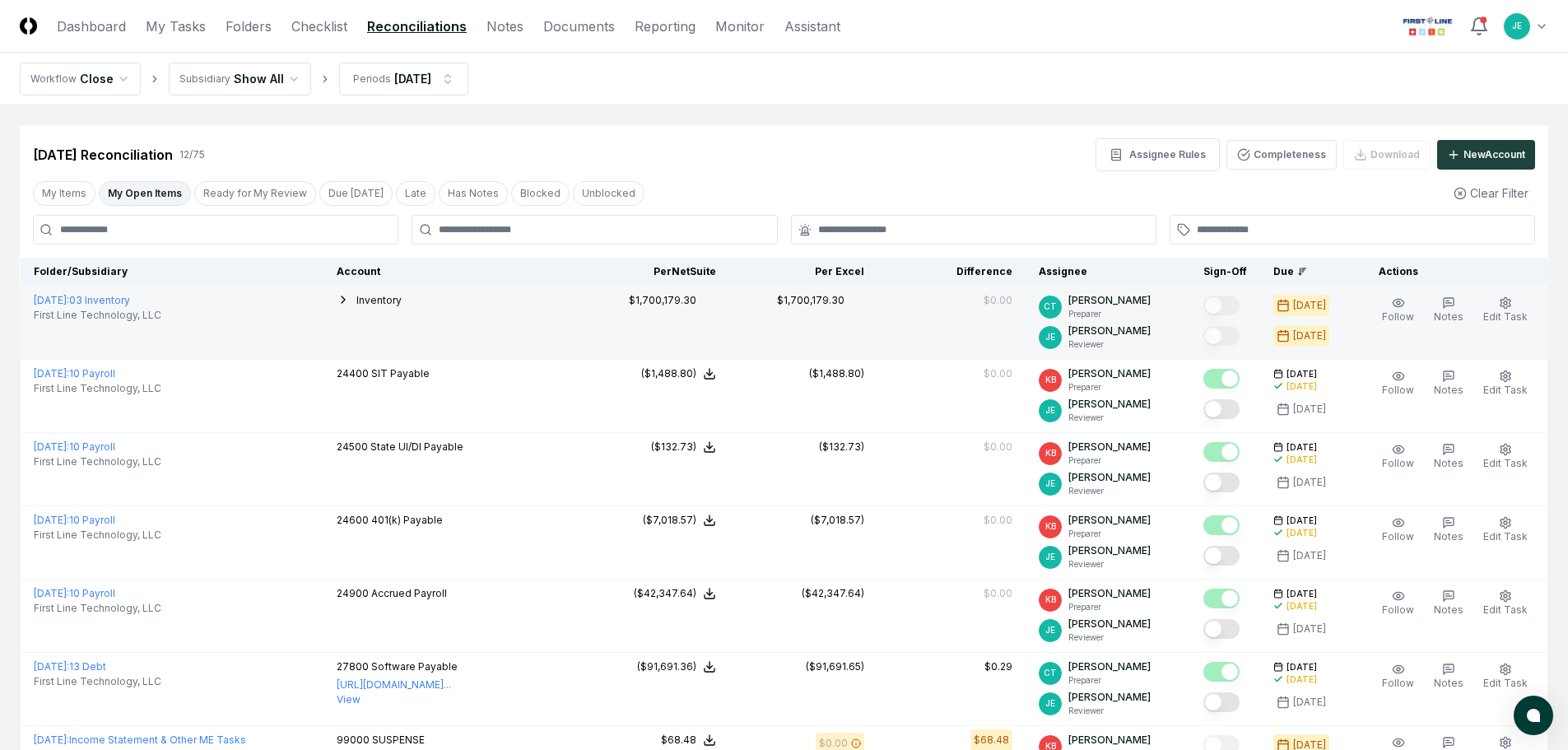
click at [350, 296] on icon "button" at bounding box center [343, 299] width 13 height 13
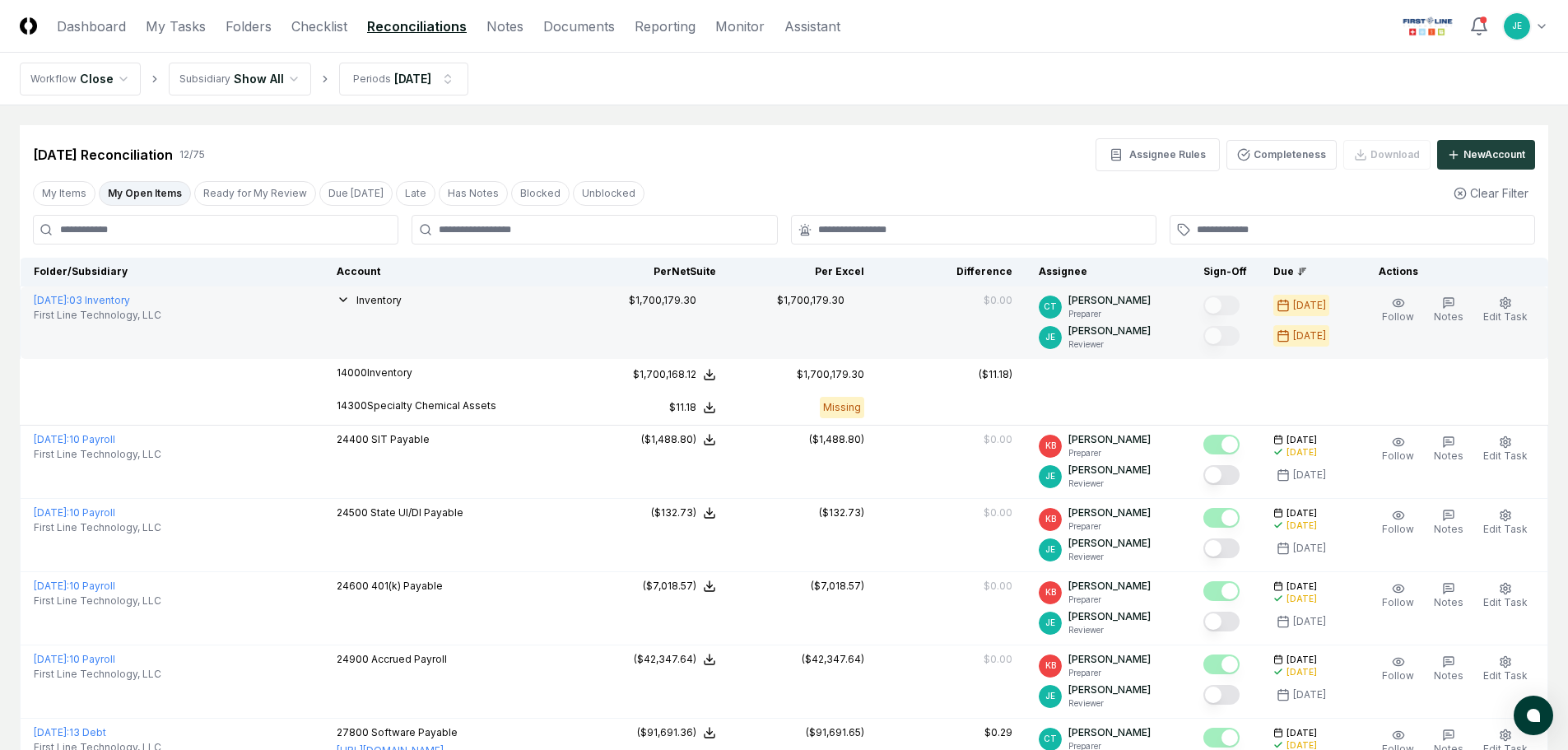
click at [350, 296] on icon "button" at bounding box center [343, 299] width 13 height 13
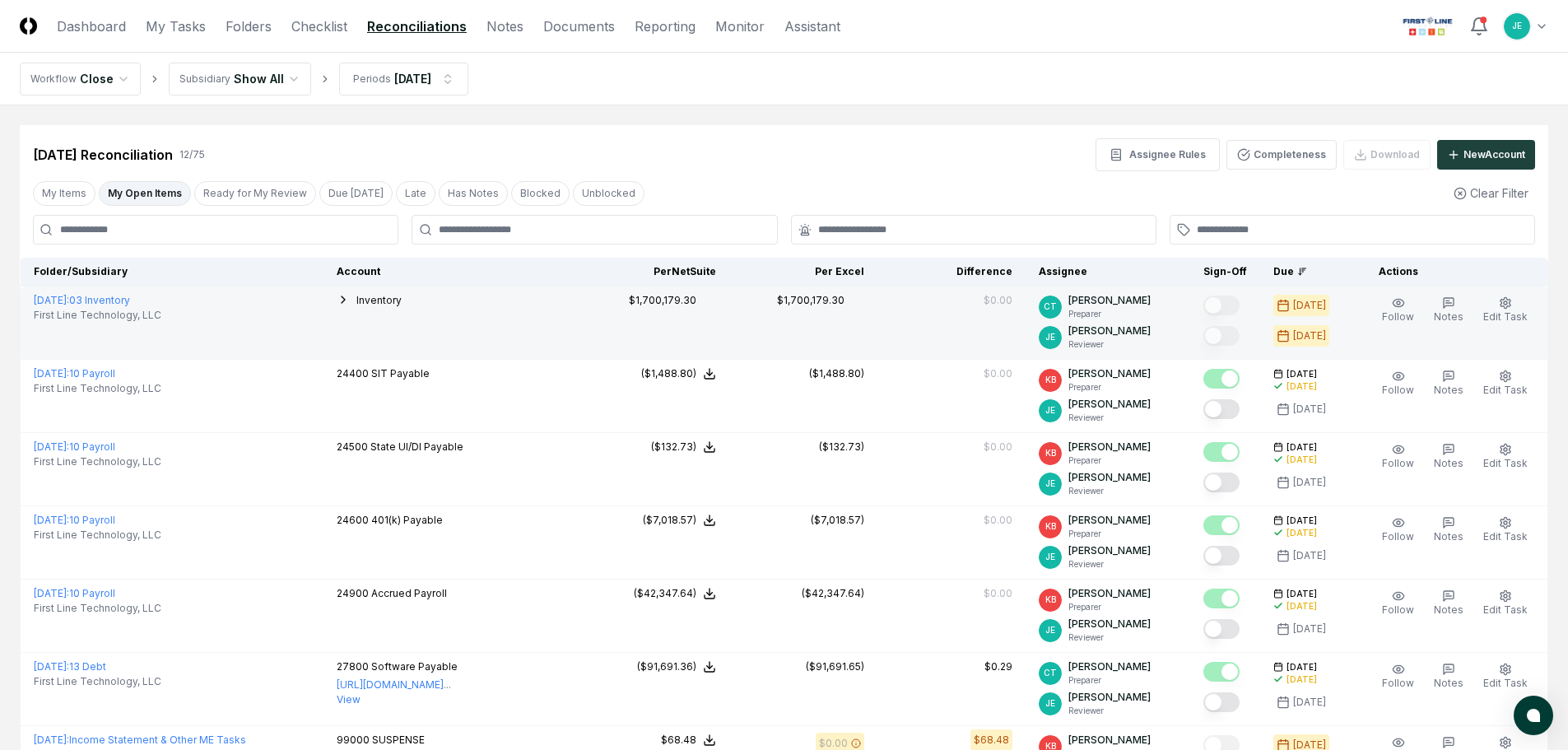
click at [350, 296] on icon "button" at bounding box center [343, 299] width 13 height 13
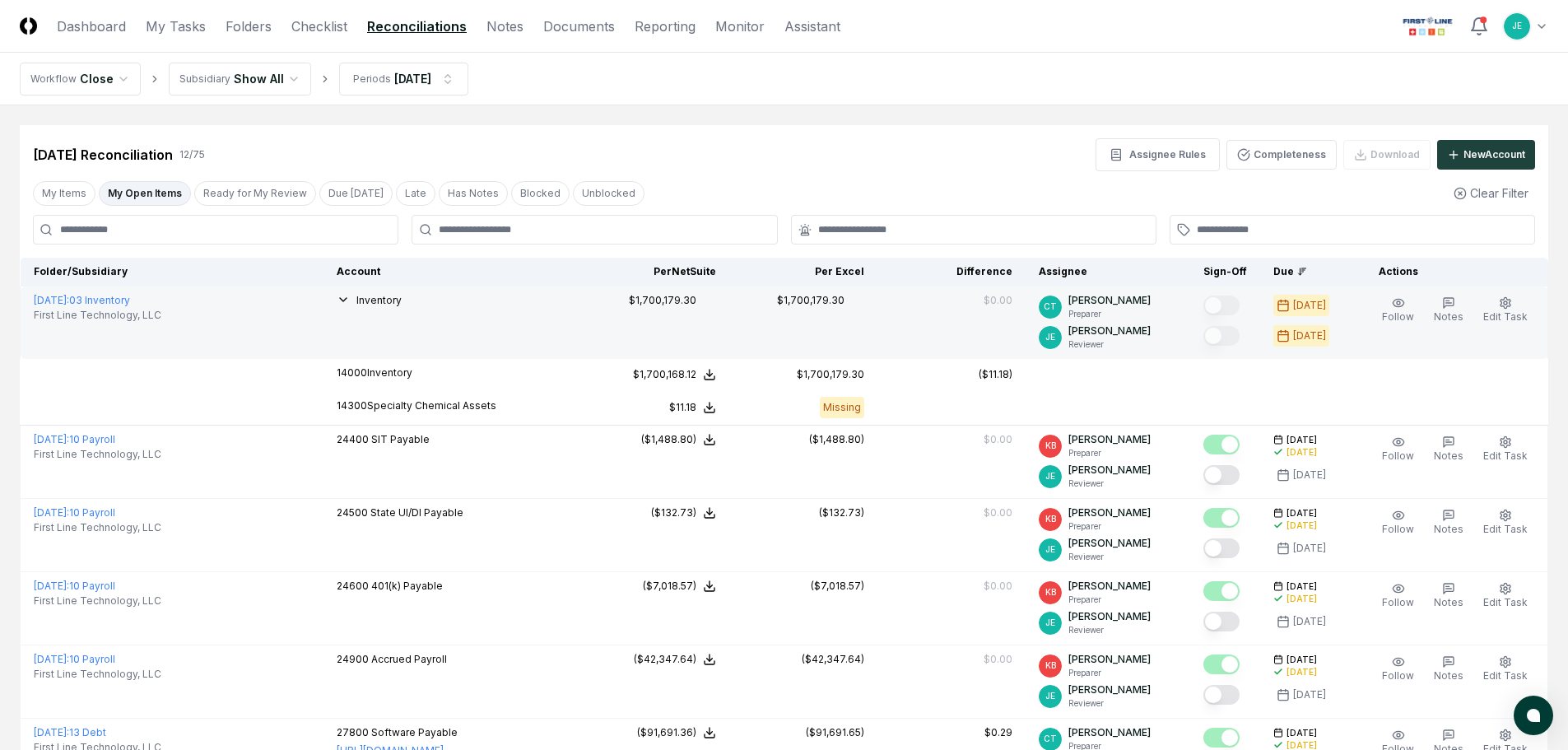
click at [350, 296] on icon "button" at bounding box center [343, 299] width 13 height 13
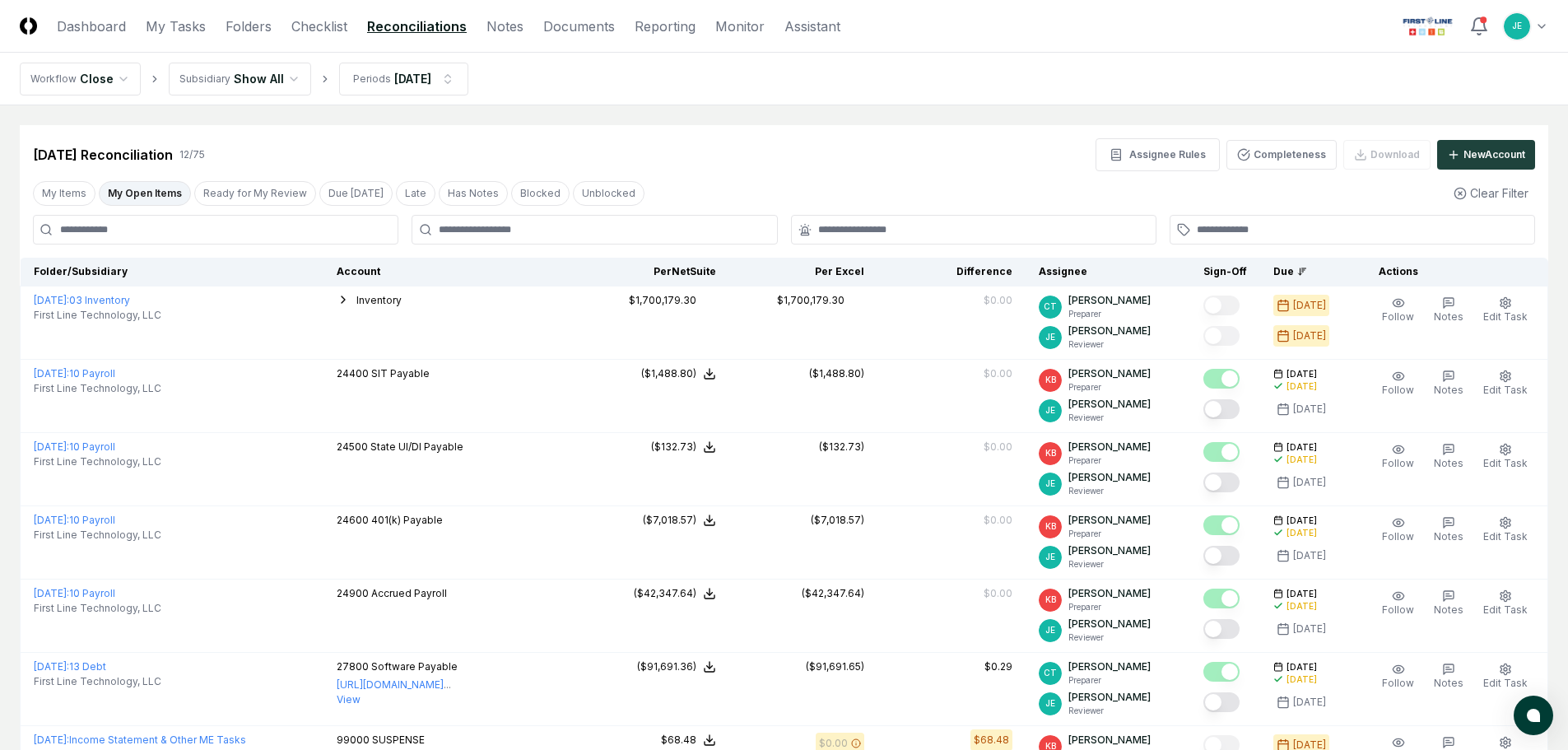
click at [258, 82] on html "CloseCore Dashboard My Tasks Folders Checklist Reconciliations Notes Documents …" at bounding box center [784, 648] width 1568 height 1297
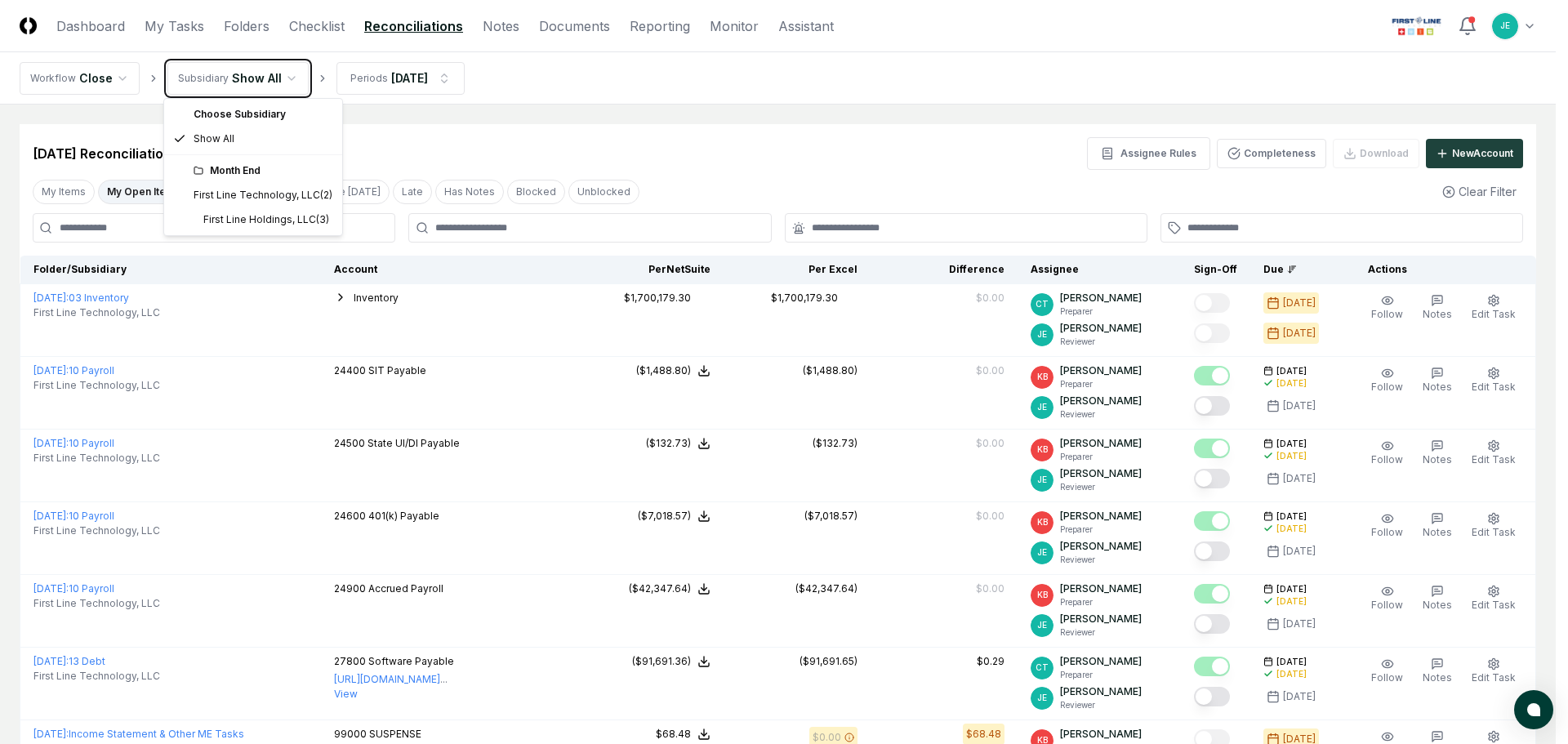
click at [533, 136] on html "CloseCore Dashboard My Tasks Folders Checklist Reconciliations Notes Documents …" at bounding box center [784, 643] width 1568 height 1286
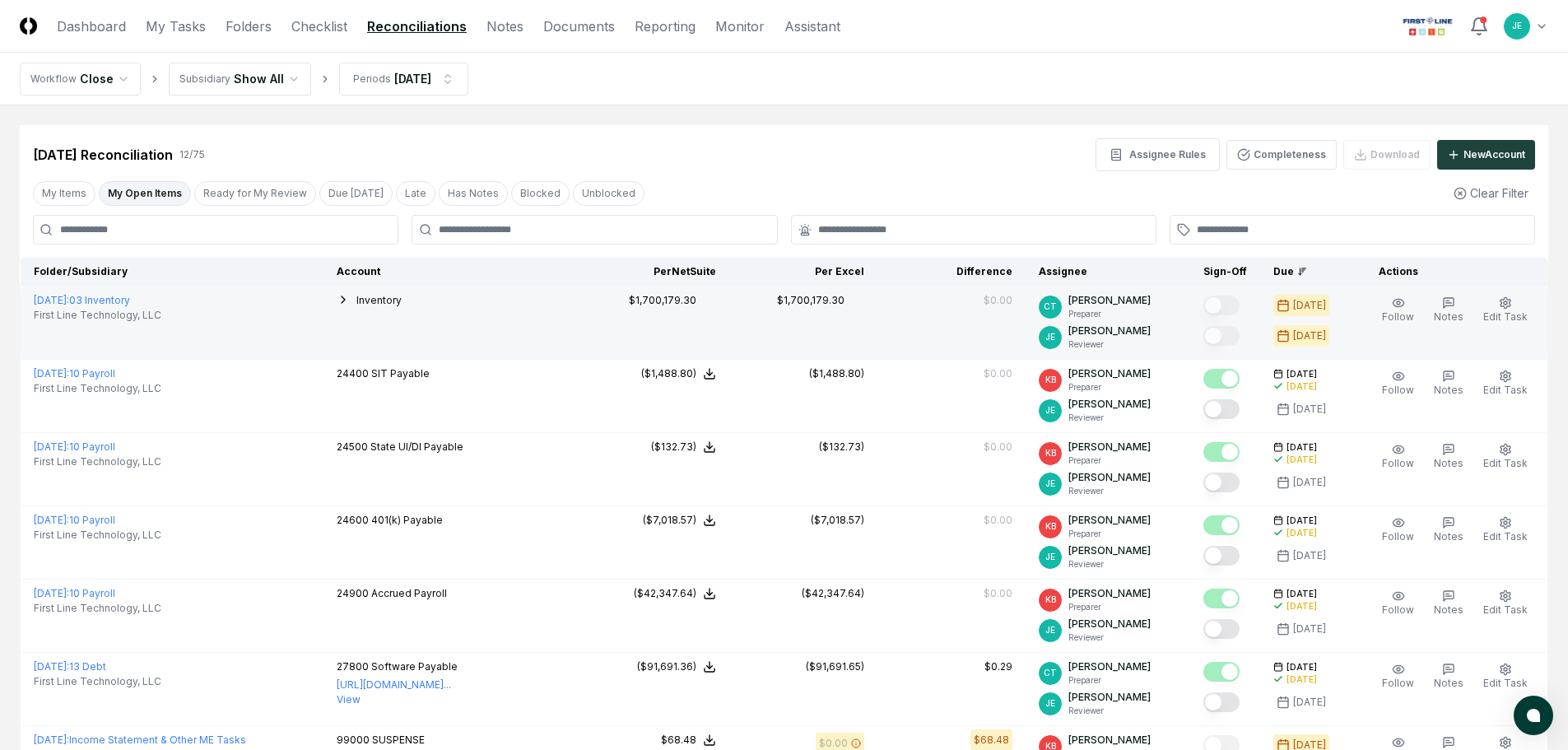
click at [350, 300] on icon "button" at bounding box center [343, 299] width 13 height 13
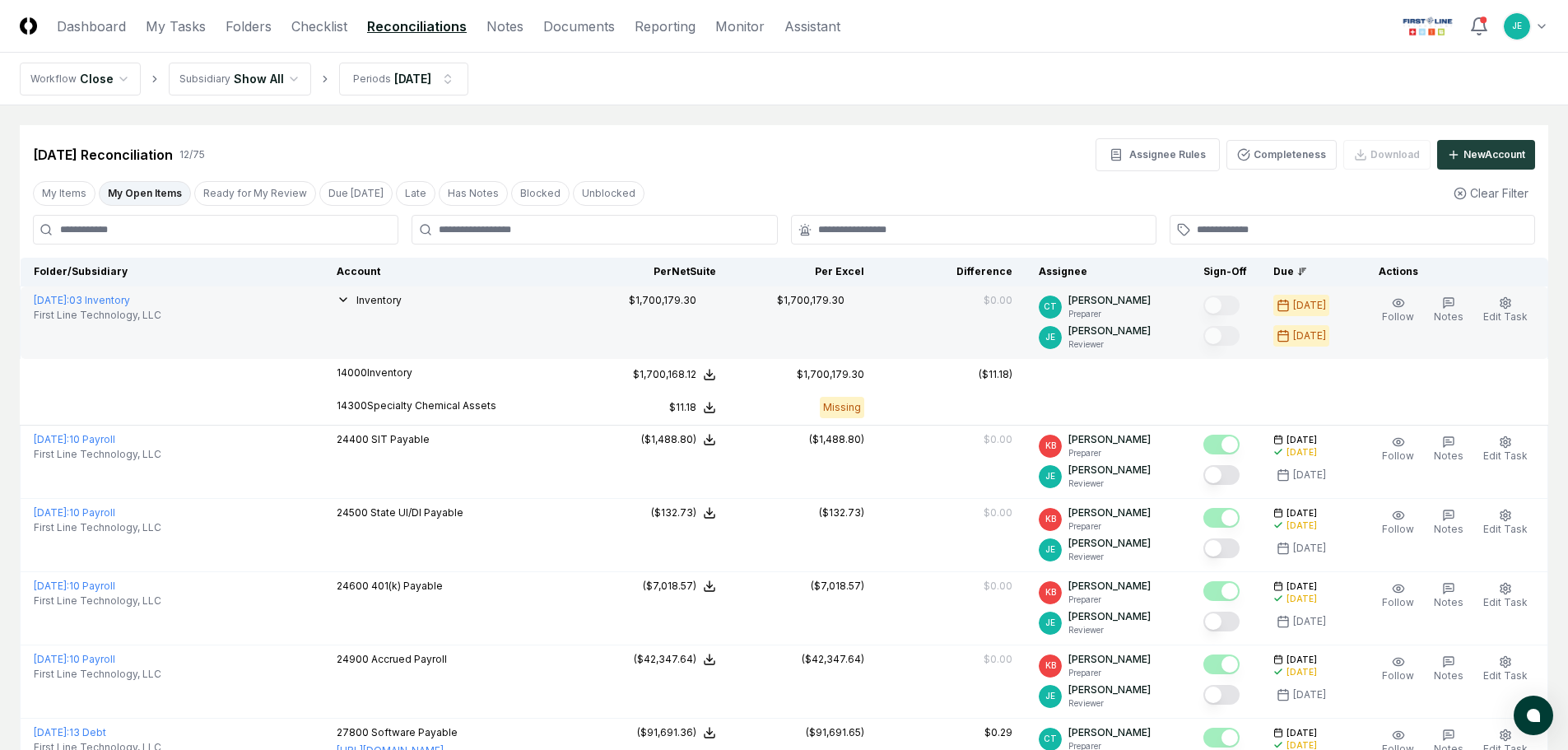
click at [350, 300] on icon "button" at bounding box center [343, 299] width 13 height 13
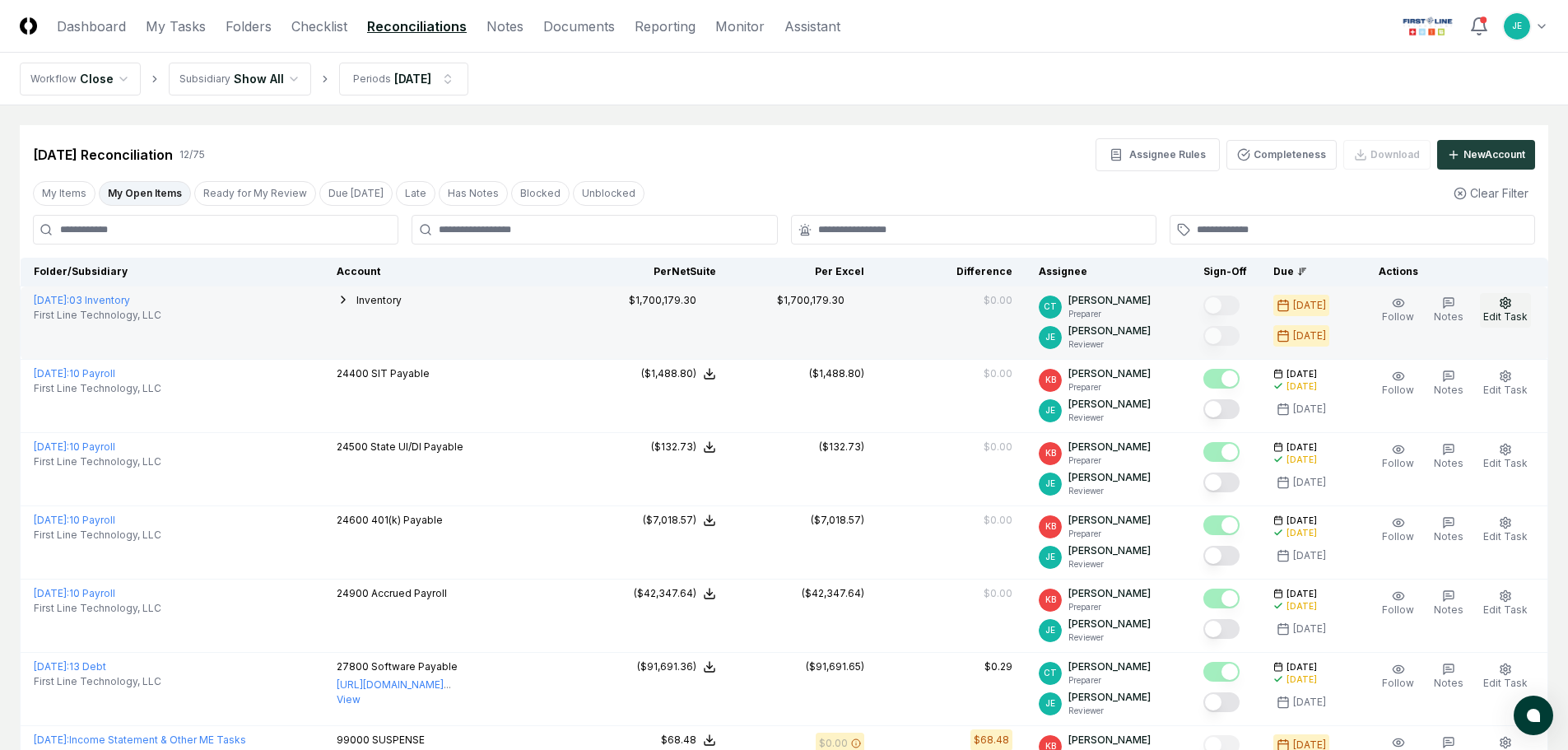
click at [1507, 310] on button "Edit Task" at bounding box center [1505, 310] width 51 height 35
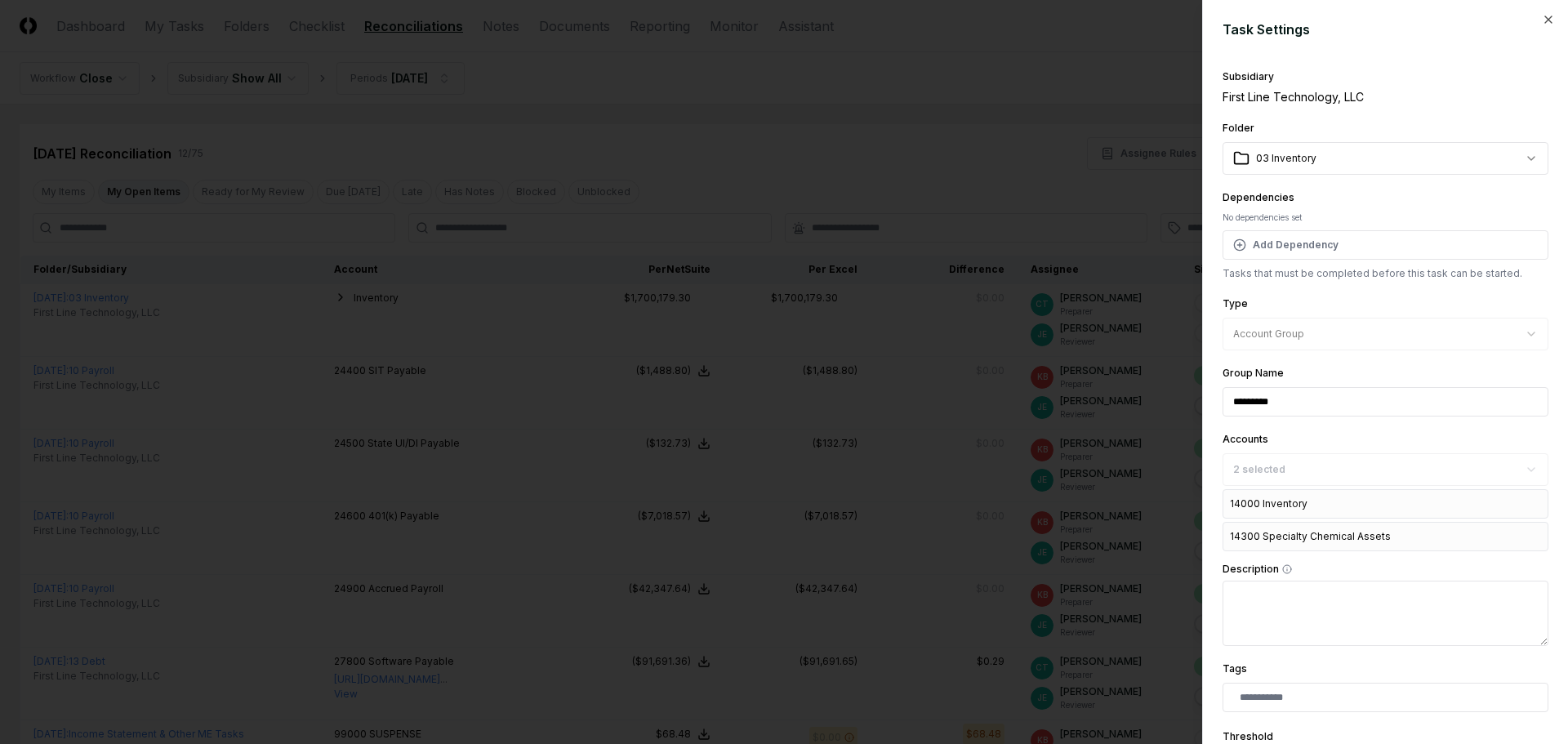
click at [1230, 401] on input "*********" at bounding box center [1385, 401] width 325 height 29
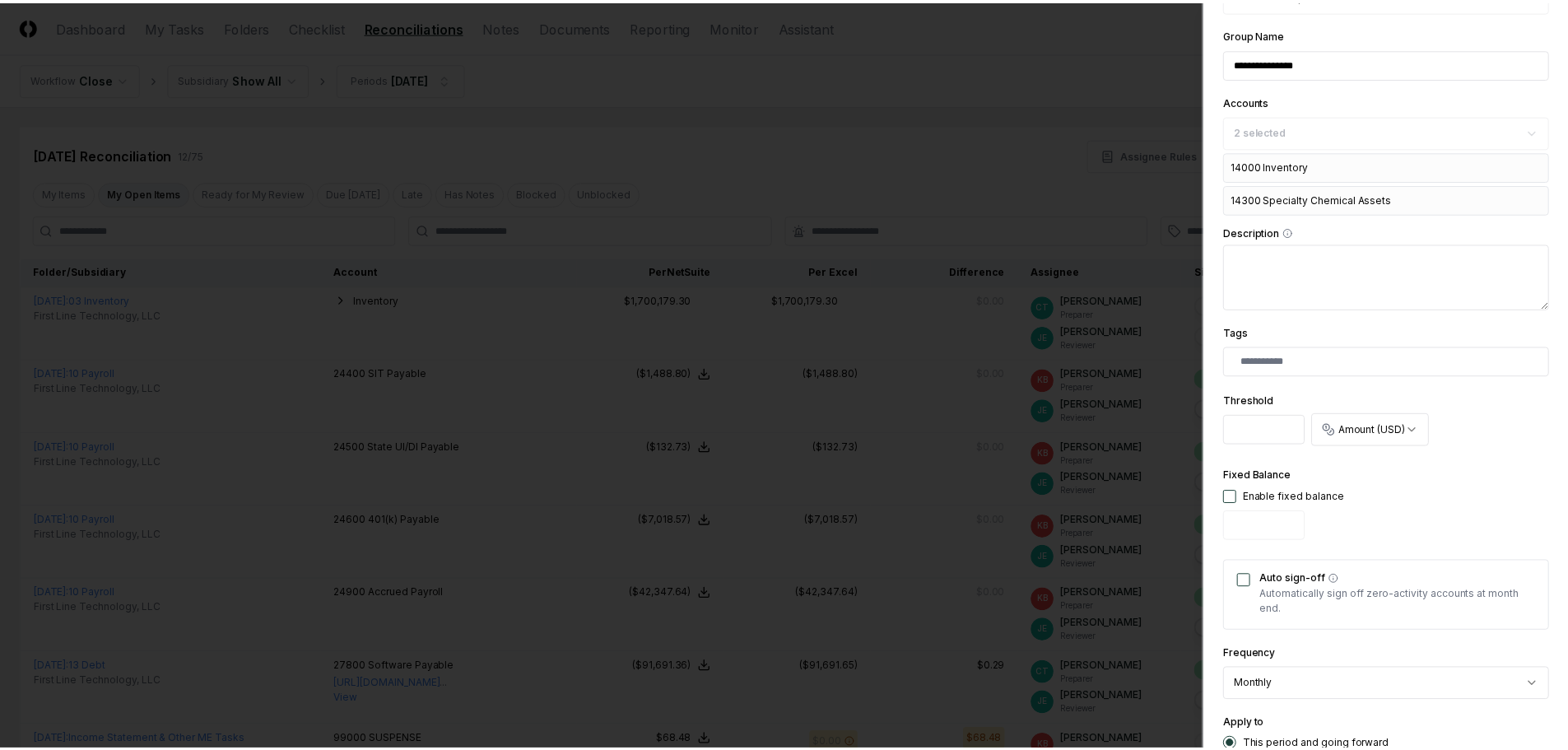
scroll to position [473, 0]
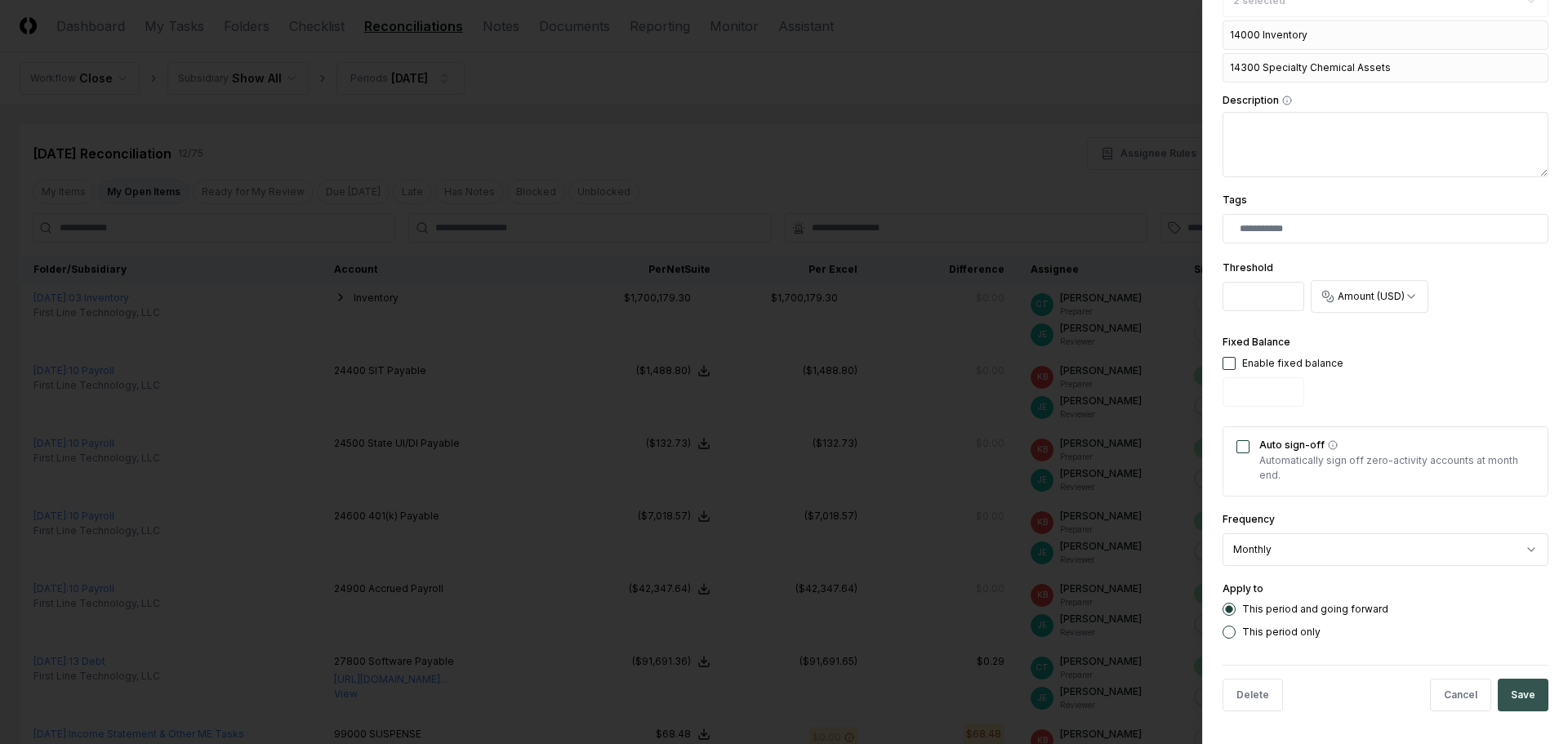
type input "**********"
click at [1499, 694] on button "Save" at bounding box center [1522, 695] width 50 height 32
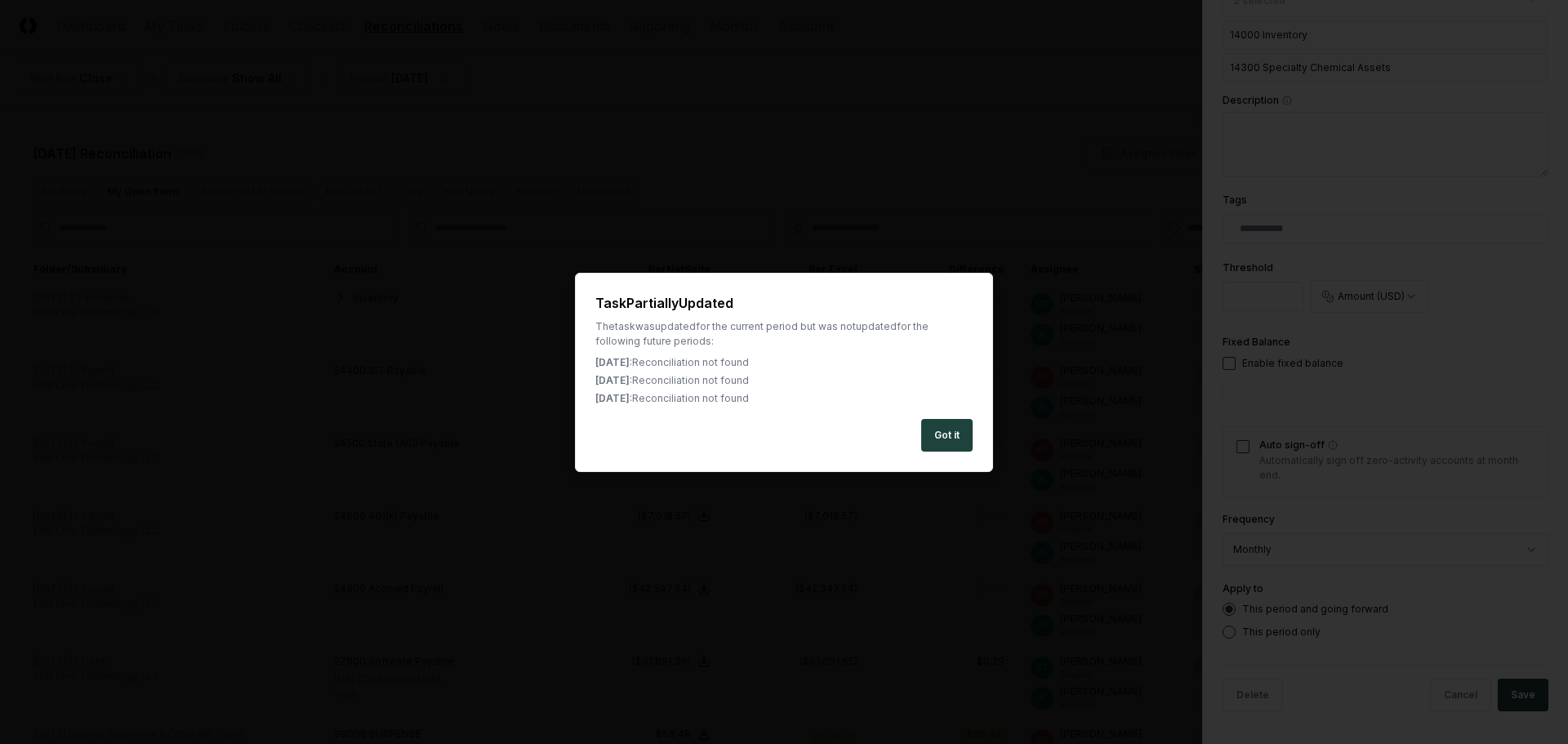
click at [990, 440] on div "Task Partially Updated The task was updated for the current period but was not …" at bounding box center [783, 372] width 418 height 199
click at [954, 447] on button "Got it" at bounding box center [947, 435] width 51 height 32
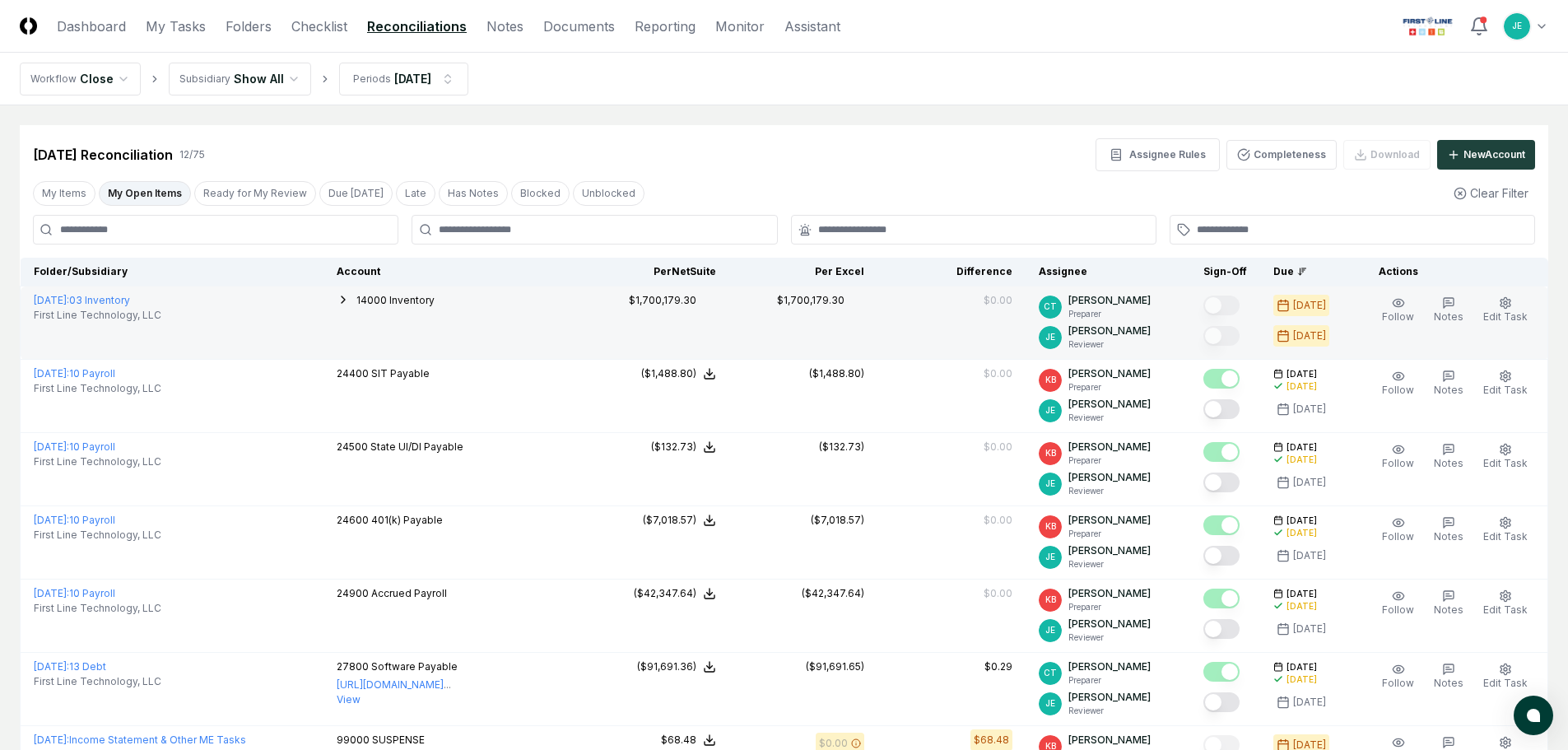
click at [350, 300] on icon "button" at bounding box center [343, 299] width 13 height 13
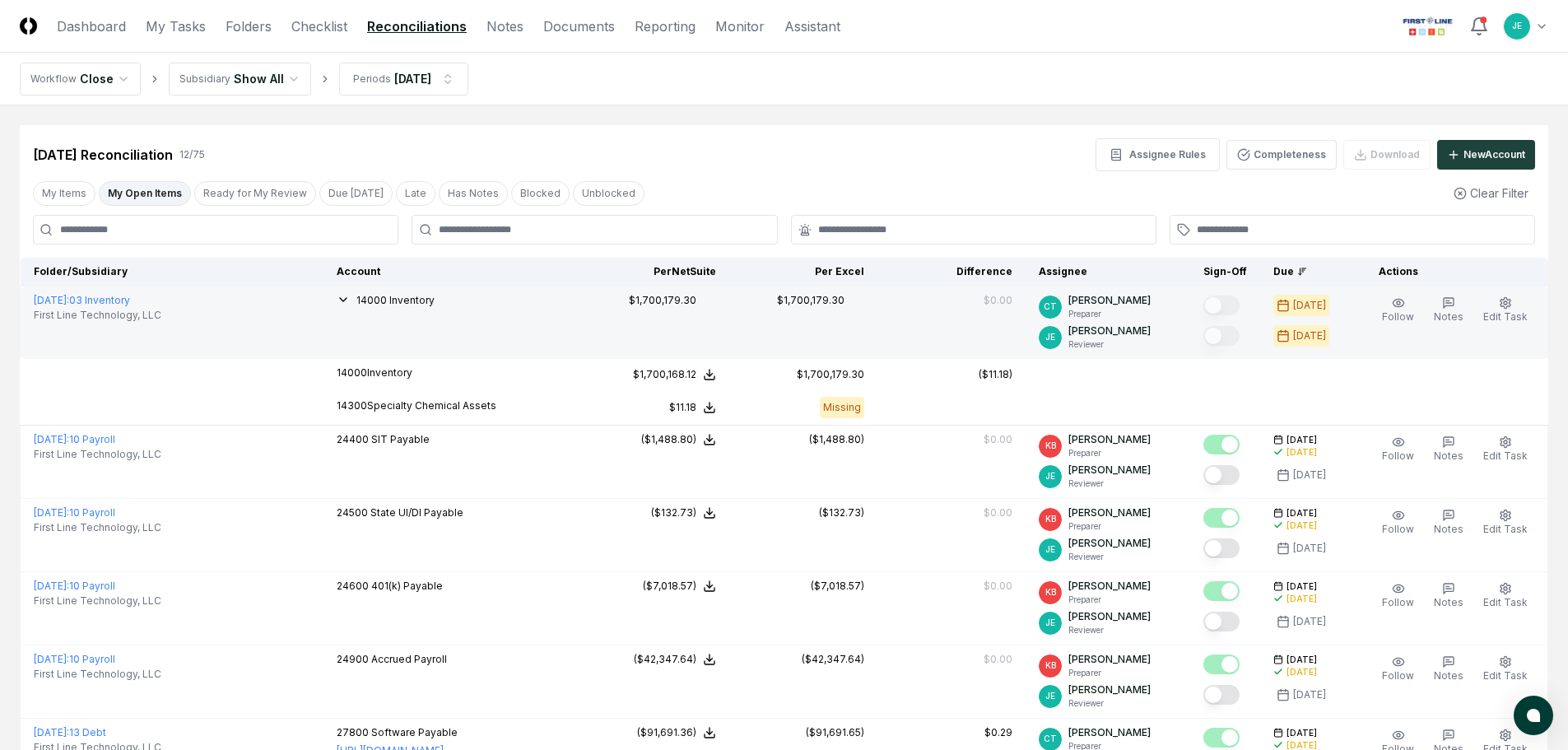
click at [350, 300] on icon "button" at bounding box center [343, 299] width 13 height 13
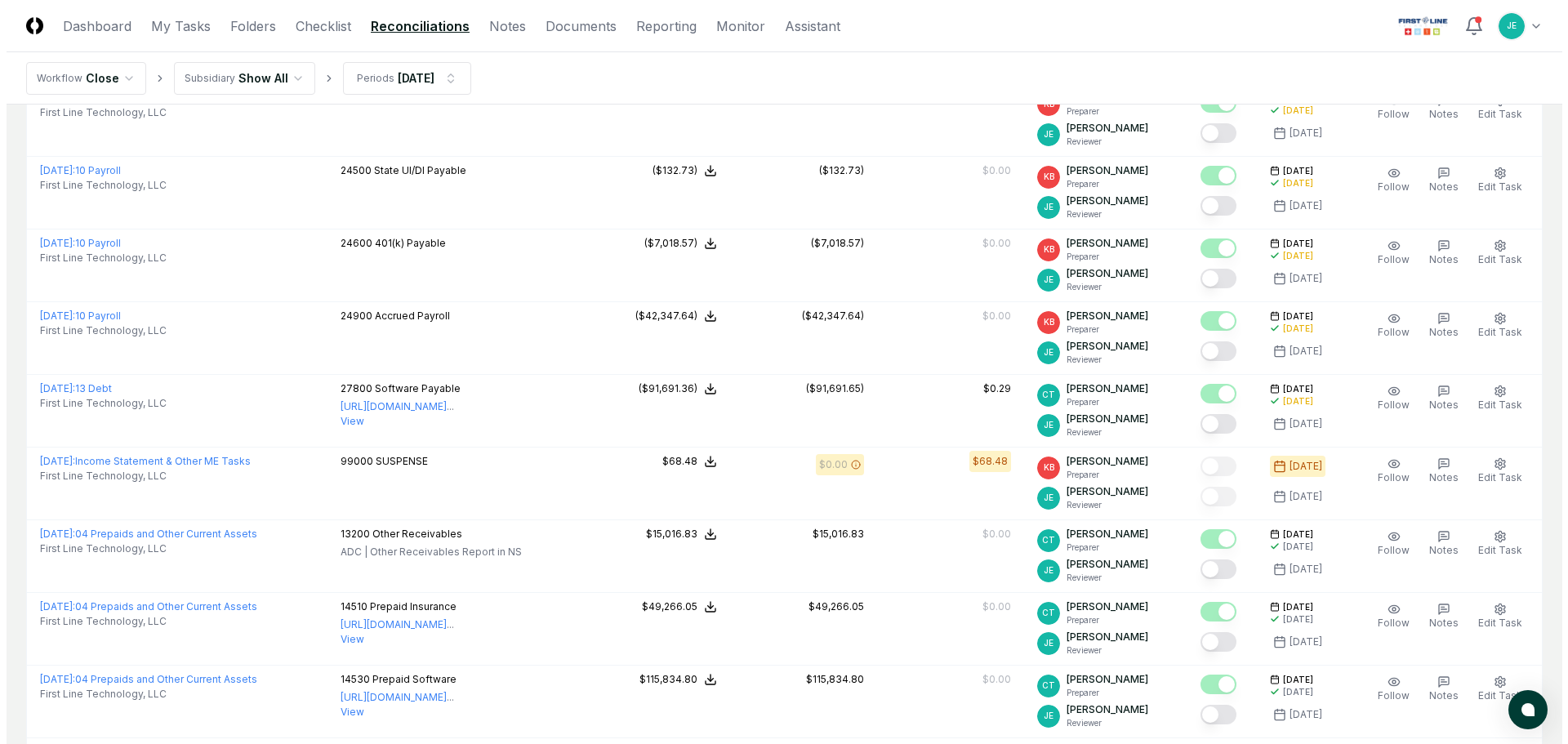
scroll to position [0, 0]
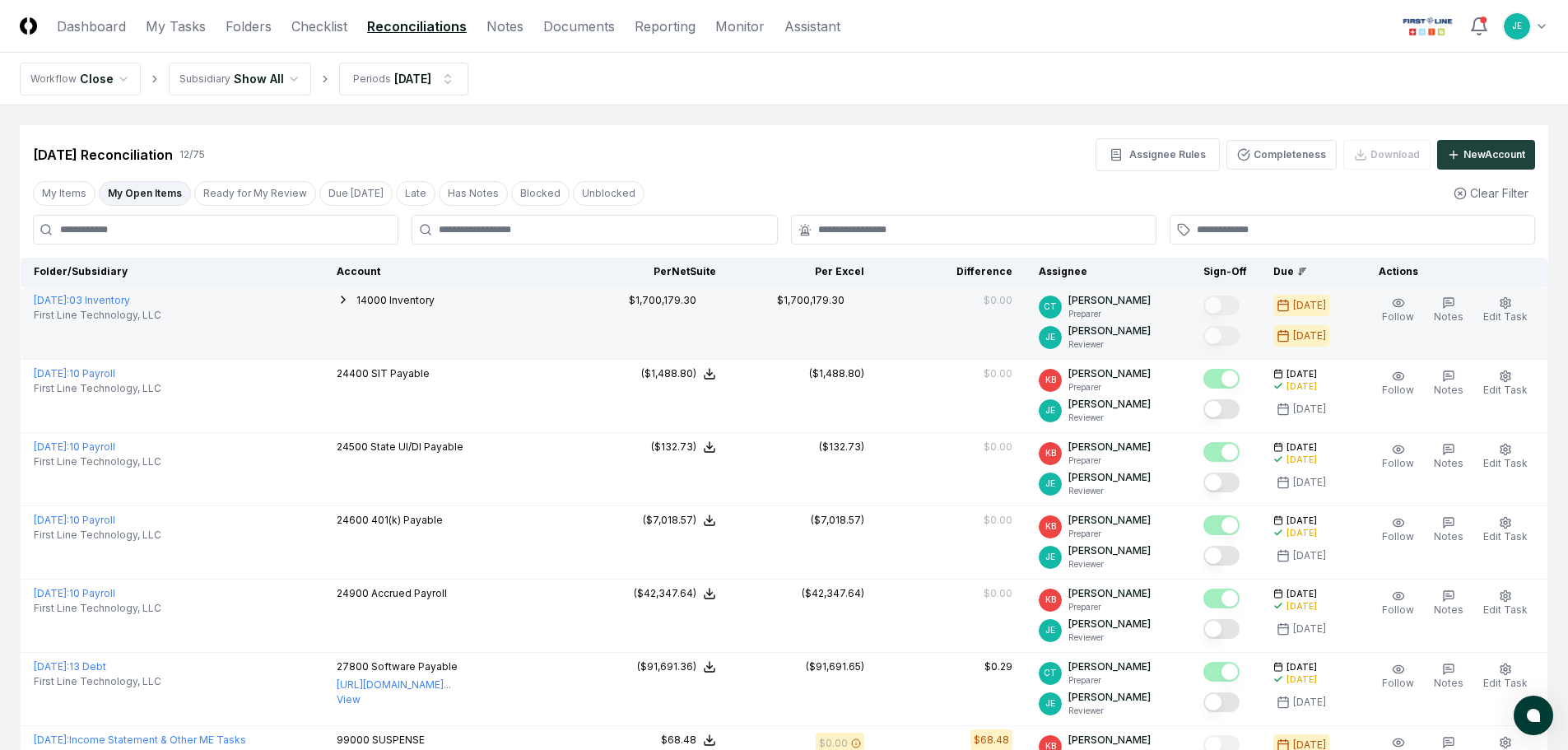
click at [350, 299] on icon "button" at bounding box center [343, 299] width 13 height 13
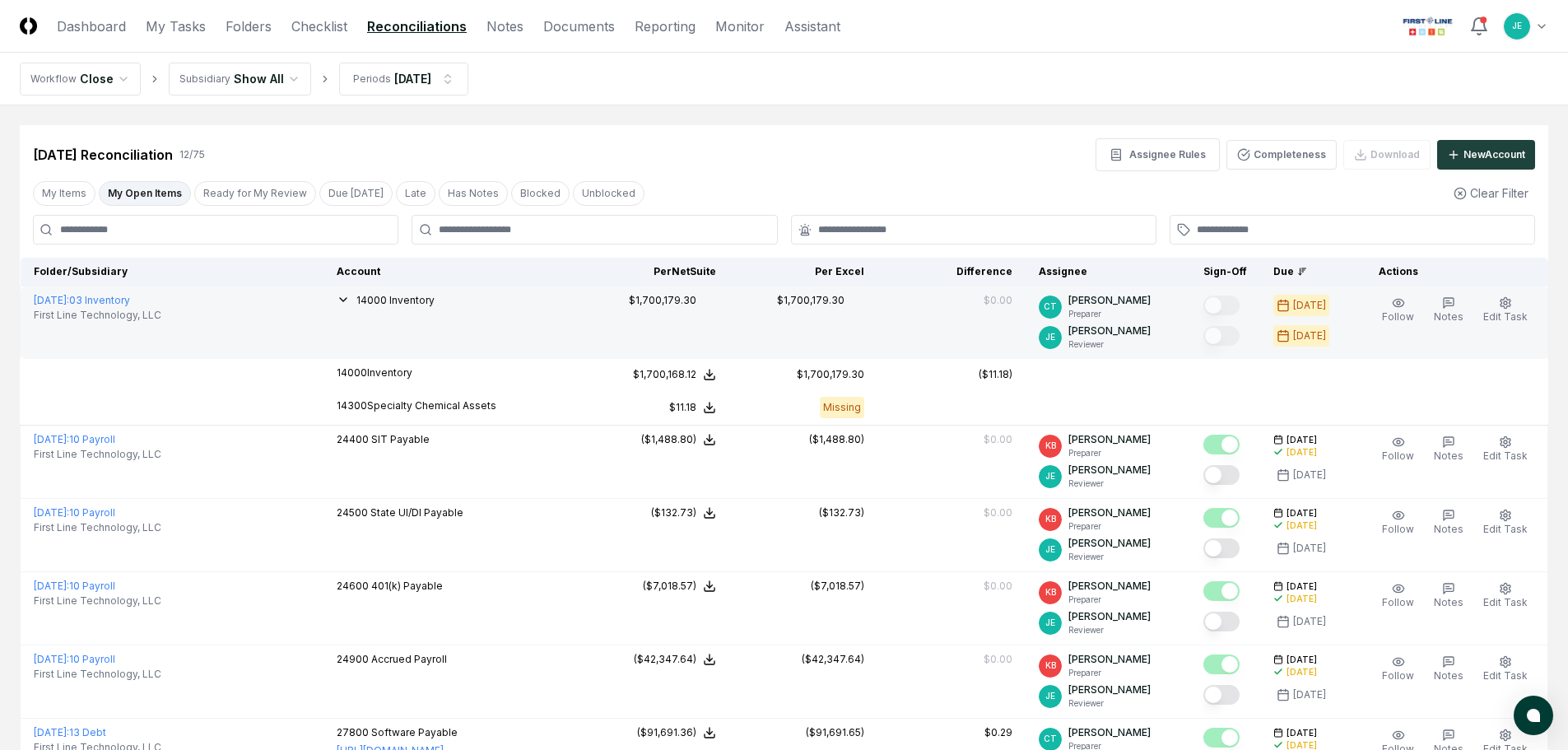
click at [350, 299] on icon "button" at bounding box center [343, 299] width 13 height 13
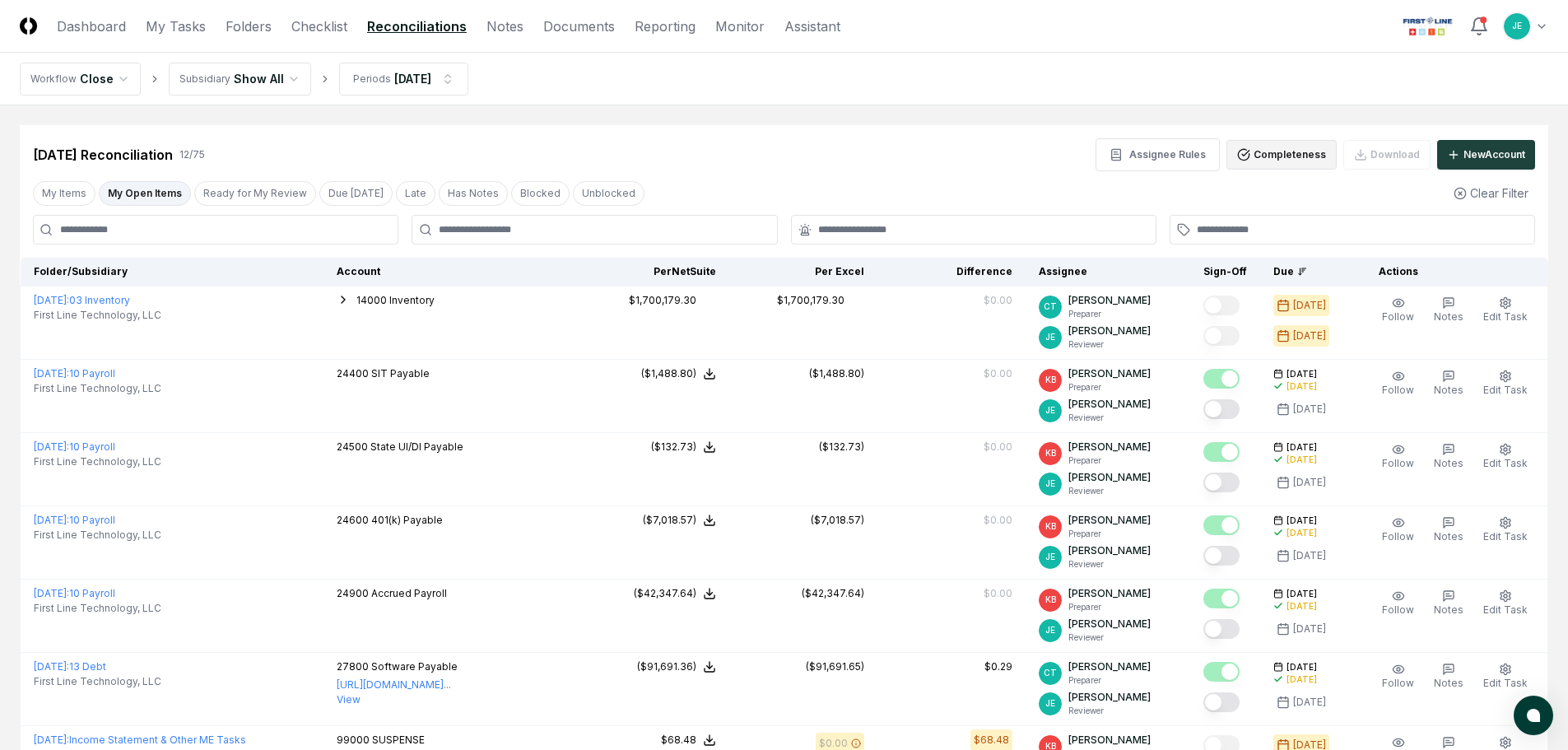
click at [1273, 155] on button "Completeness" at bounding box center [1281, 154] width 110 height 30
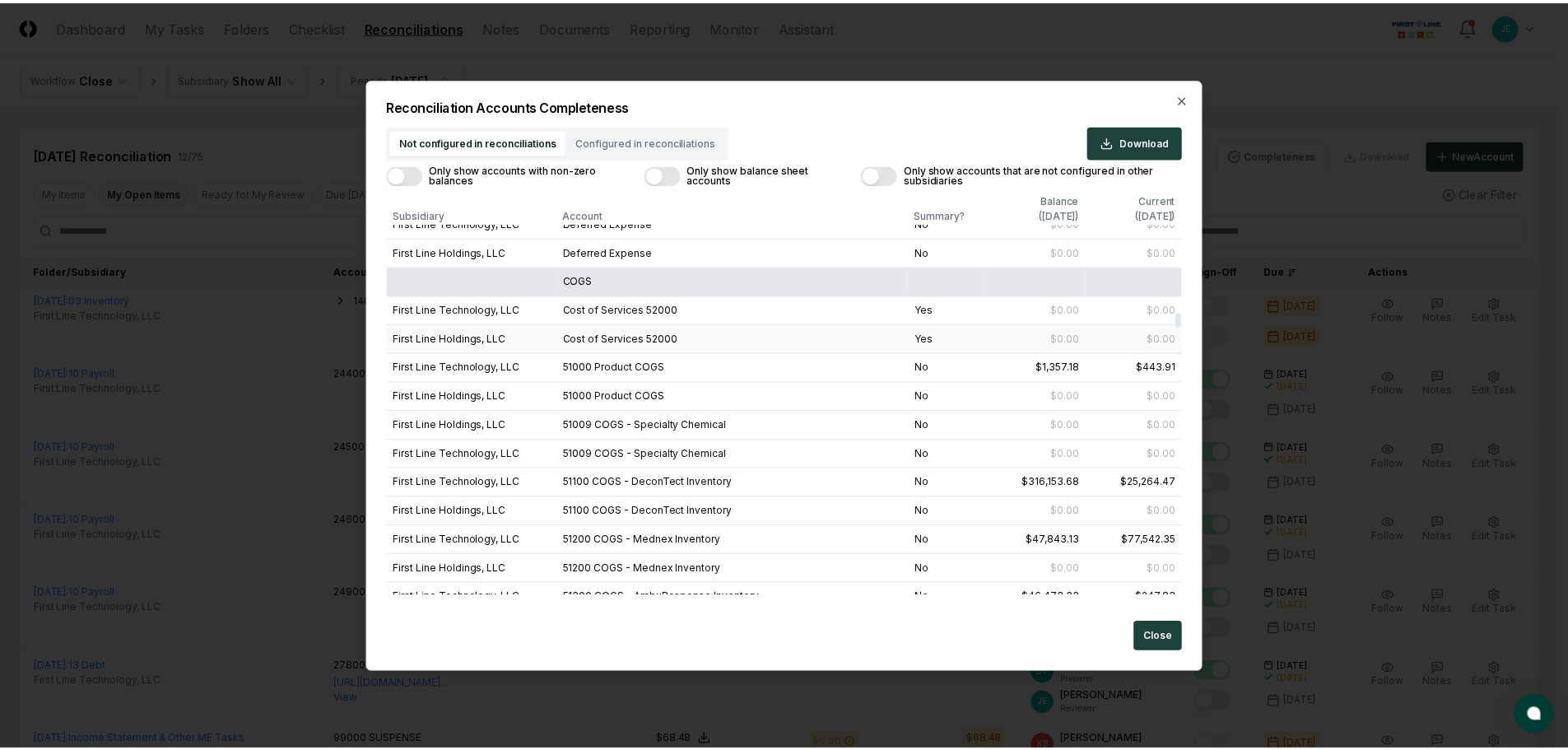
scroll to position [4279, 0]
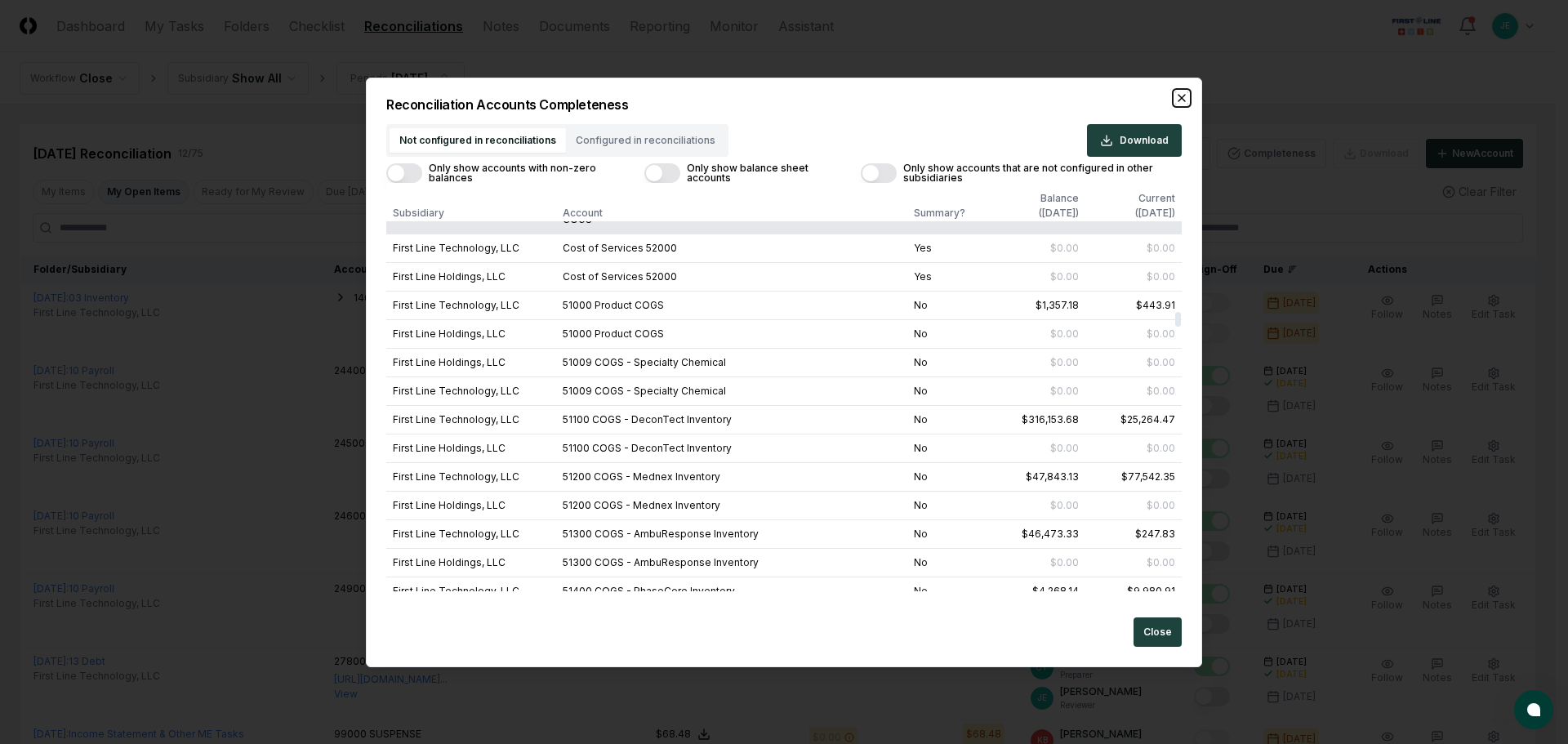
click at [1181, 97] on icon "button" at bounding box center [1181, 98] width 7 height 7
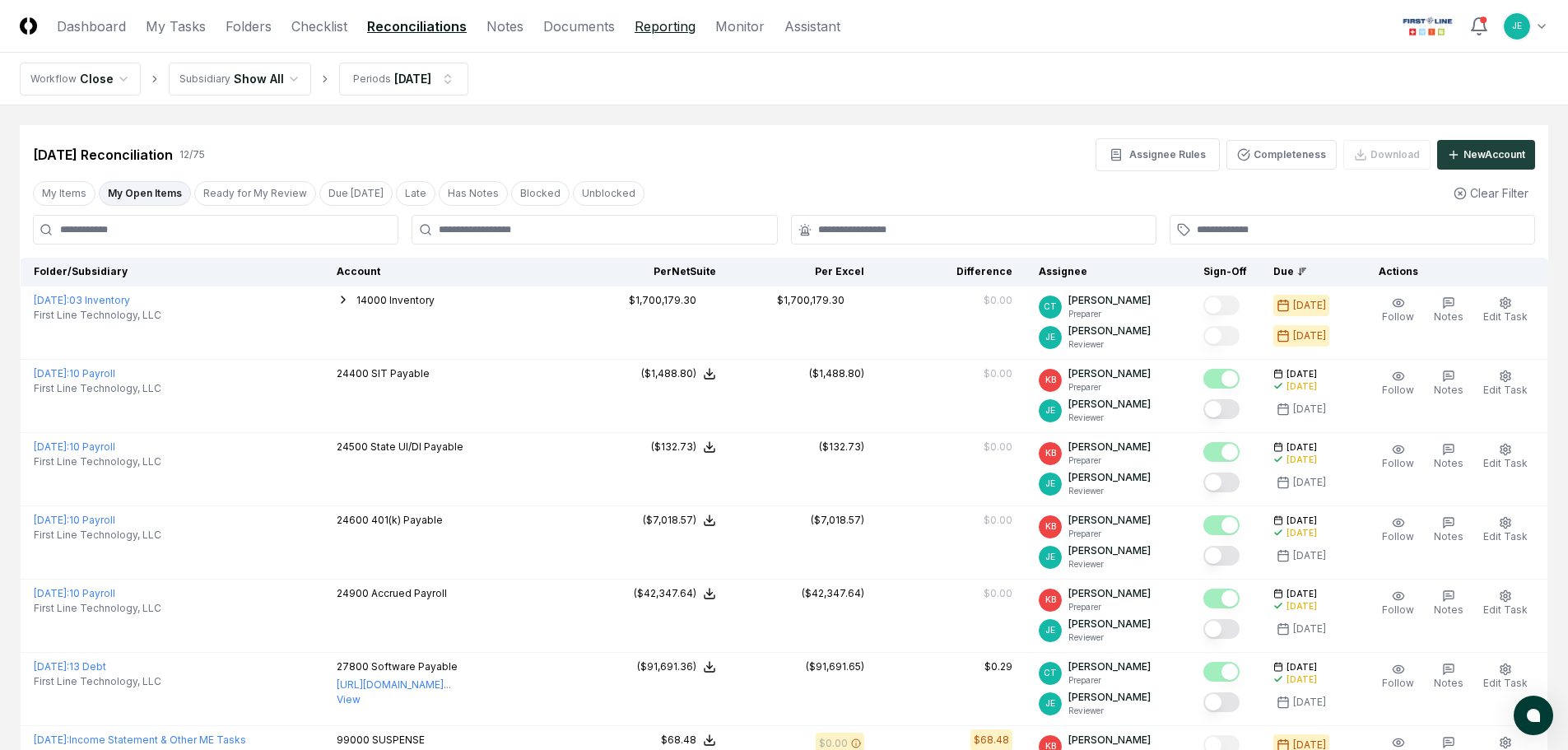
click at [671, 27] on link "Reporting" at bounding box center [665, 26] width 60 height 20
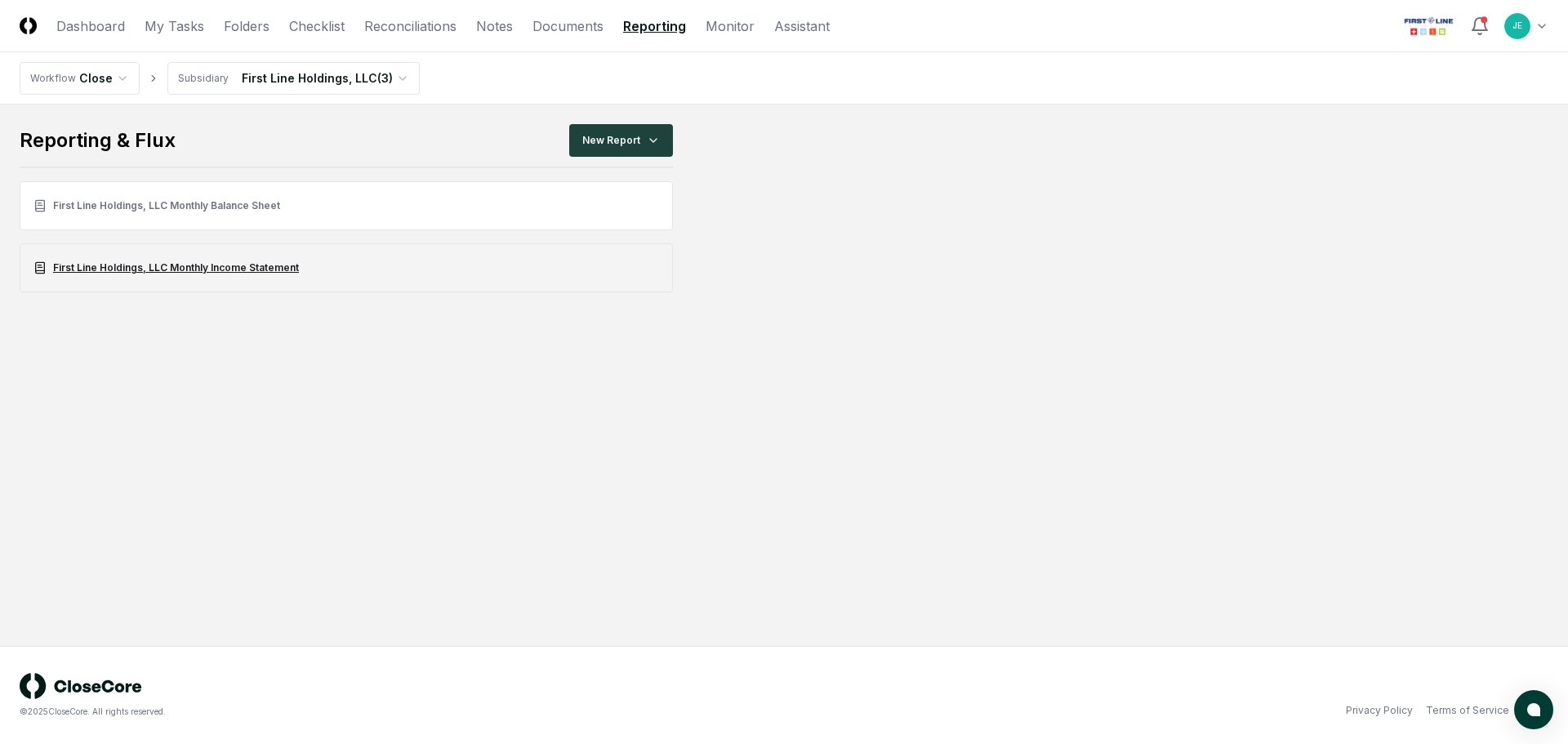
click at [178, 267] on link "First Line Holdings, LLC Monthly Income Statement" at bounding box center [346, 267] width 653 height 49
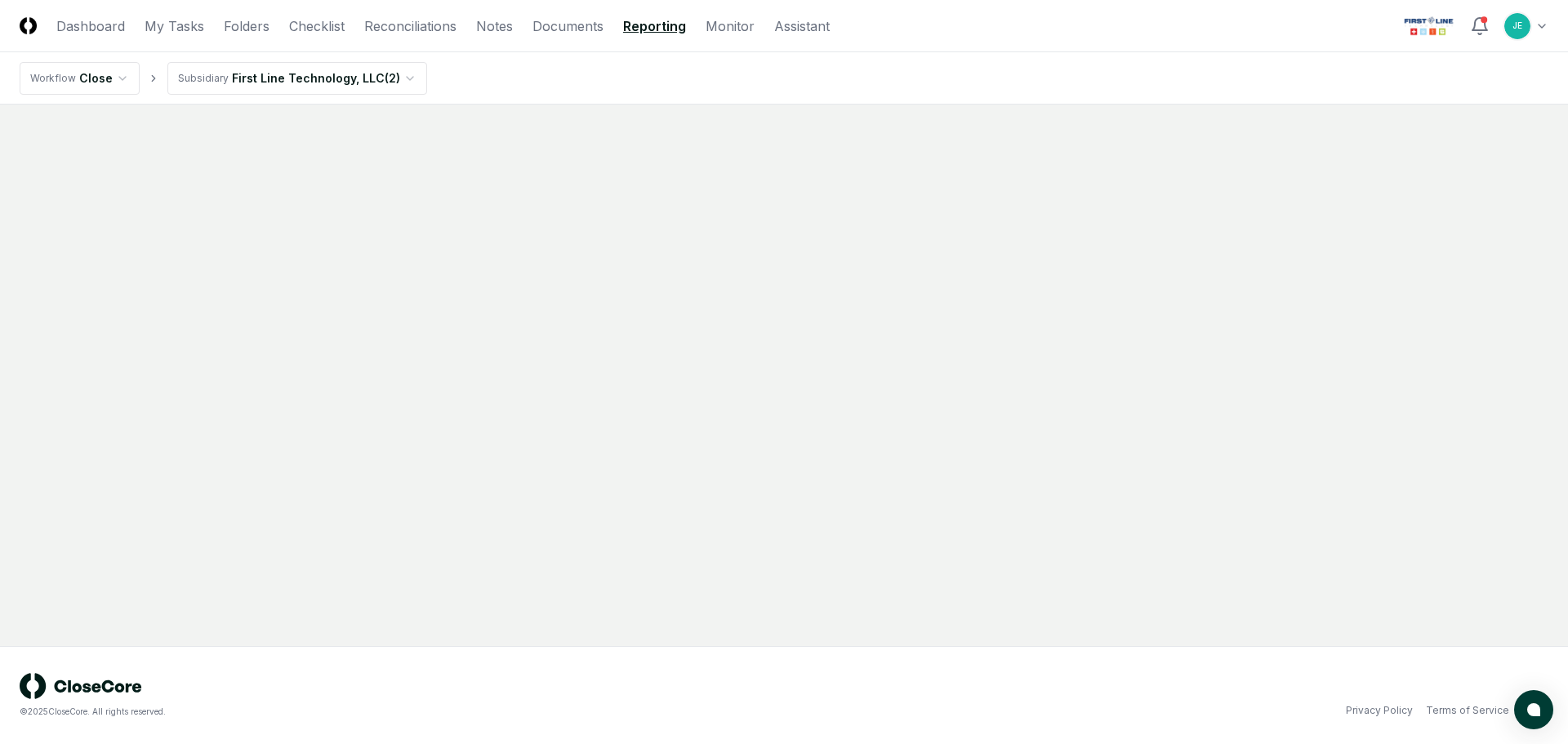
click at [683, 24] on link "Reporting" at bounding box center [655, 26] width 63 height 20
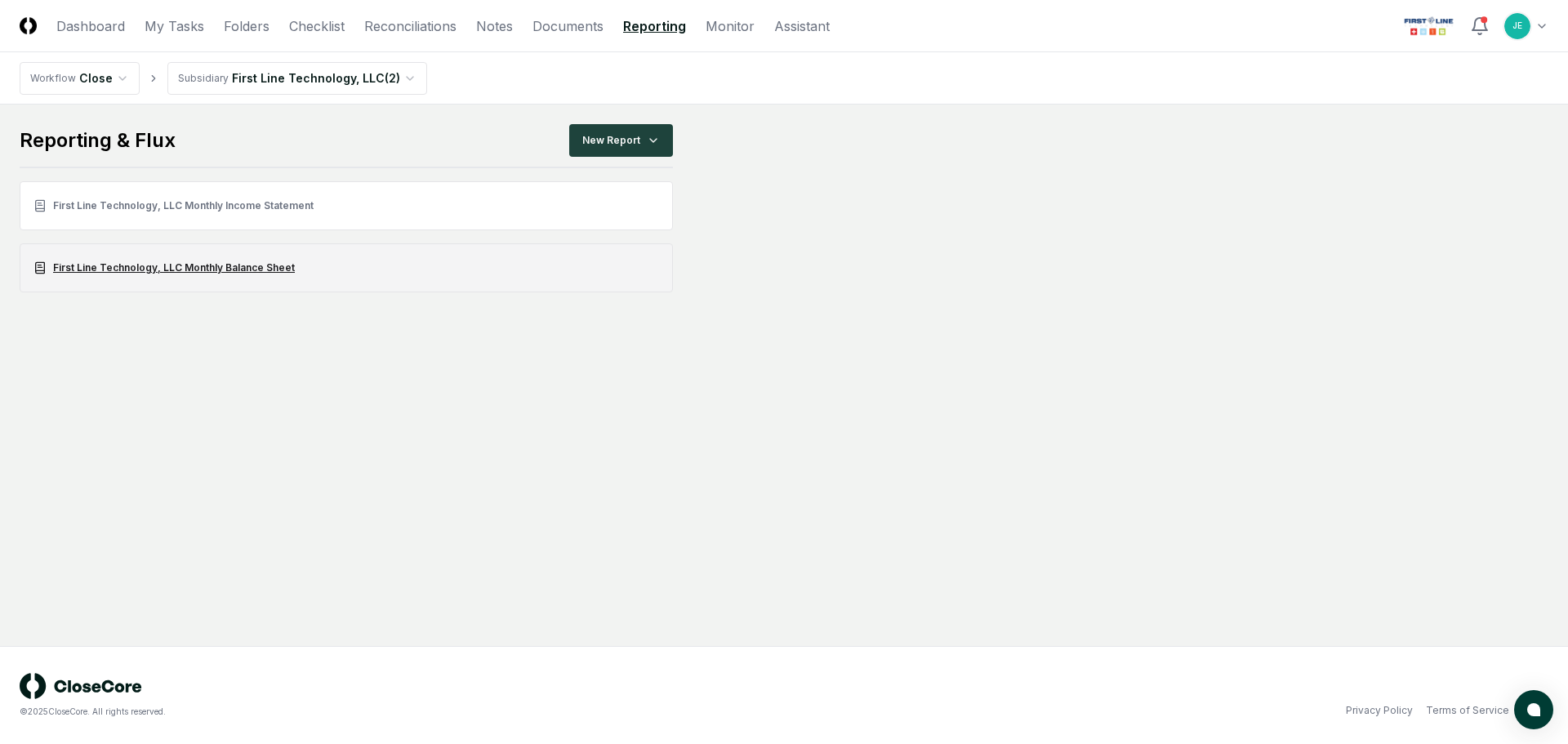
click at [206, 273] on link "First Line Technology, LLC Monthly Balance Sheet" at bounding box center [346, 267] width 653 height 49
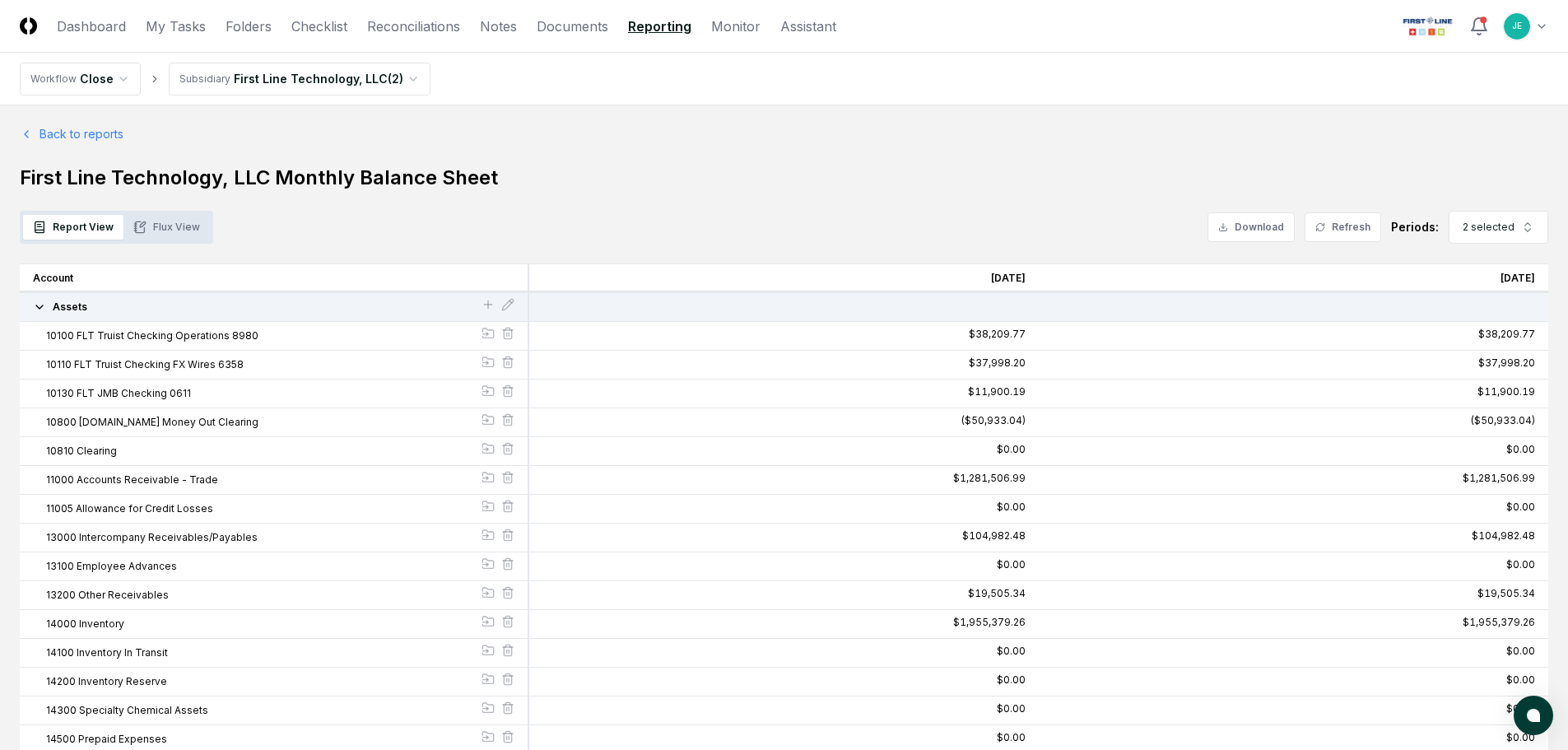
click at [152, 220] on button "Flux View" at bounding box center [167, 227] width 86 height 25
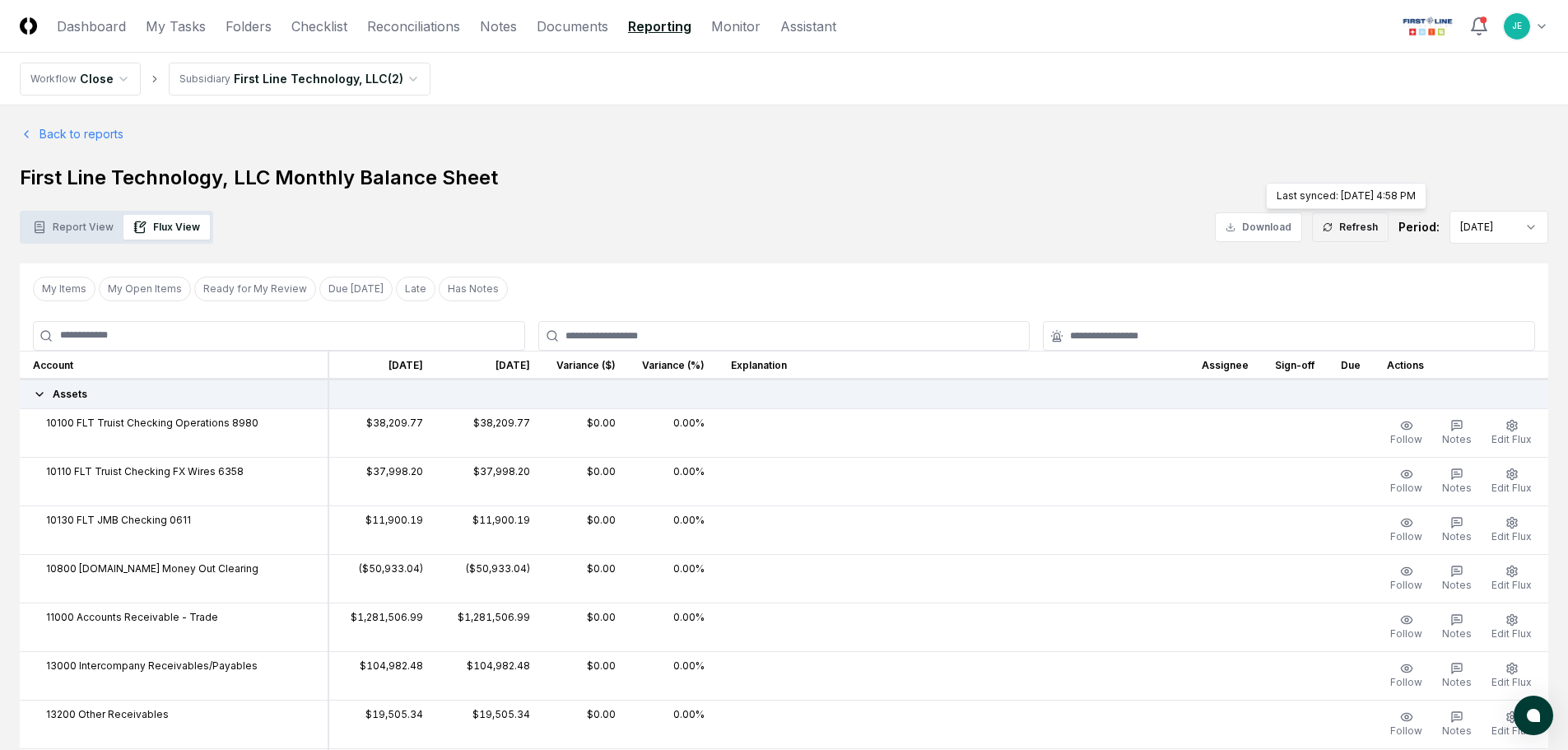
click at [1349, 223] on button "Refresh" at bounding box center [1350, 226] width 77 height 30
click at [316, 37] on header "CloseCore Dashboard My Tasks Folders Checklist Reconciliations Notes Documents …" at bounding box center [784, 26] width 1568 height 53
click at [395, 26] on link "Reconciliations" at bounding box center [413, 26] width 93 height 20
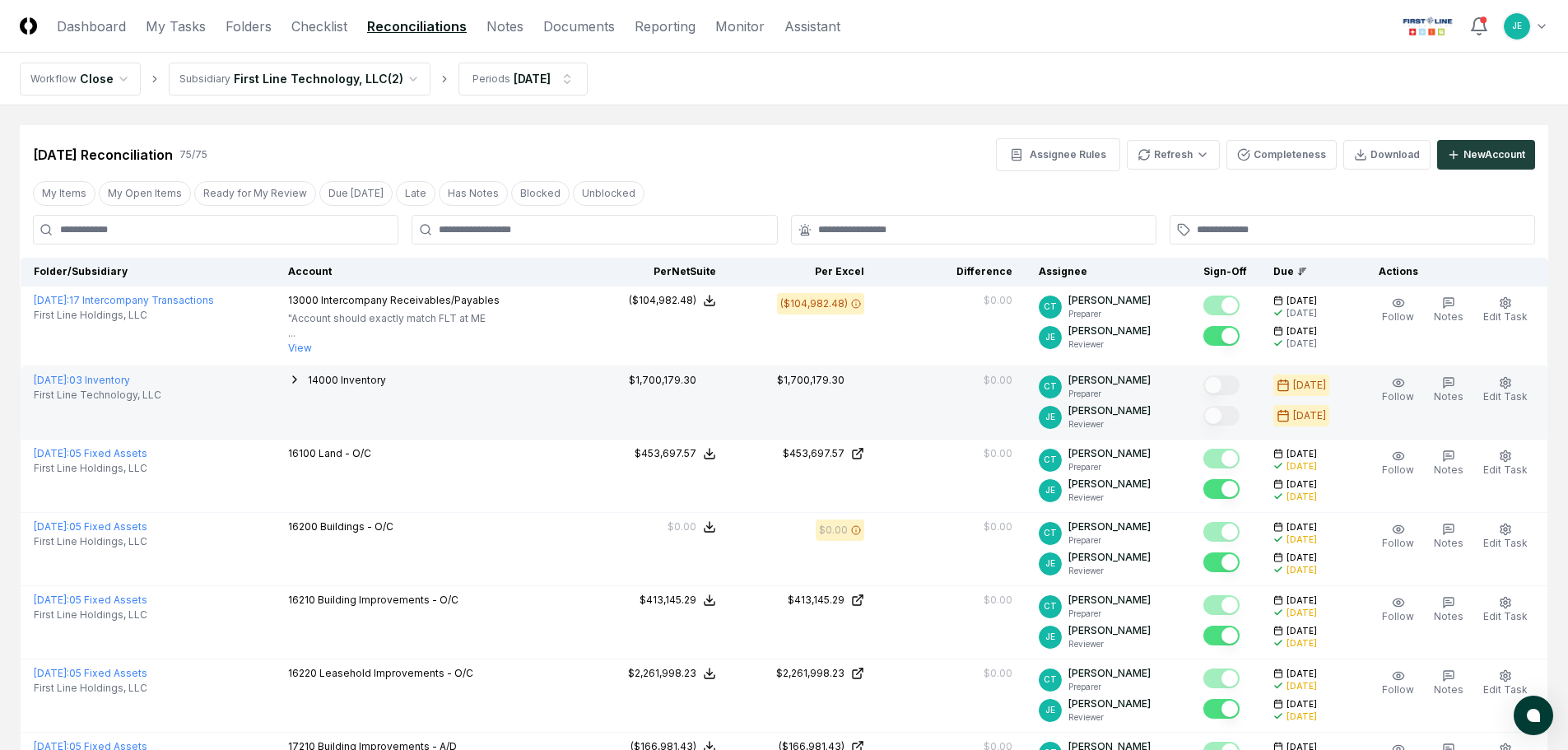
click at [301, 380] on icon "button" at bounding box center [294, 380] width 13 height 13
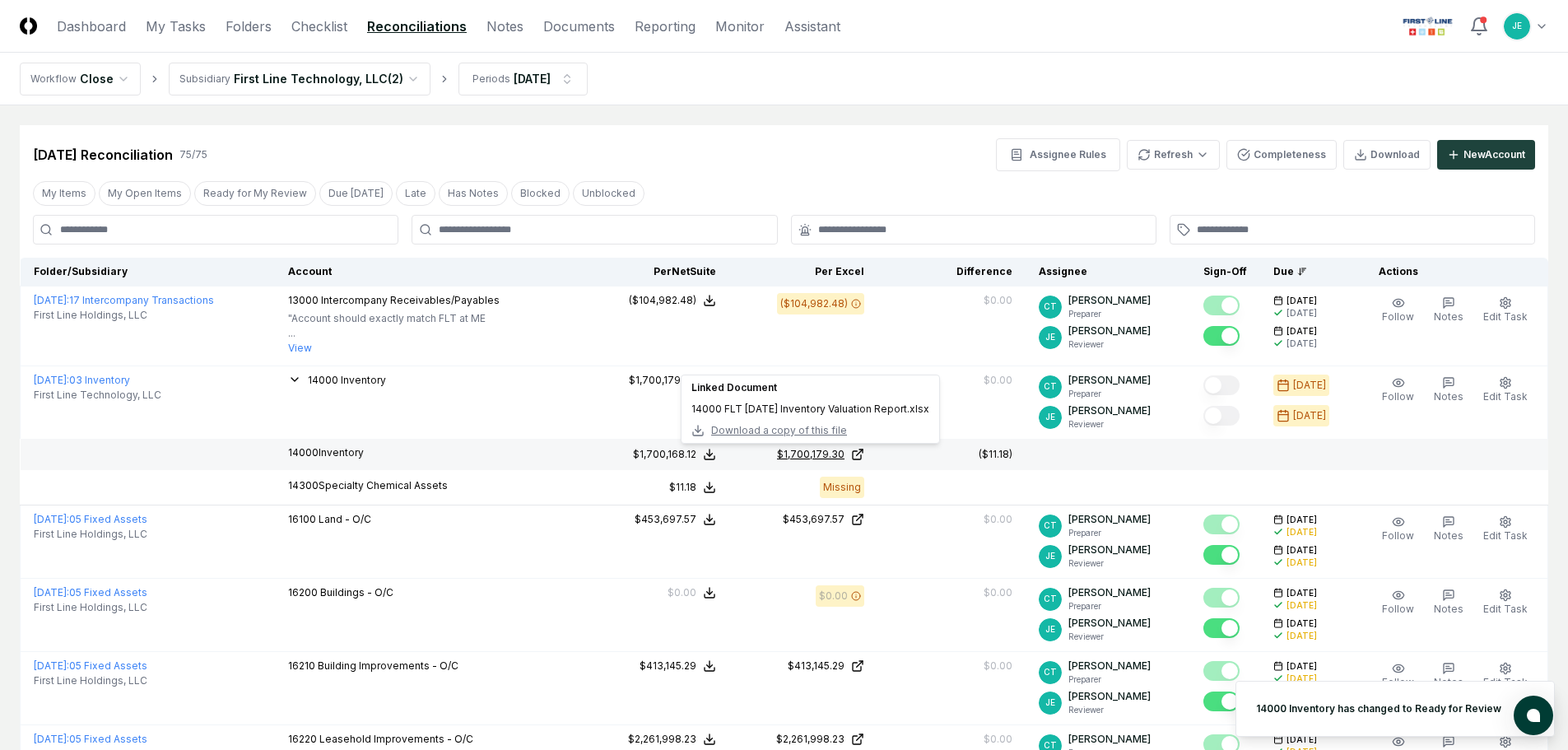
click at [864, 454] on icon at bounding box center [857, 455] width 13 height 13
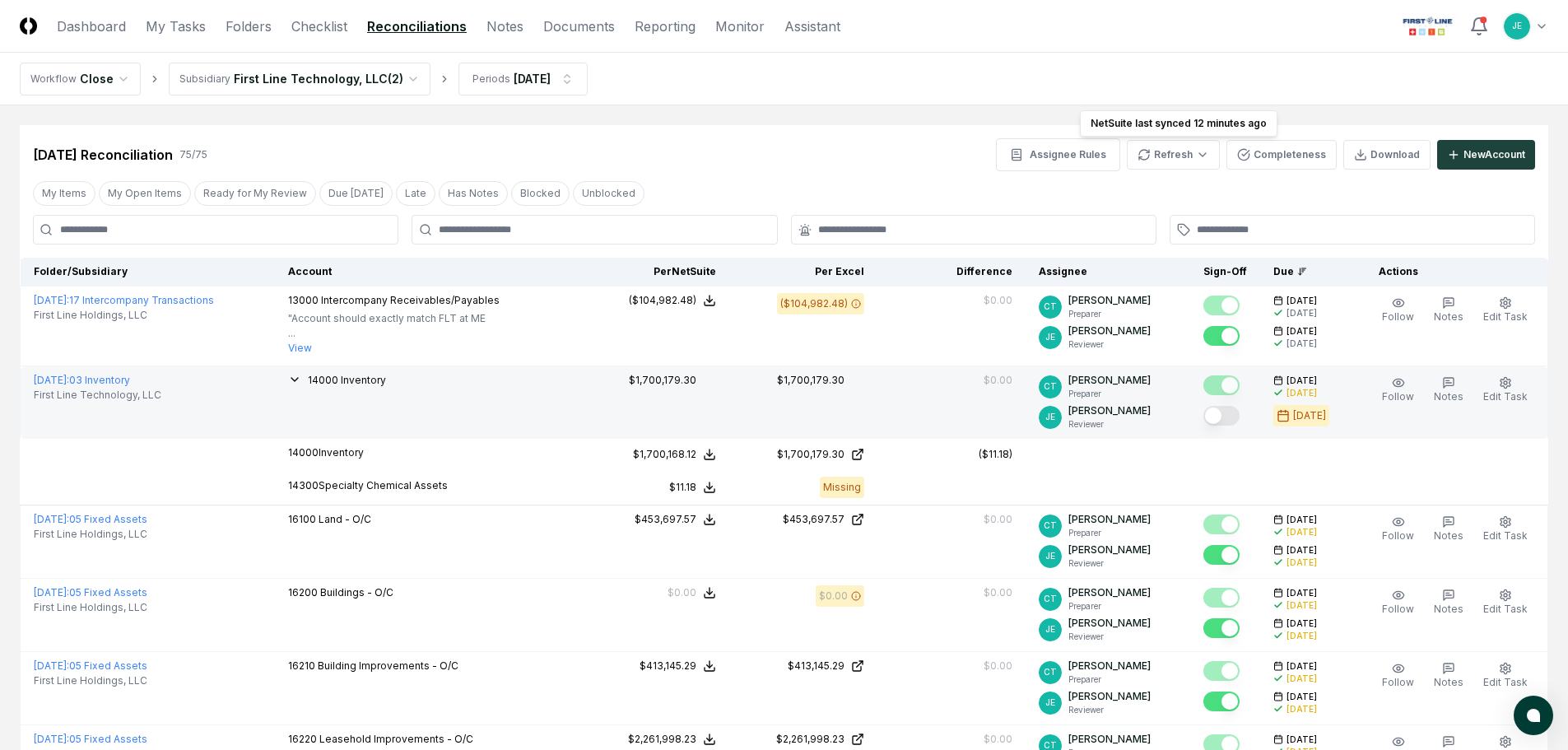
click at [301, 378] on icon "button" at bounding box center [294, 380] width 13 height 13
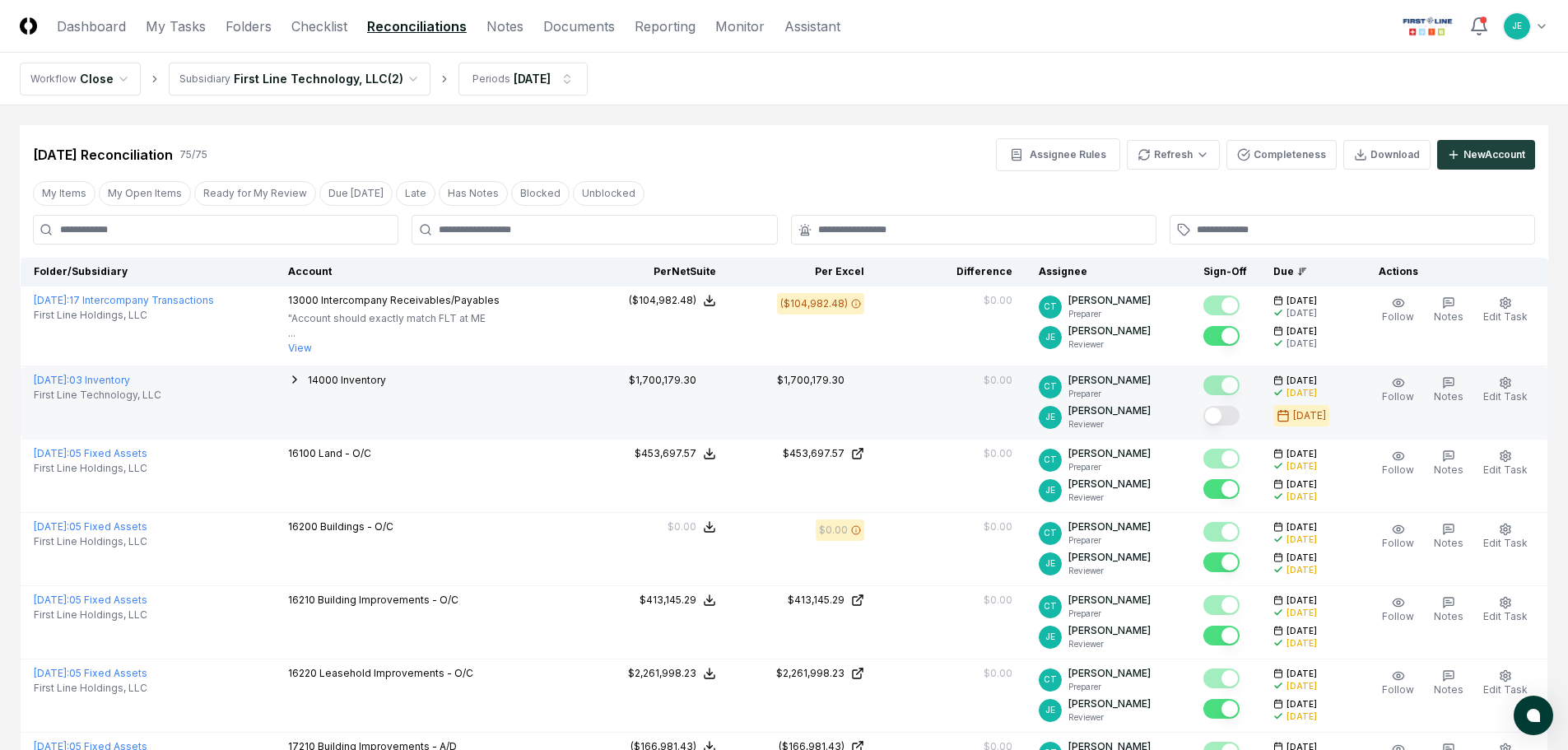
click at [301, 384] on icon "button" at bounding box center [294, 380] width 13 height 13
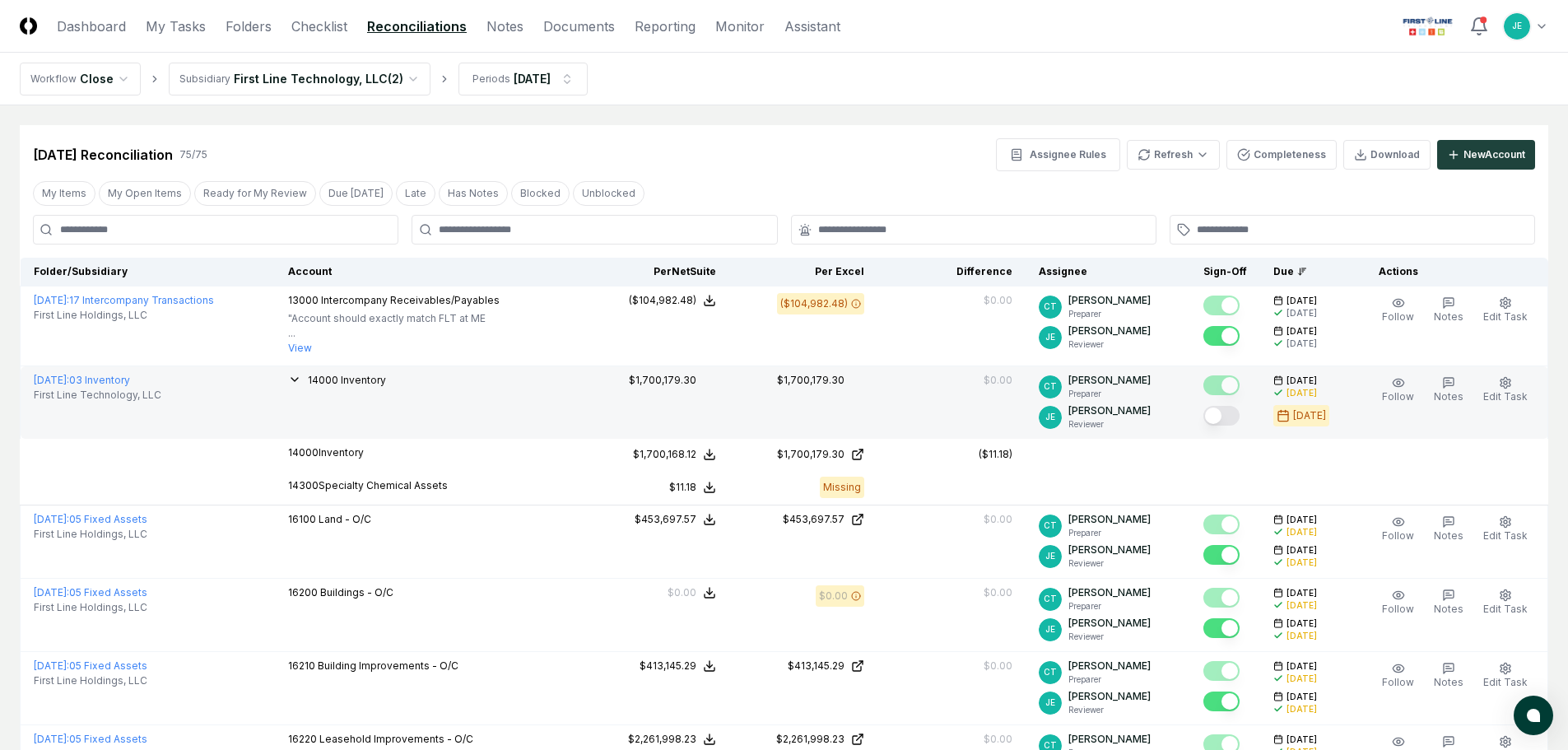
click at [301, 384] on icon "button" at bounding box center [294, 380] width 13 height 13
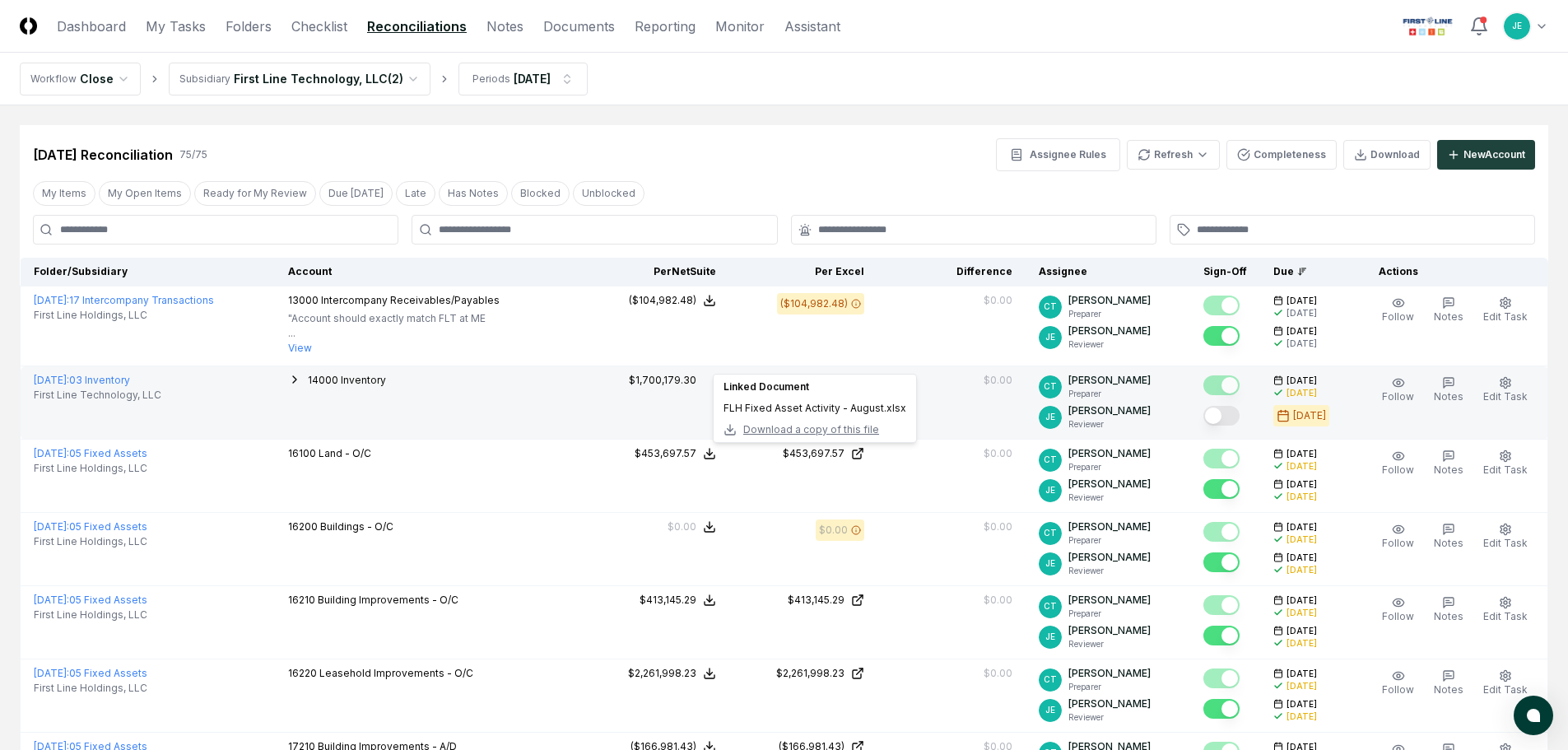
click at [1234, 413] on button "Mark complete" at bounding box center [1222, 415] width 36 height 20
click at [1267, 147] on button "Completeness" at bounding box center [1281, 154] width 110 height 30
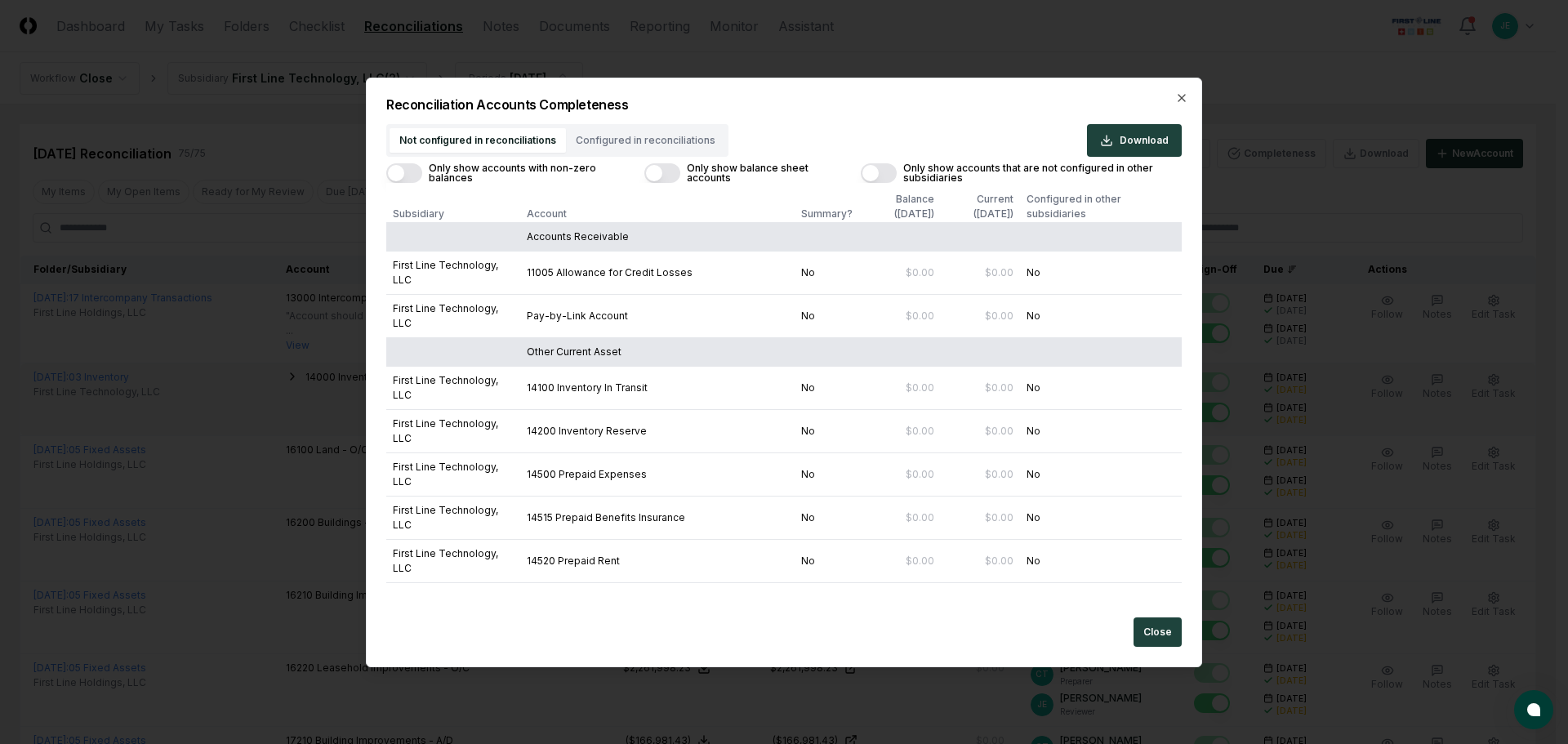
click at [664, 174] on button "Only show balance sheet accounts" at bounding box center [662, 173] width 36 height 20
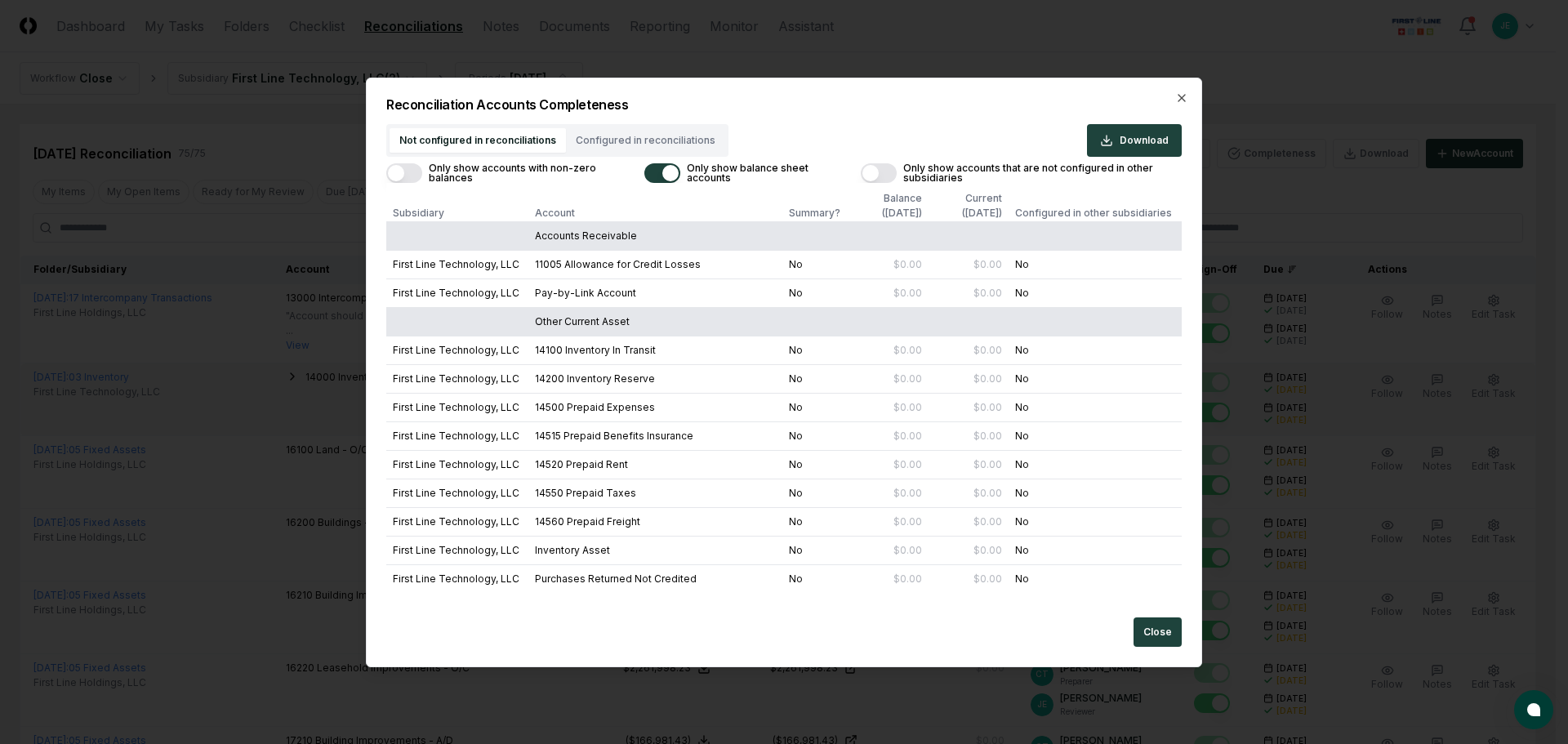
click at [415, 172] on button "Only show accounts with non-zero balances" at bounding box center [404, 173] width 36 height 20
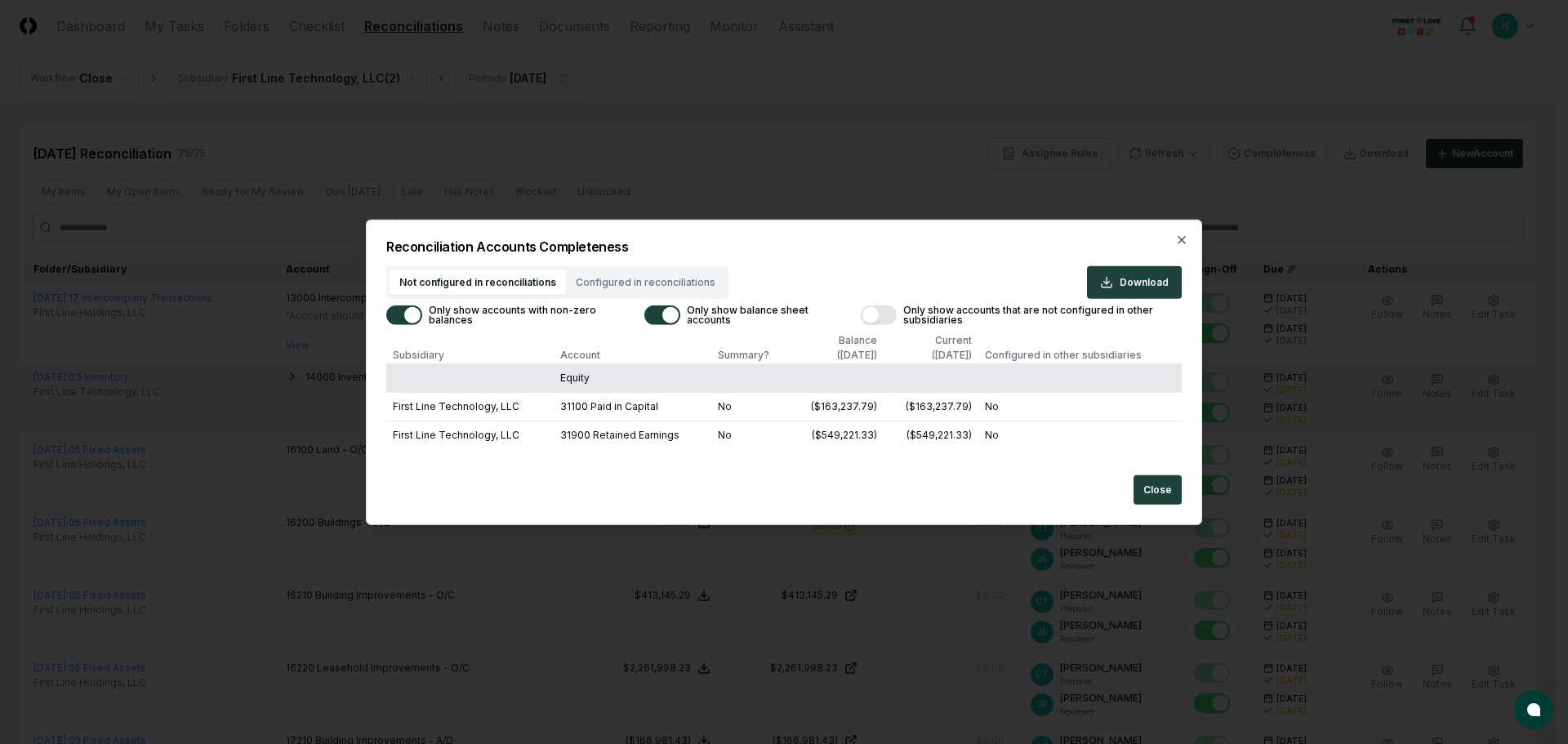
click at [667, 316] on button "Only show balance sheet accounts" at bounding box center [662, 314] width 36 height 20
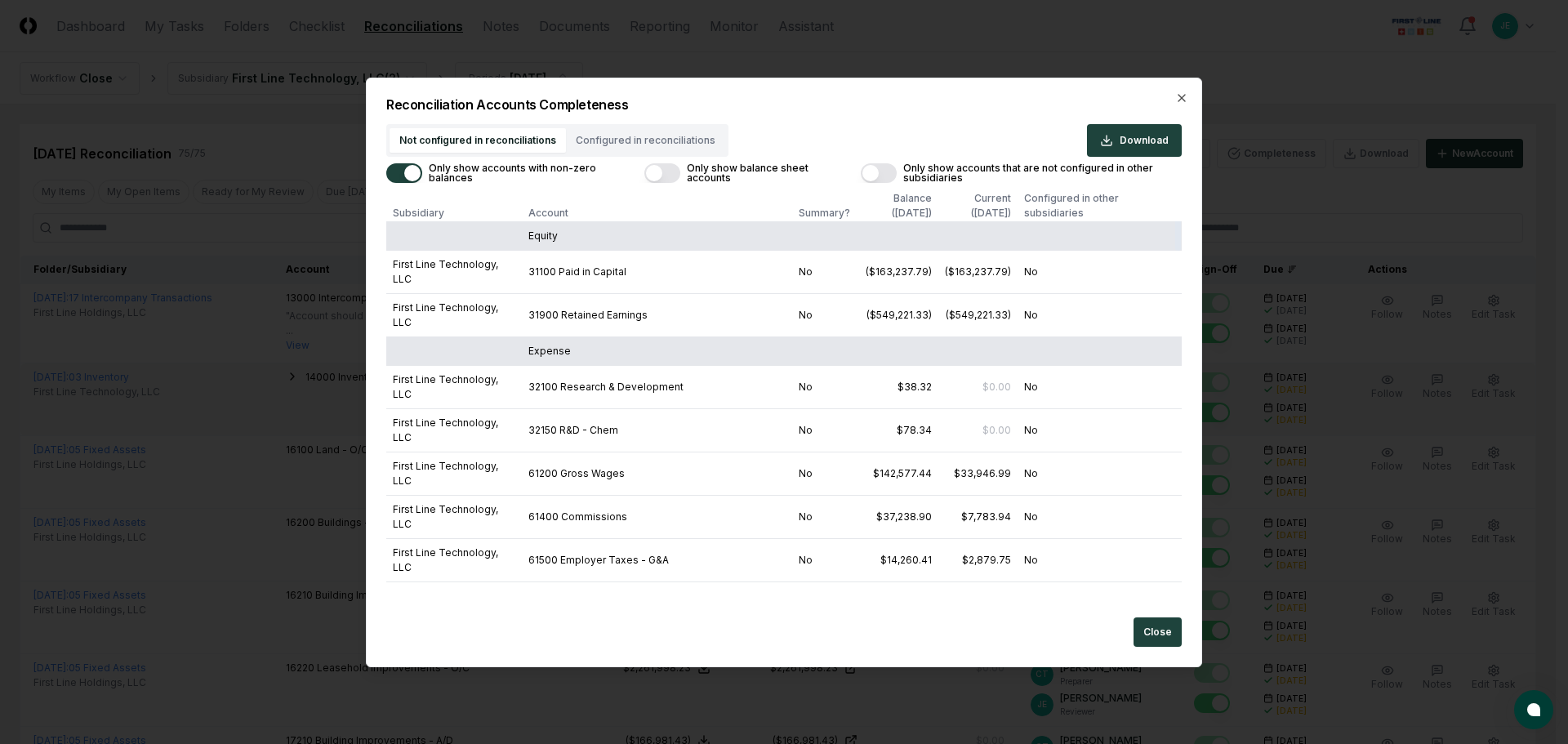
click at [413, 180] on button "Only show accounts with non-zero balances" at bounding box center [404, 173] width 36 height 20
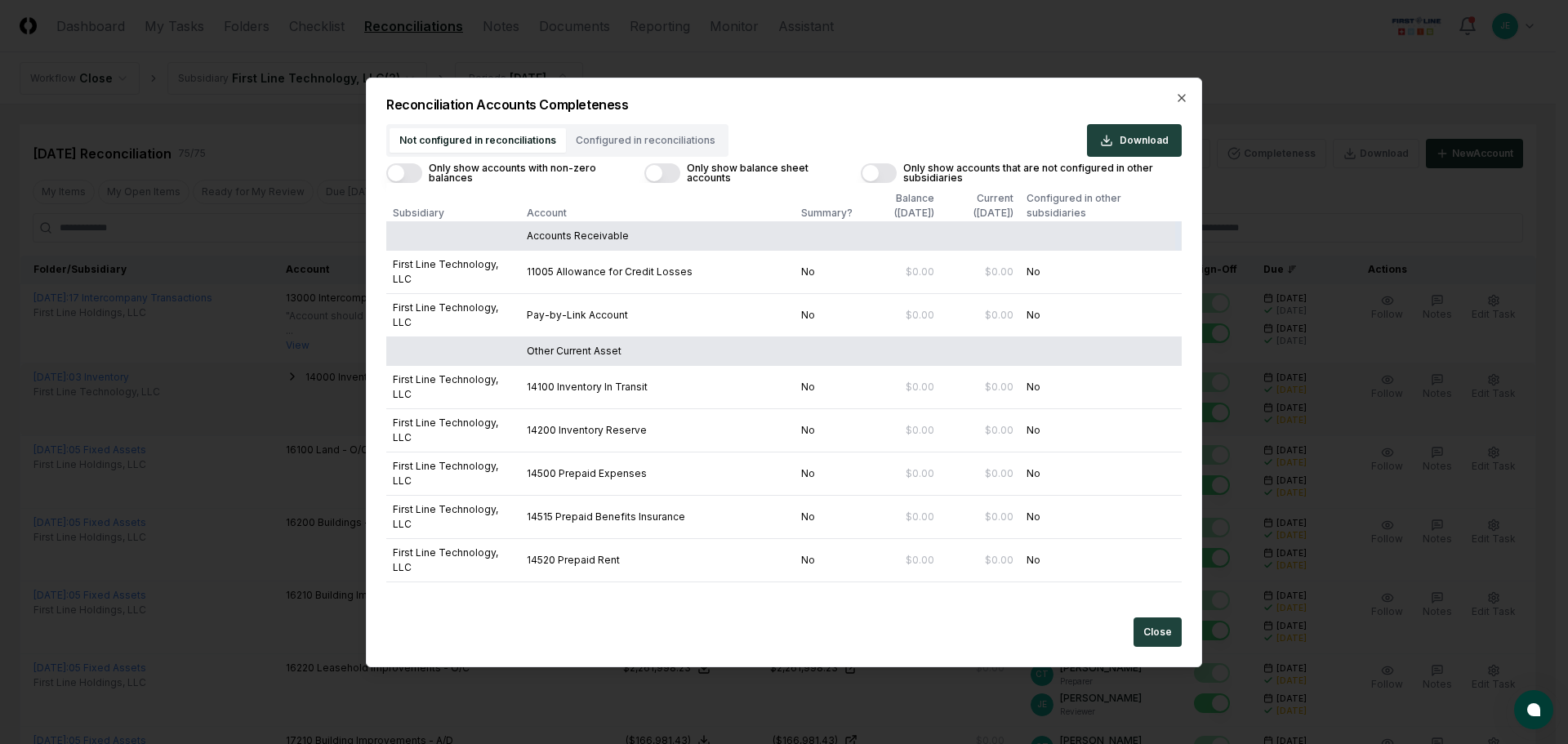
click at [611, 140] on button "Configured in reconciliations" at bounding box center [645, 141] width 159 height 25
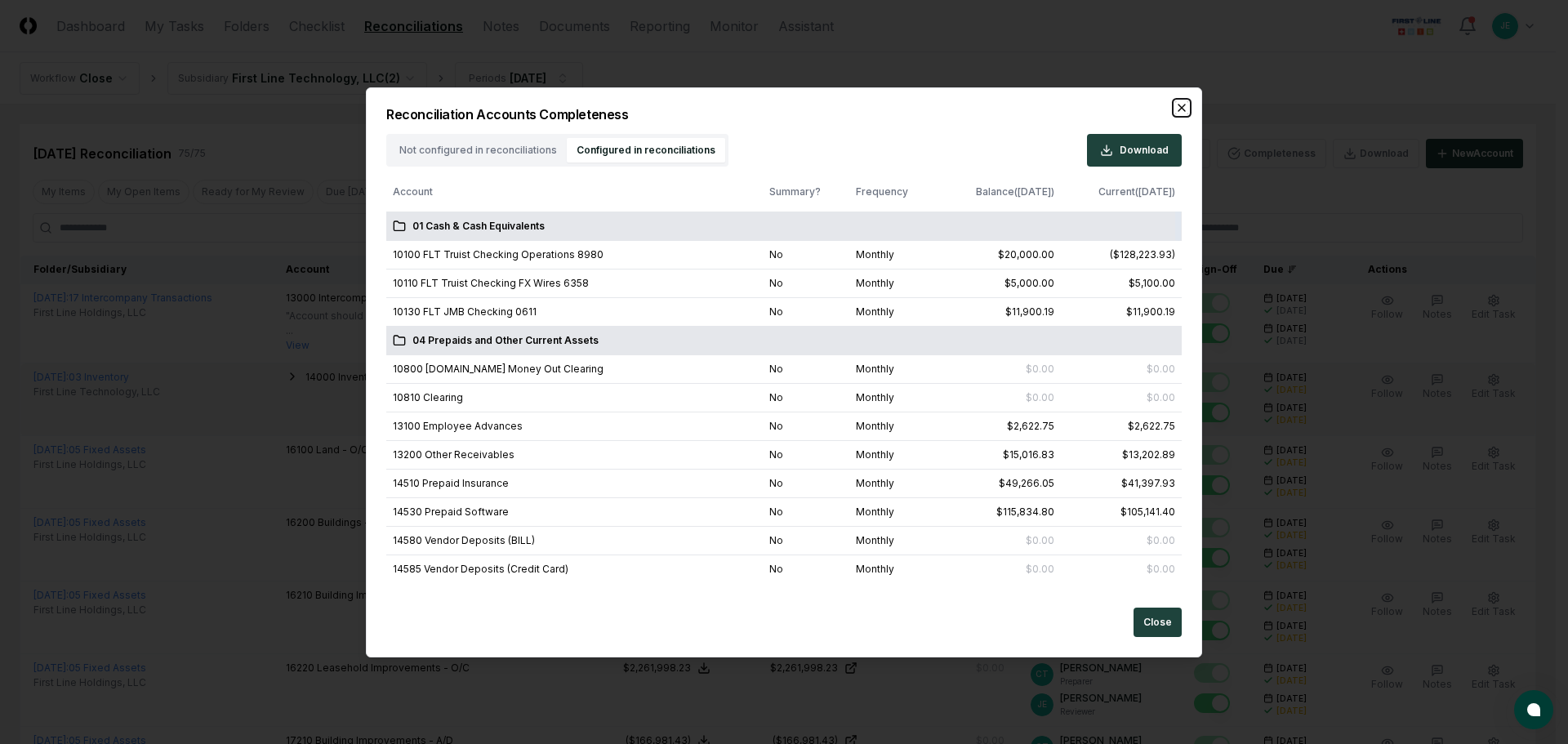
click at [1176, 110] on icon "button" at bounding box center [1182, 108] width 13 height 13
